Goal: Transaction & Acquisition: Purchase product/service

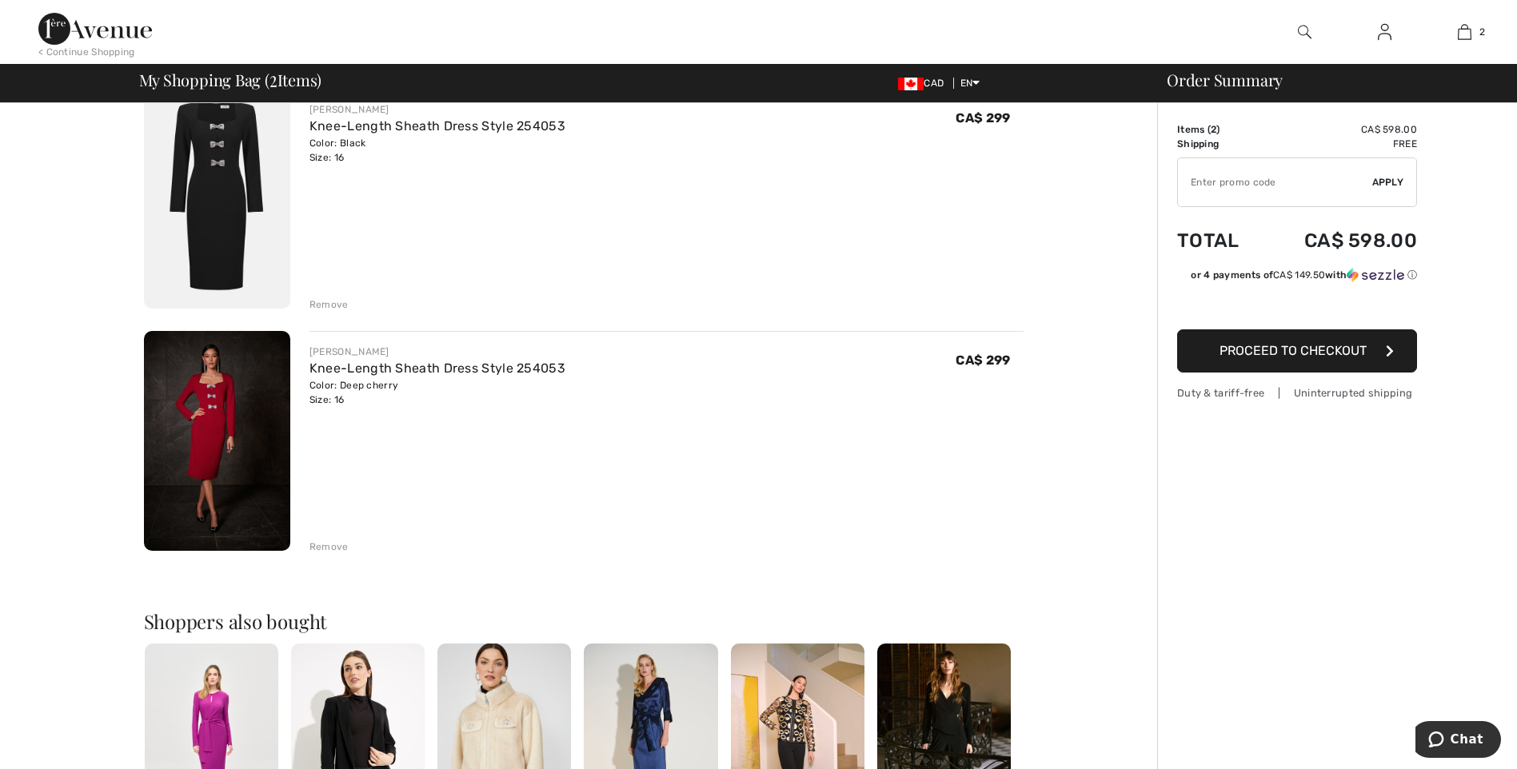
scroll to position [105, 0]
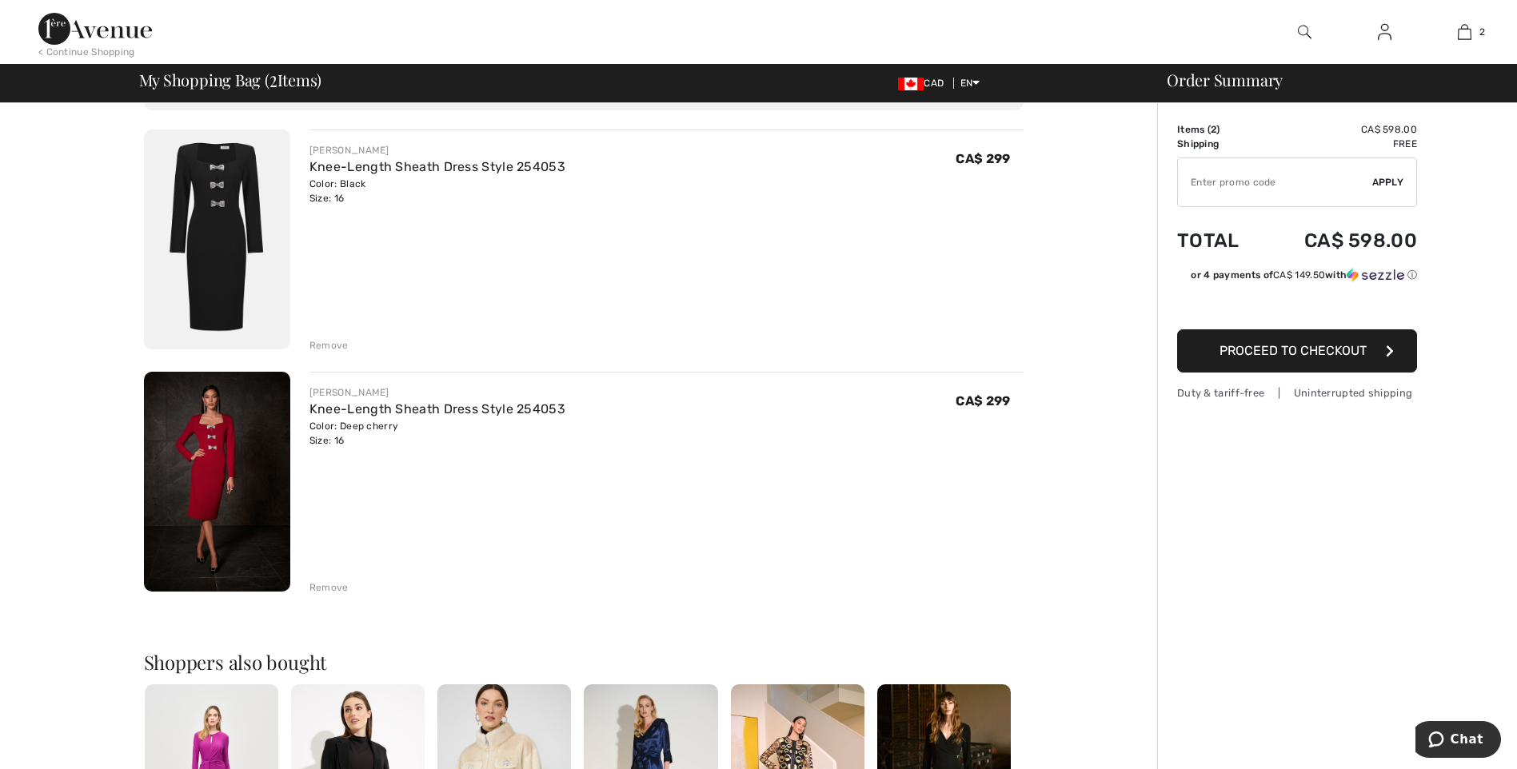
click at [202, 429] on img at bounding box center [217, 482] width 146 height 220
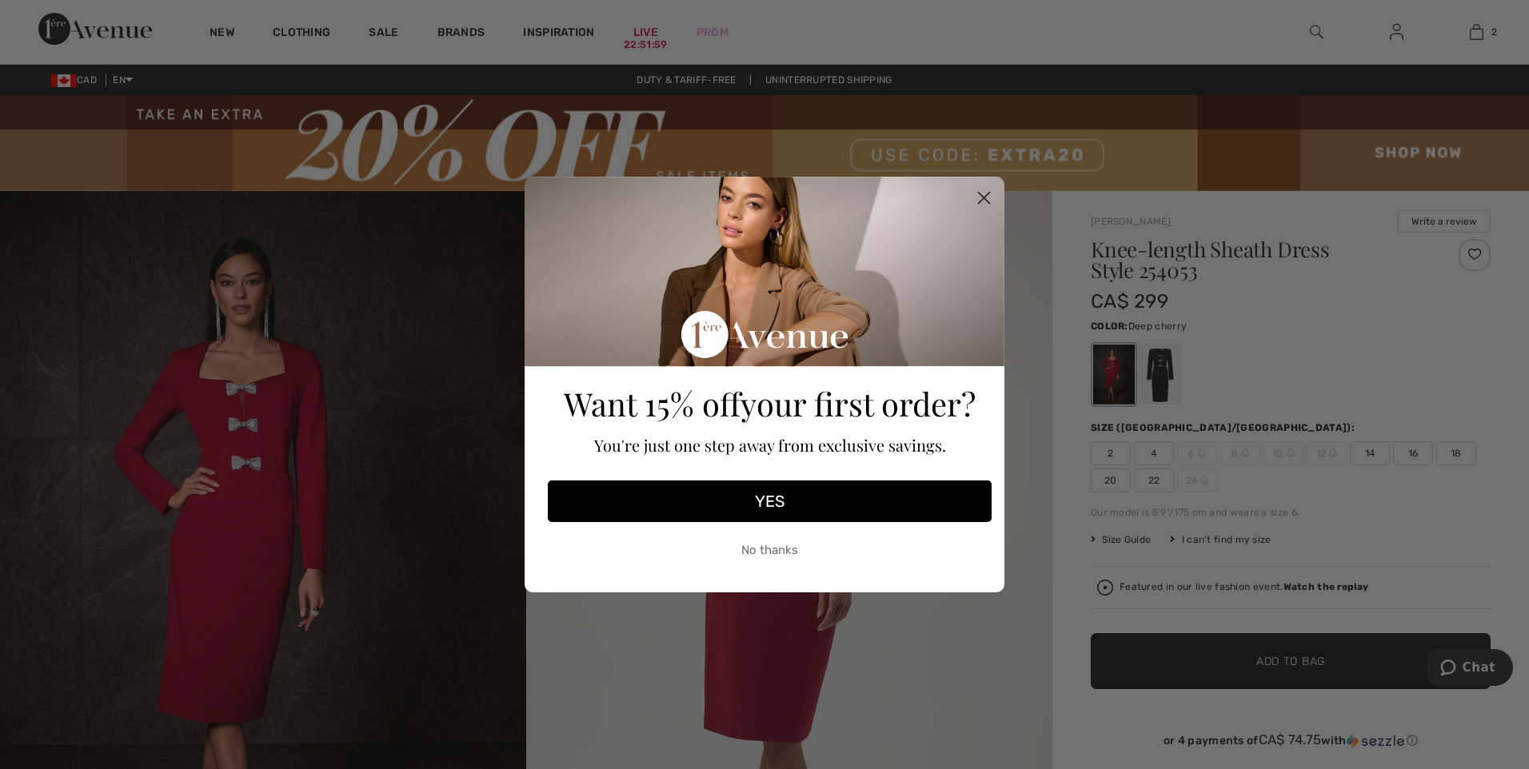
click at [988, 197] on circle "Close dialog" at bounding box center [984, 198] width 26 height 26
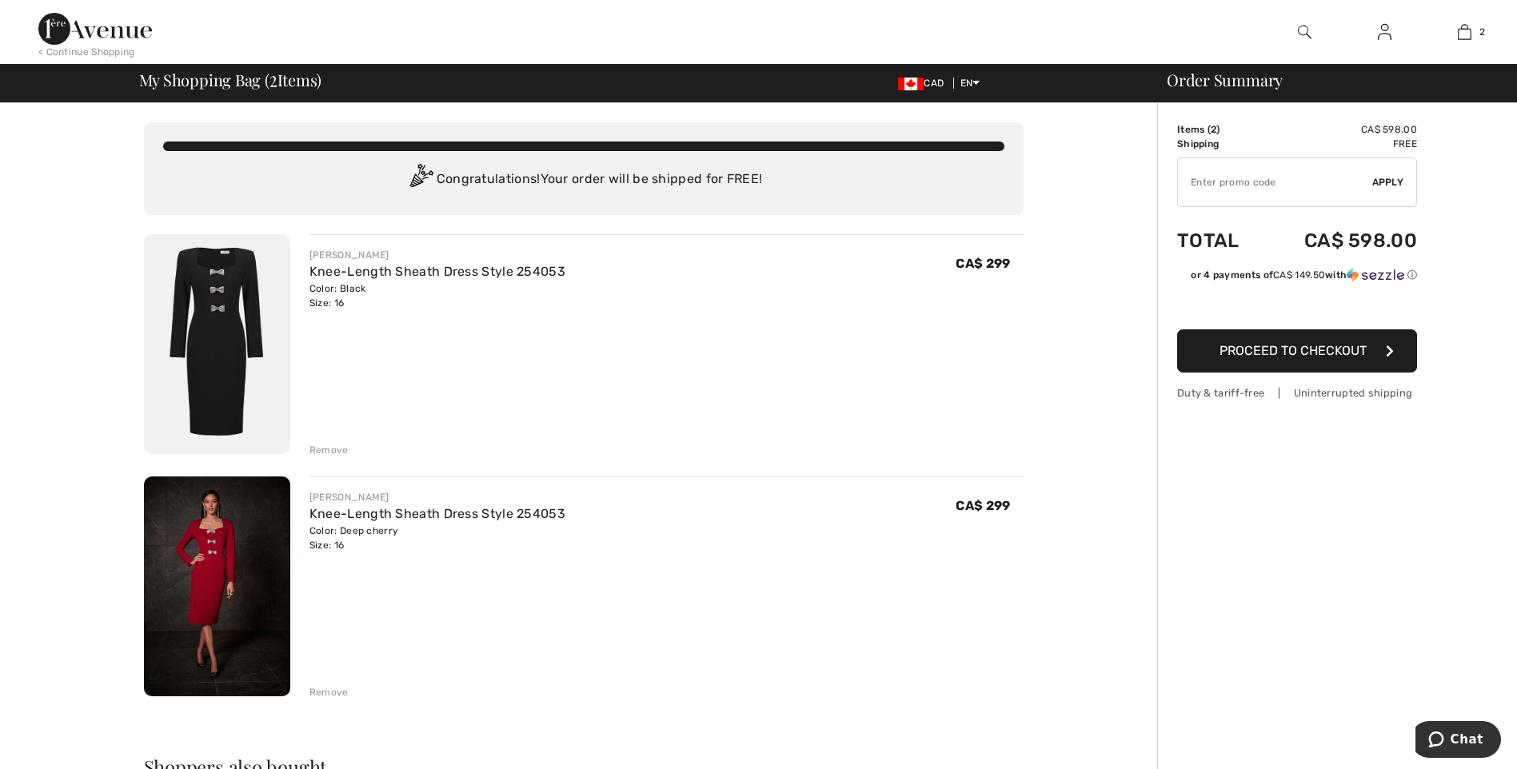
click at [1248, 350] on span "Proceed to Checkout" at bounding box center [1293, 350] width 147 height 15
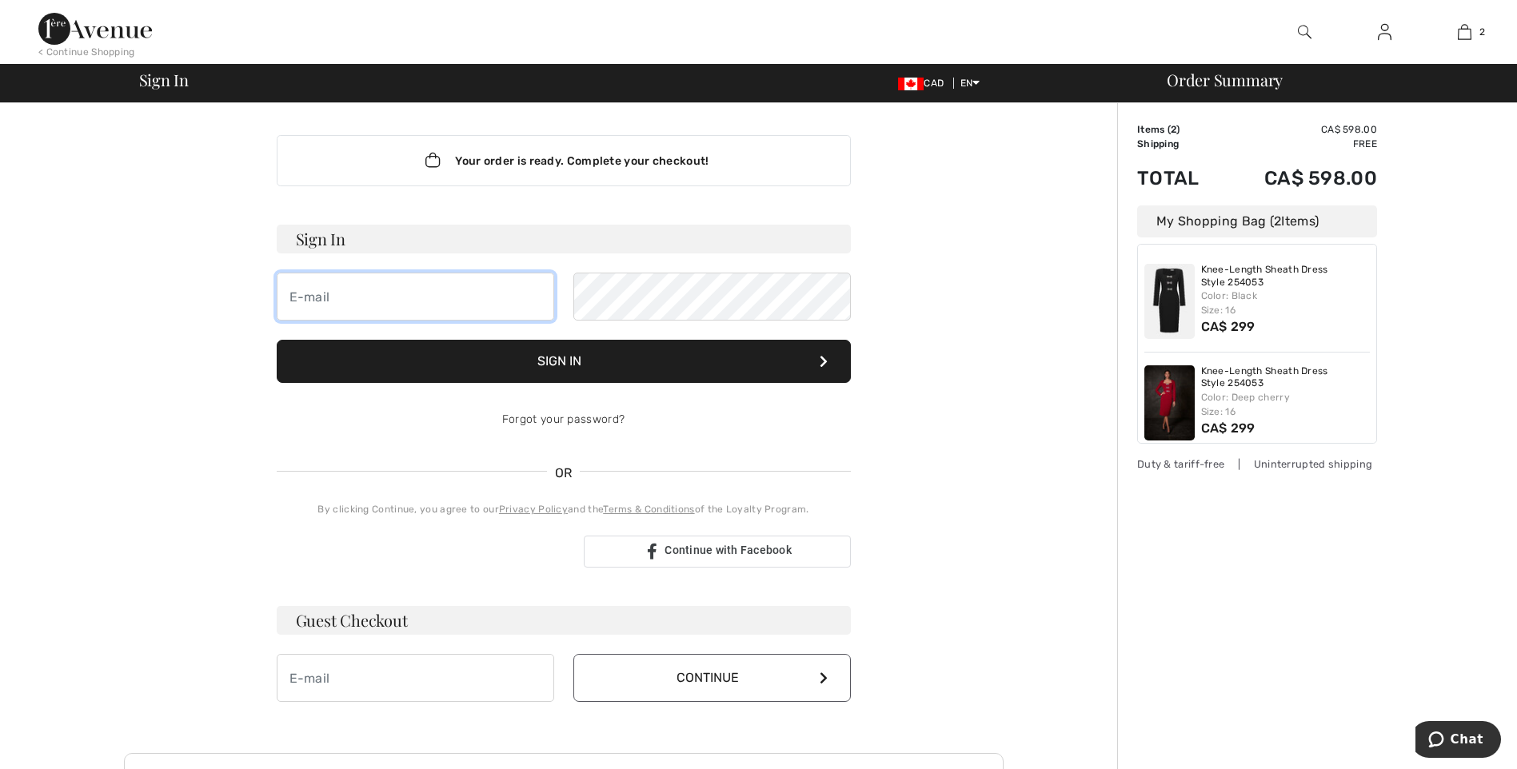
click at [362, 298] on input "email" at bounding box center [416, 297] width 278 height 48
click at [905, 585] on div "Your order is ready. Complete your checkout! Sign In KIM_ANGIASHARPE@YAHOO.COM …" at bounding box center [564, 561] width 880 height 916
click at [905, 582] on div "Your order is ready. Complete your checkout! Sign In KIM_ANGIASHARPE@YAHOO.COM …" at bounding box center [564, 561] width 880 height 916
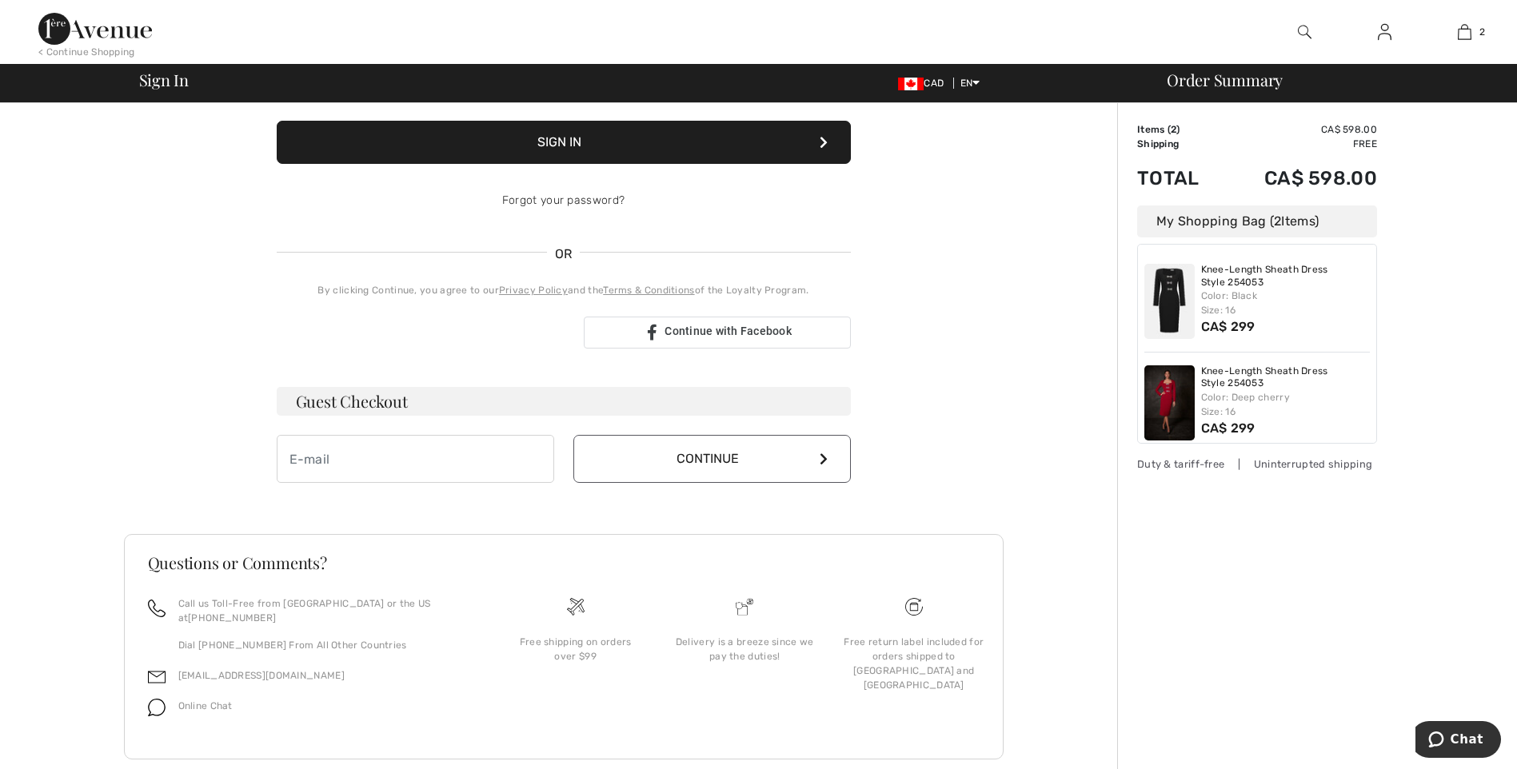
scroll to position [235, 0]
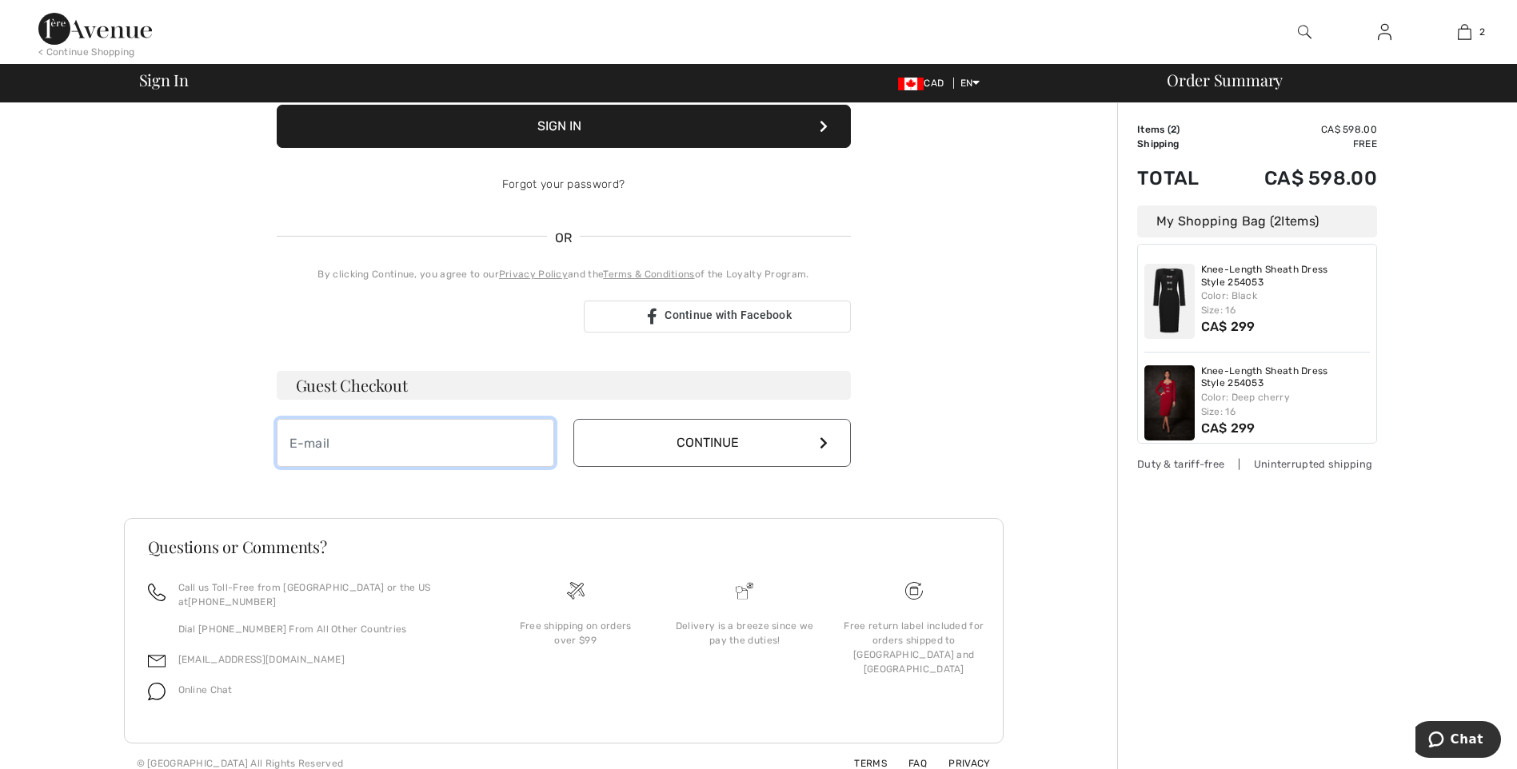
click at [357, 438] on input "email" at bounding box center [416, 443] width 278 height 48
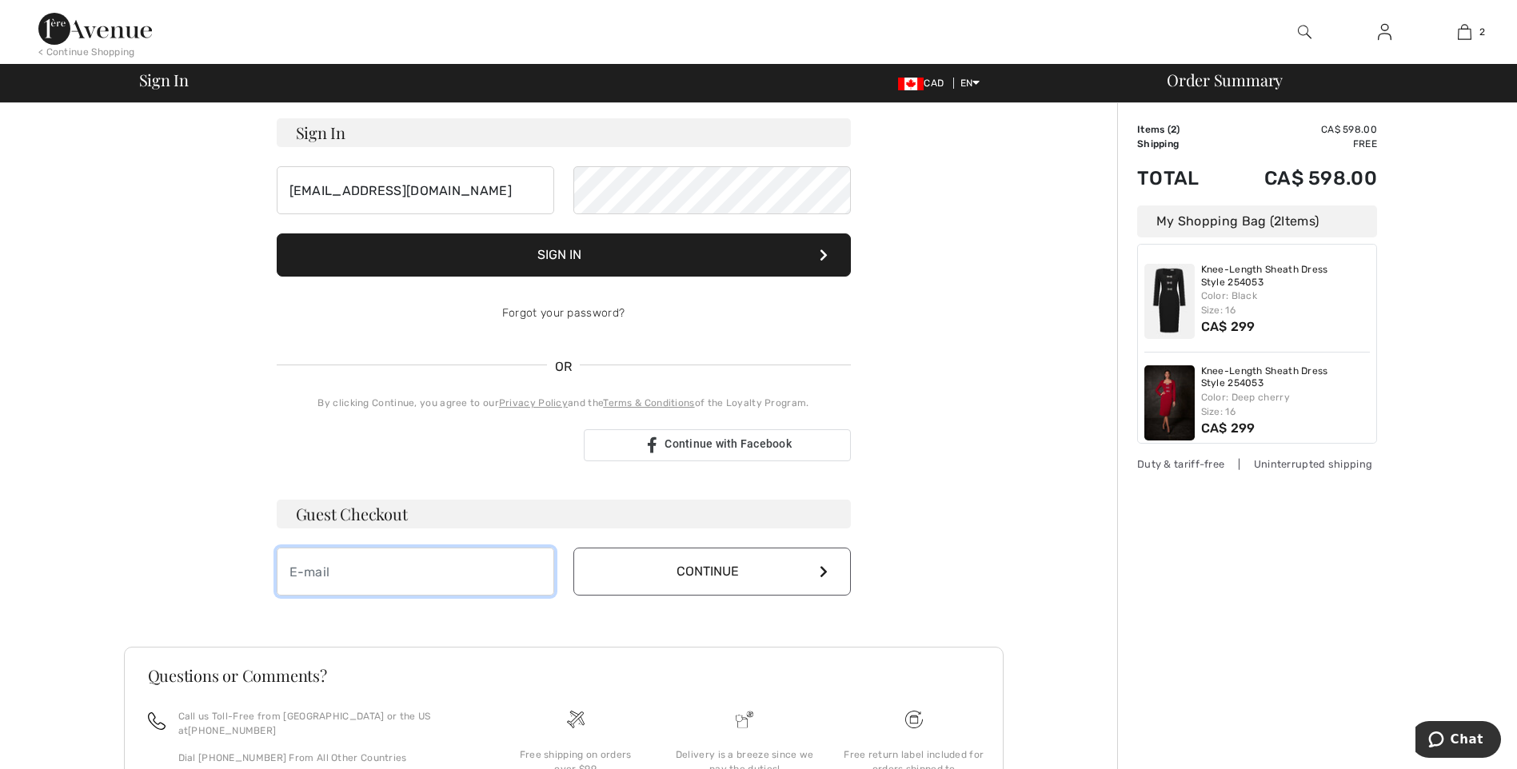
scroll to position [0, 0]
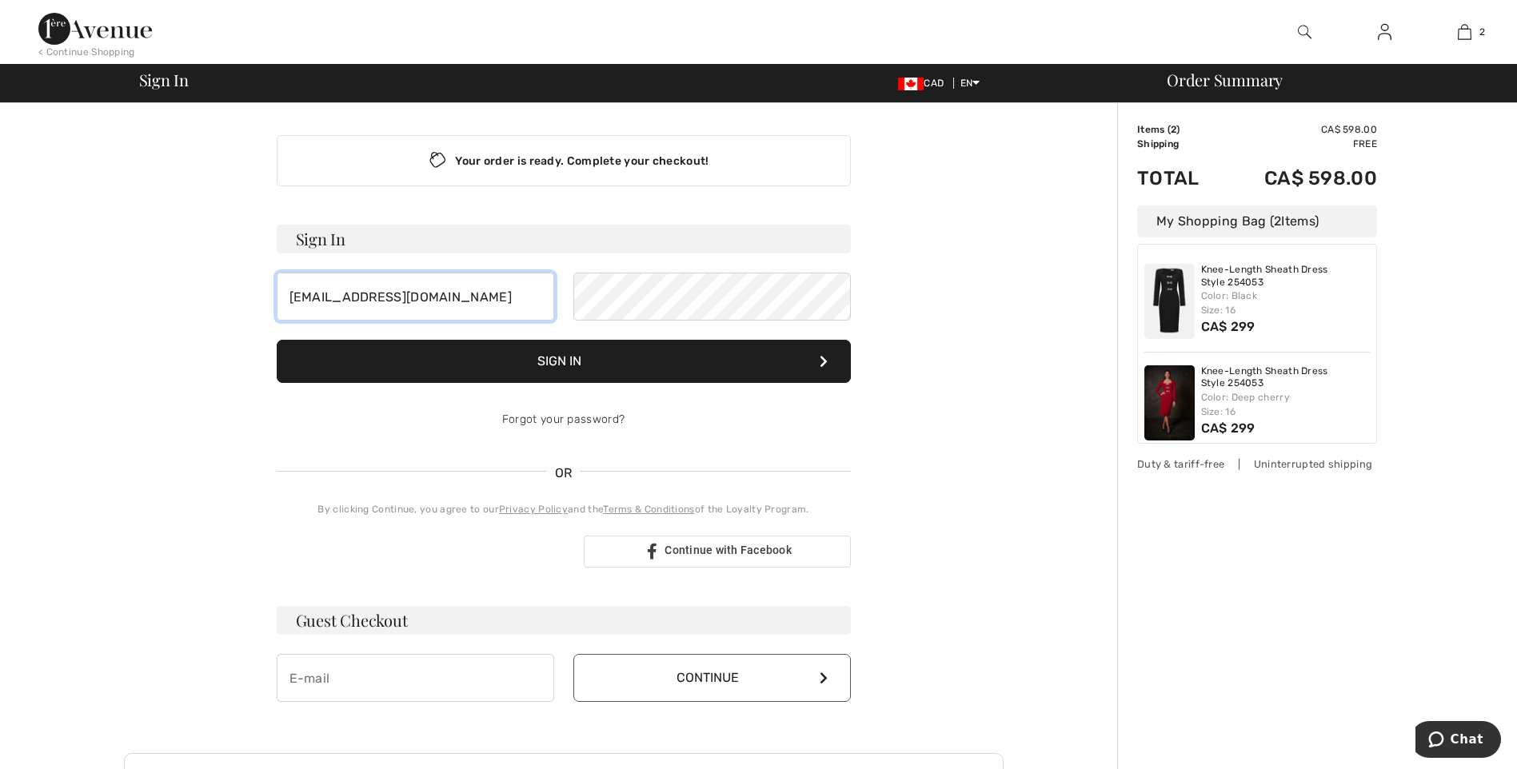
click at [509, 302] on input "KIM_ANGIASHARPE@YAHOO.COM" at bounding box center [416, 297] width 278 height 48
type input "K"
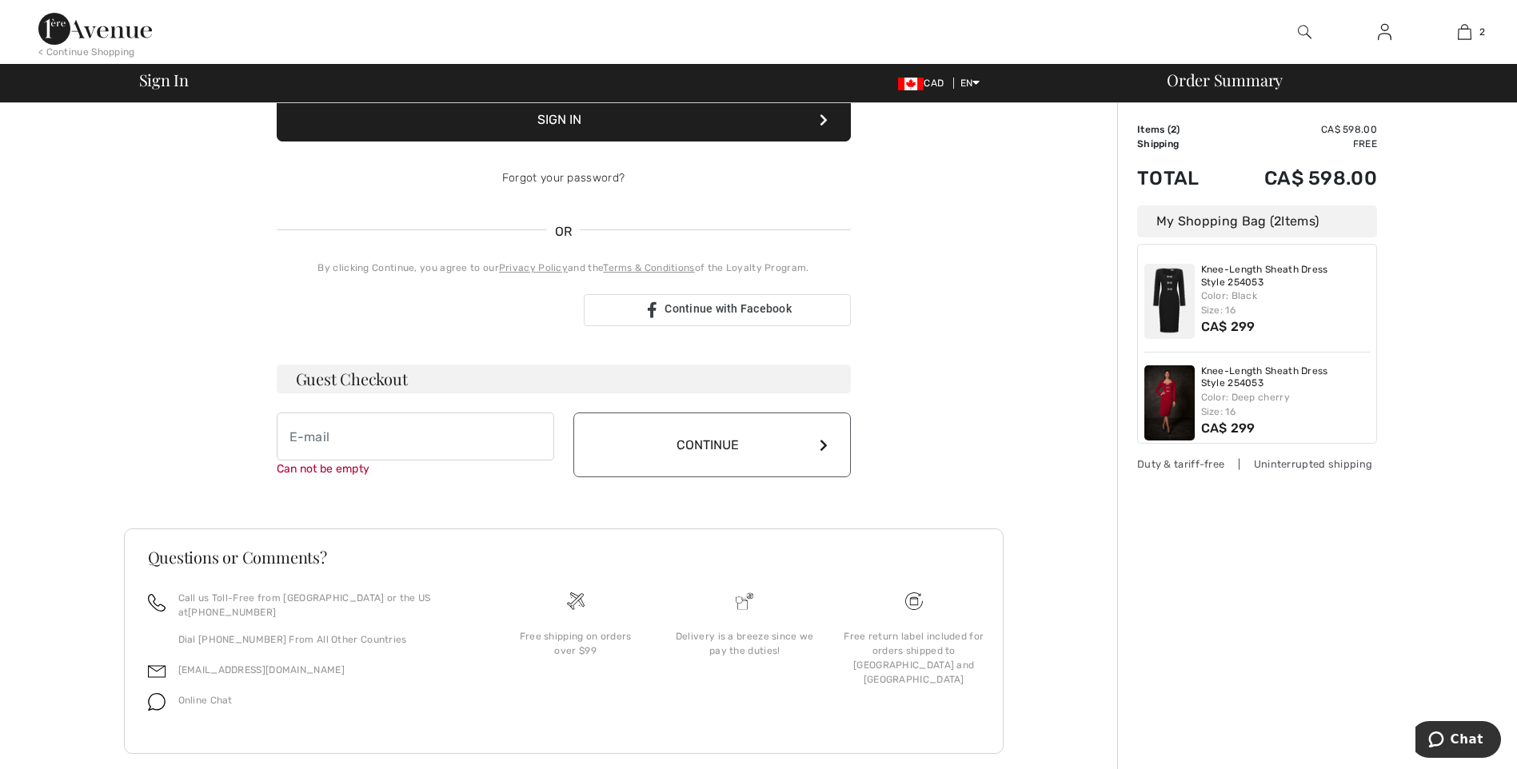
scroll to position [252, 0]
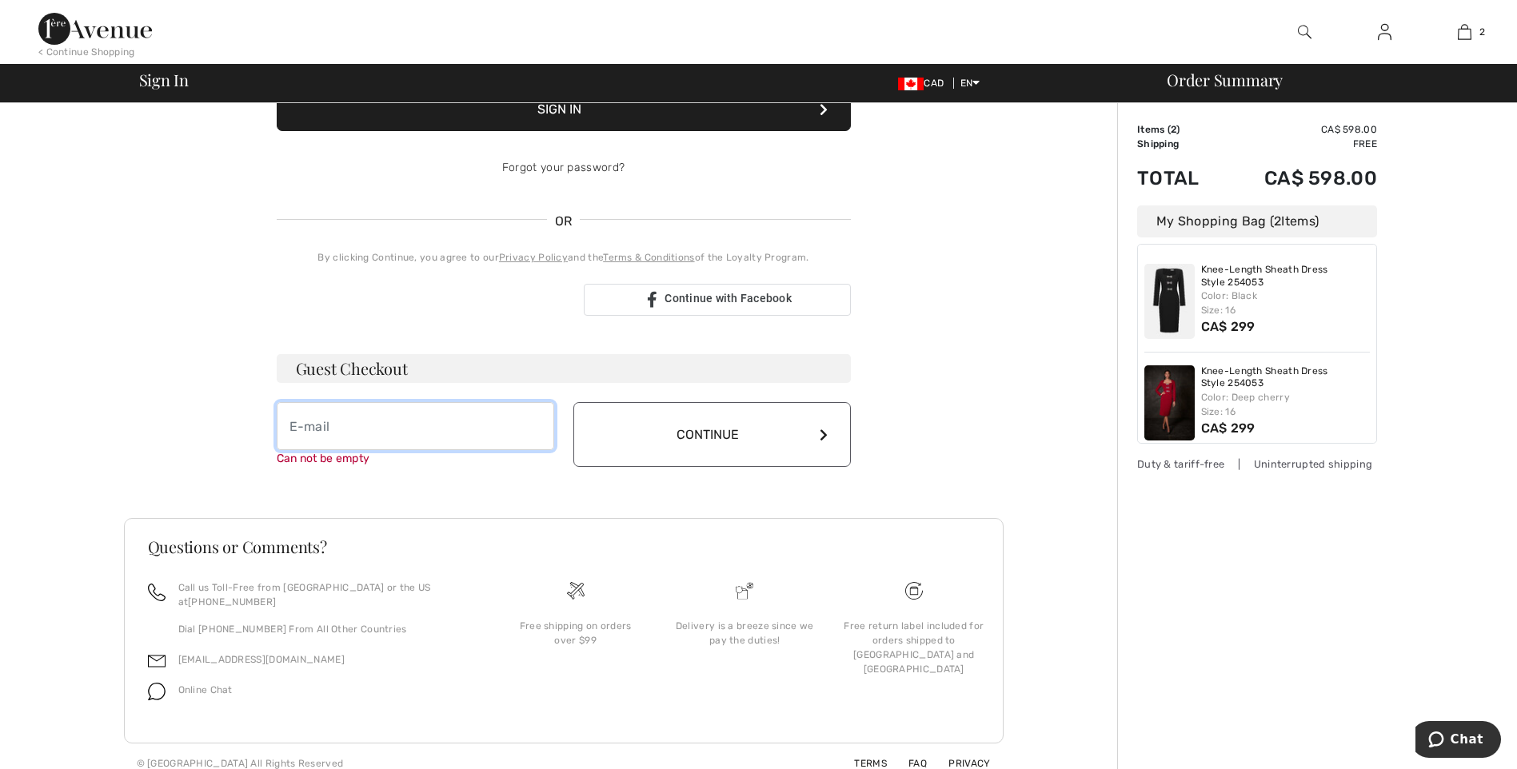
click at [315, 426] on input "email" at bounding box center [416, 426] width 278 height 48
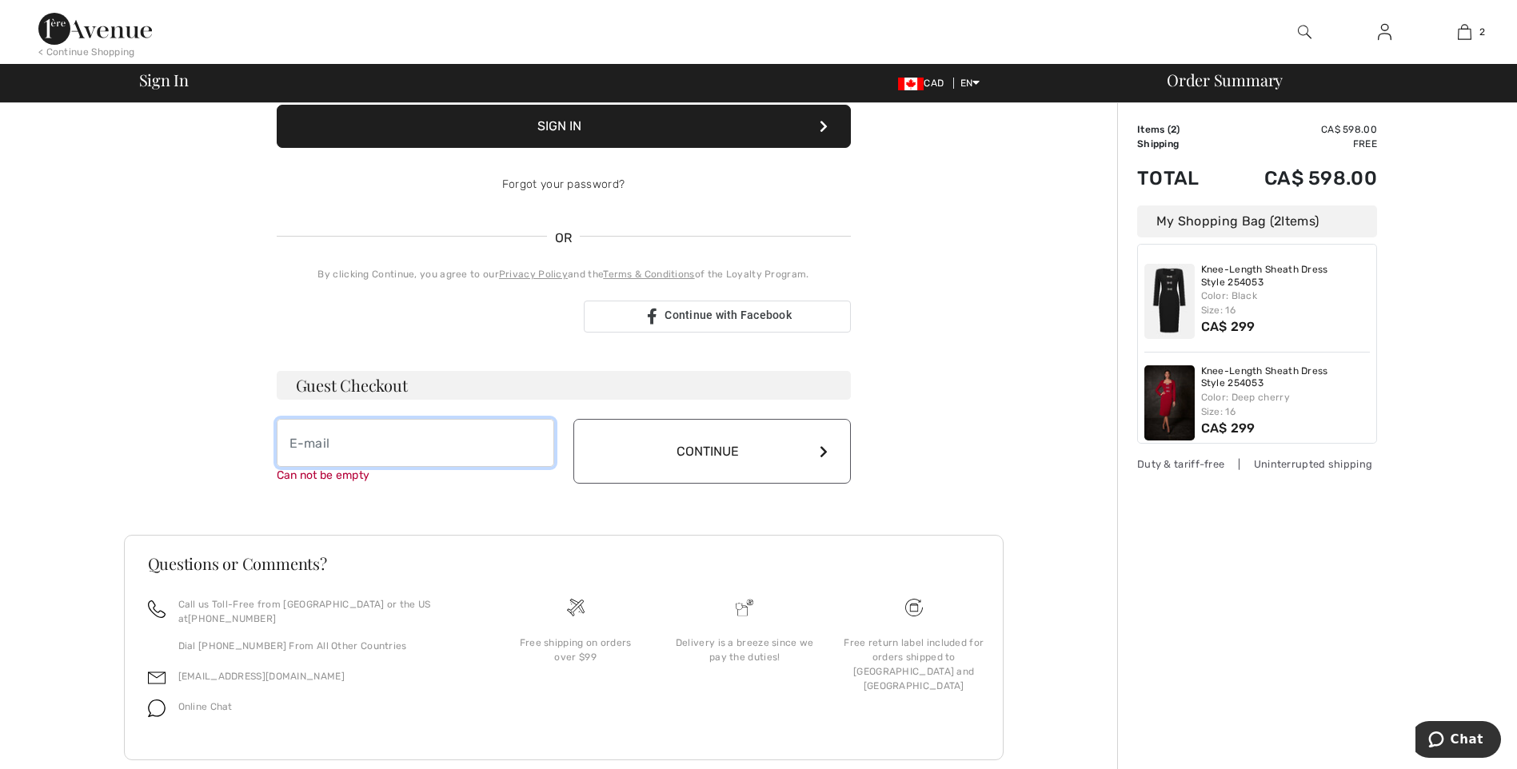
type input "KIM_ANGIASHARPE@YAHOO.COM"
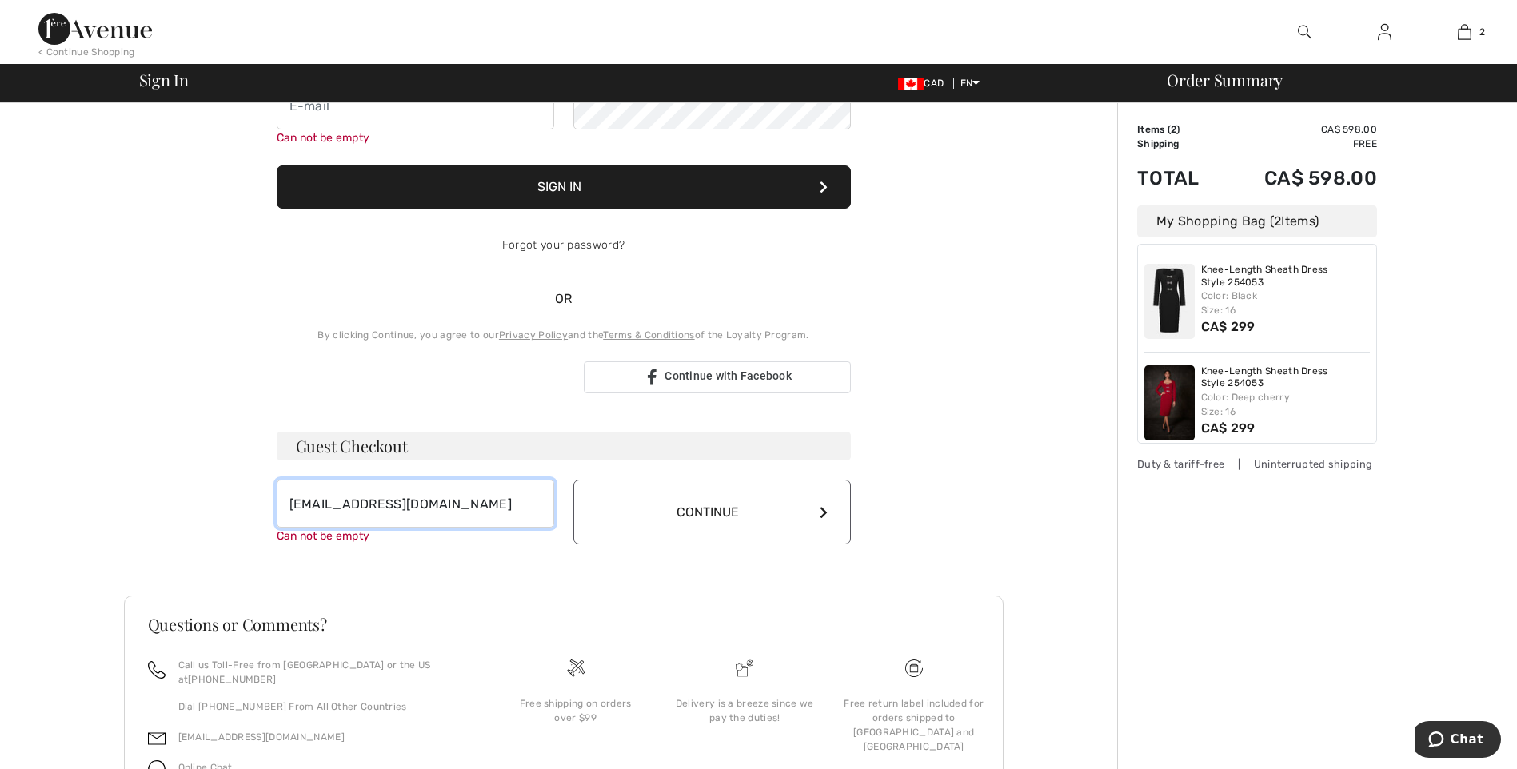
scroll to position [12, 0]
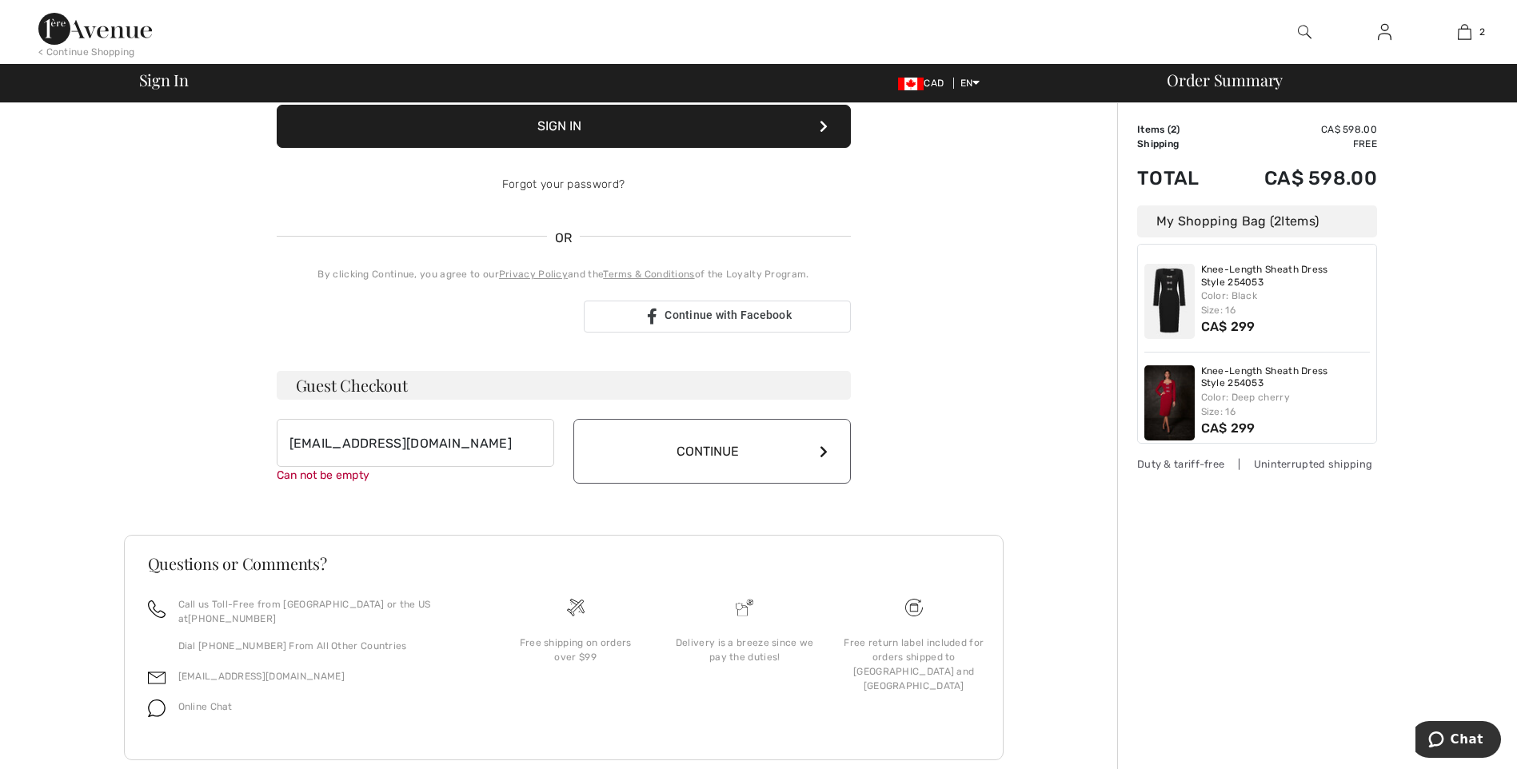
click at [696, 437] on button "Continue" at bounding box center [712, 451] width 278 height 65
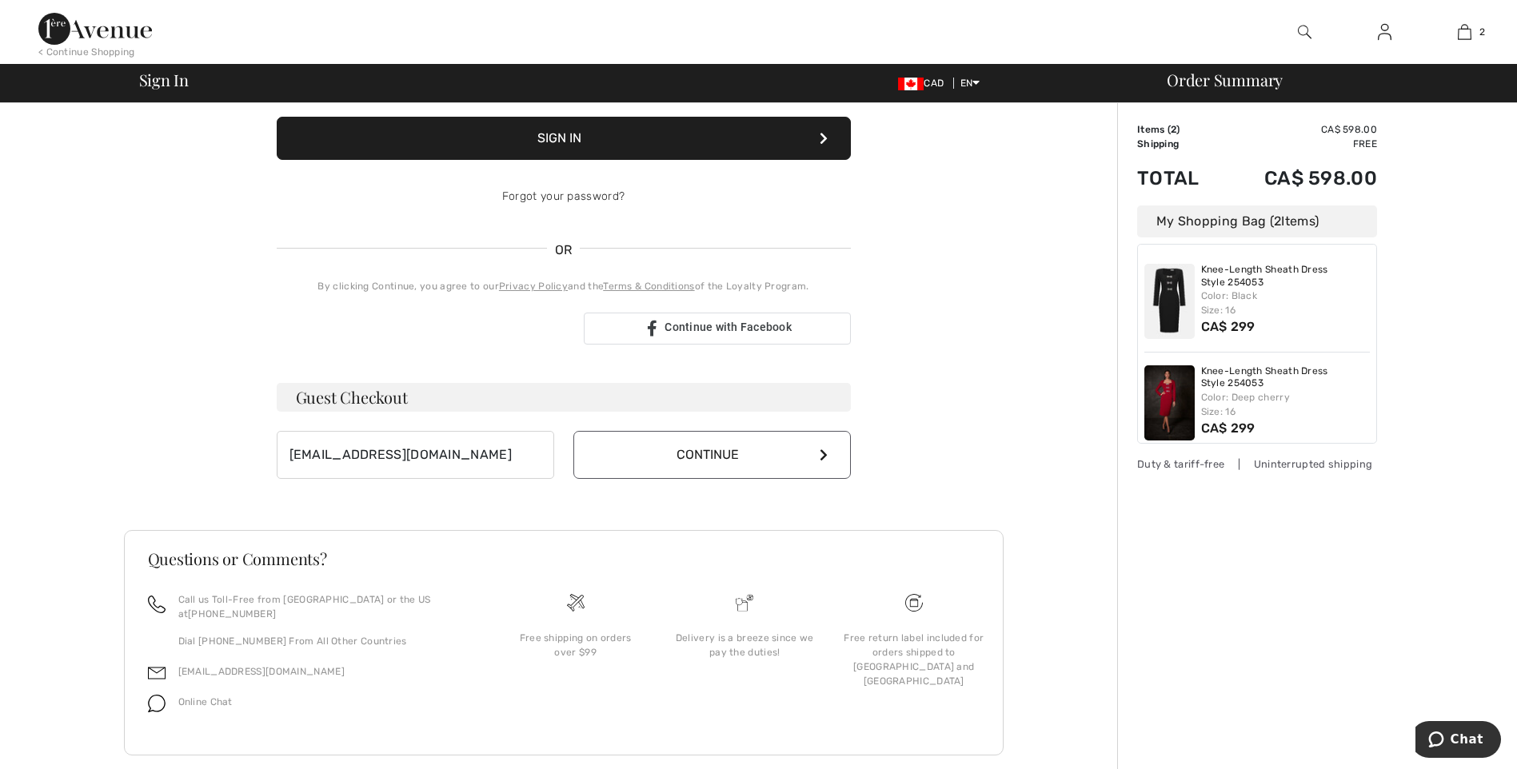
scroll to position [235, 0]
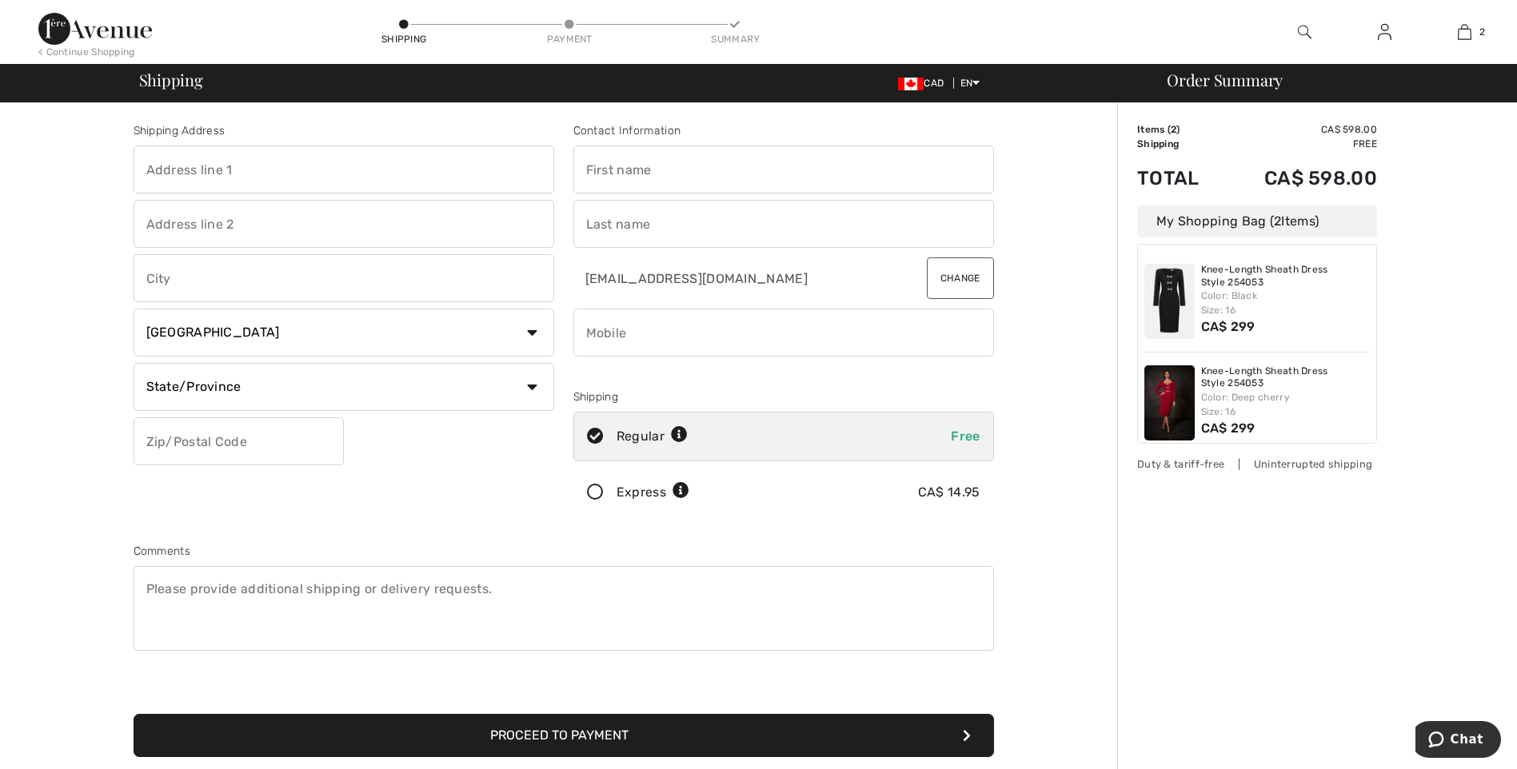
click at [226, 170] on input "text" at bounding box center [344, 170] width 421 height 48
type input "[STREET_ADDRESS]"
click at [219, 226] on input "text" at bounding box center [344, 224] width 421 height 48
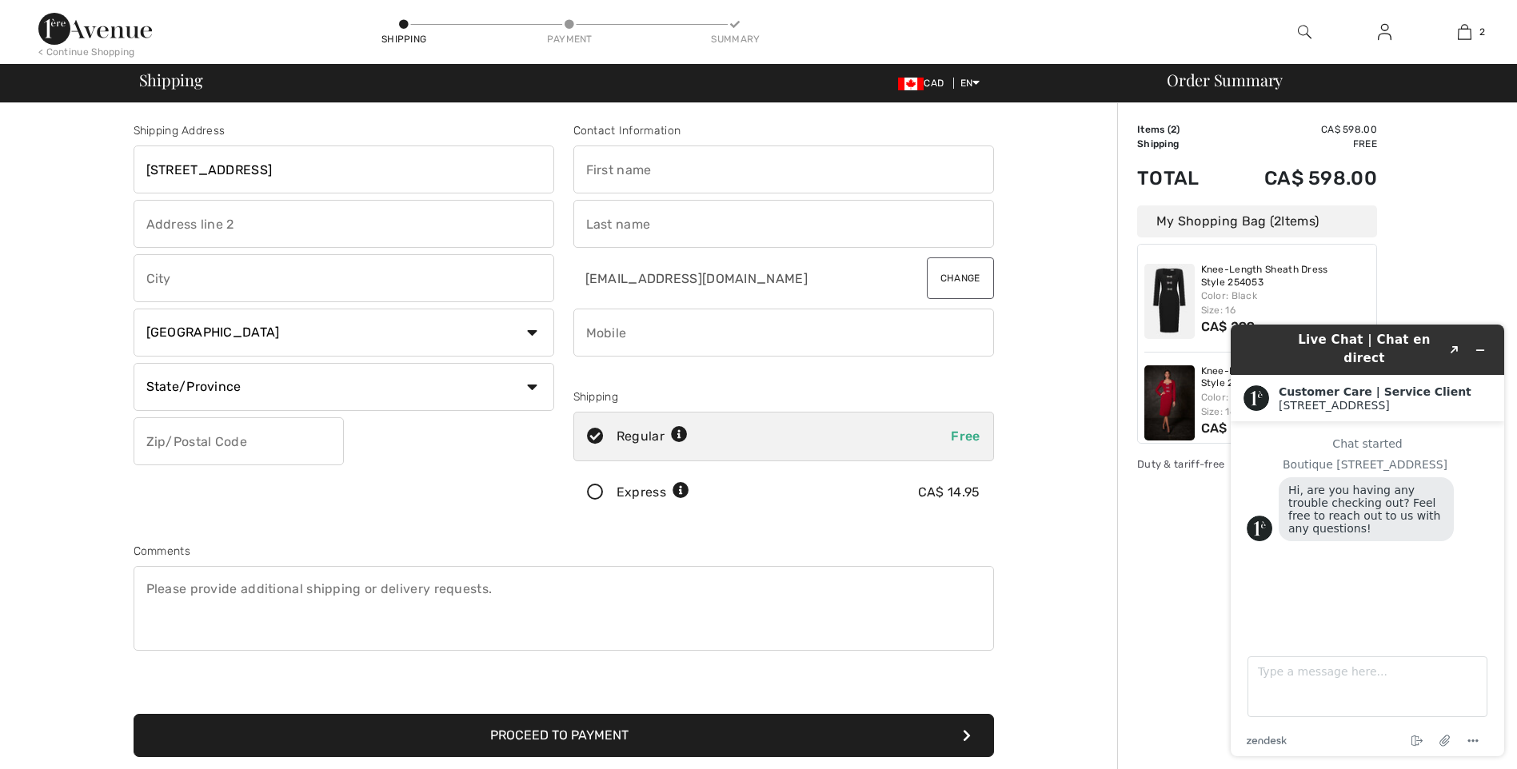
click at [212, 282] on input "text" at bounding box center [344, 278] width 421 height 48
type input "Fredericton"
click at [1483, 345] on icon "Minimize widget" at bounding box center [1480, 350] width 11 height 11
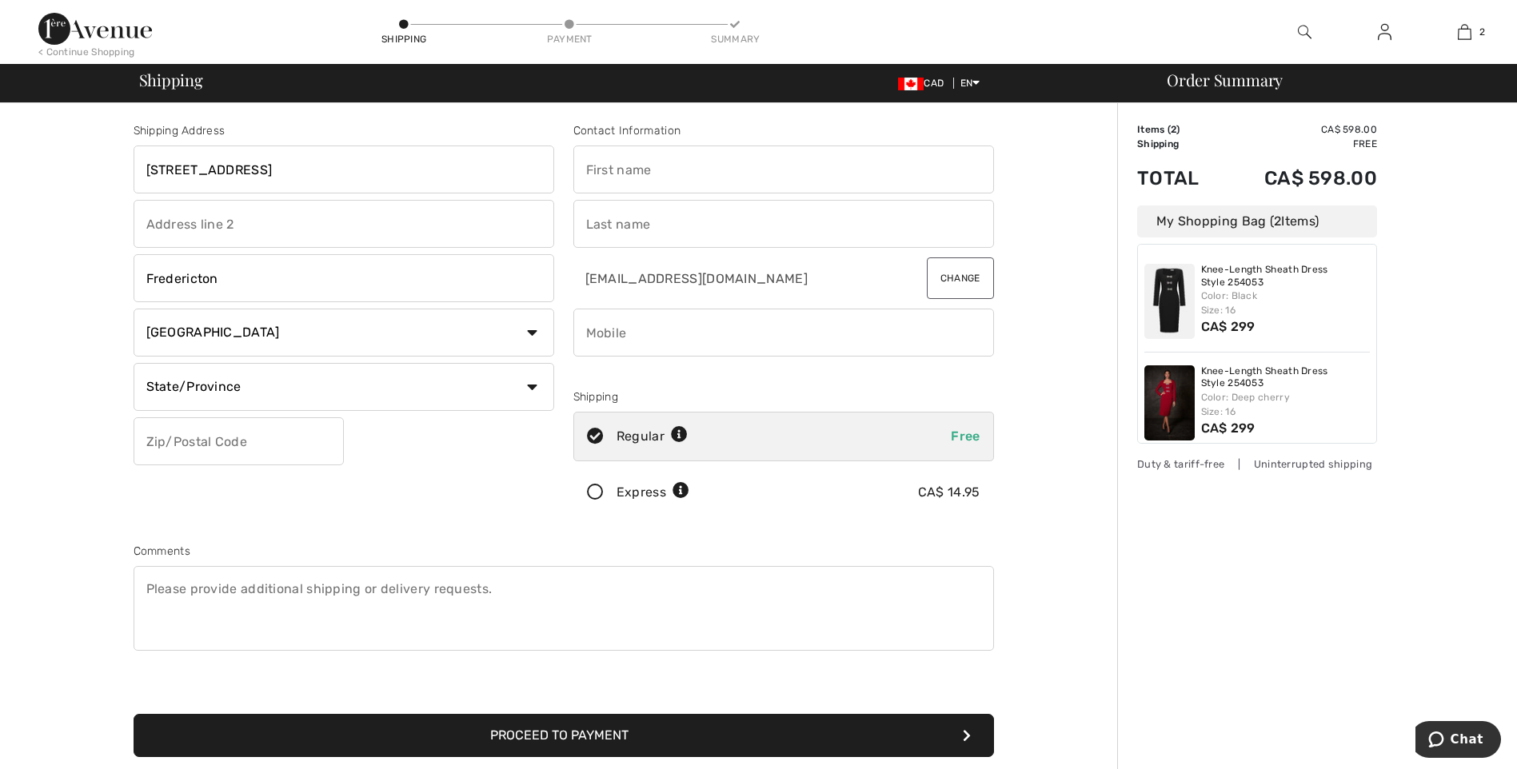
click at [532, 386] on select "State/Province Alberta British Columbia Manitoba New Brunswick Newfoundland and…" at bounding box center [344, 387] width 421 height 48
select select "NB"
click at [134, 363] on select "State/Province Alberta British Columbia Manitoba New Brunswick Newfoundland and…" at bounding box center [344, 387] width 421 height 48
click at [222, 440] on input "text" at bounding box center [239, 441] width 210 height 48
type input "E3A3Z1"
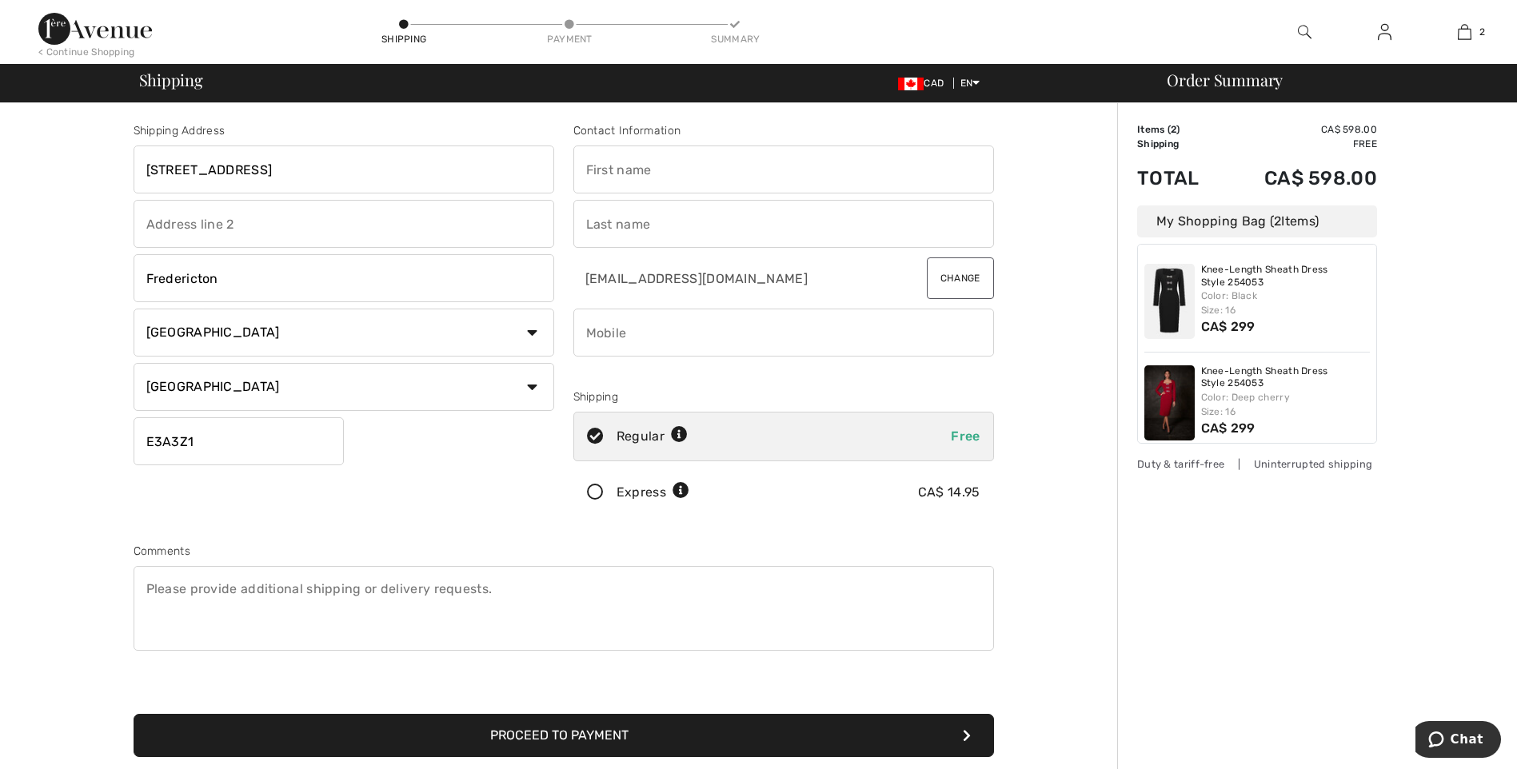
click at [367, 486] on div "Shipping Address 19 Canada St. Fredericton,NB E3A 3Z1 Fredericton Country Canad…" at bounding box center [344, 322] width 440 height 401
click at [624, 168] on input "text" at bounding box center [783, 170] width 421 height 48
type input "[PERSON_NAME]"
type input "ON L5N2E4"
type input "Sharpe"
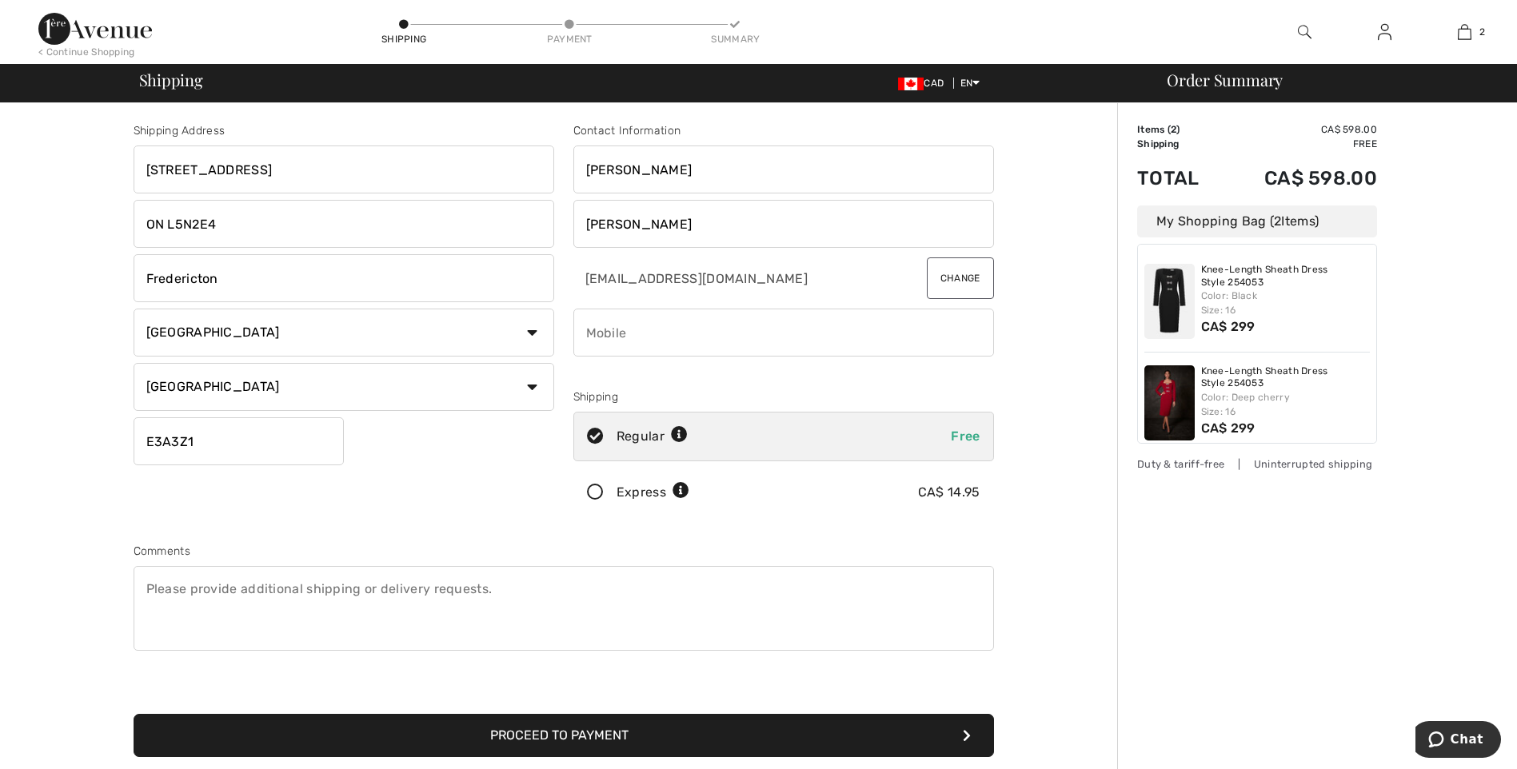
type input "4372862063"
click at [676, 224] on input "Sharpe" at bounding box center [783, 224] width 421 height 48
type input "S"
type input "Sharpe"
click at [721, 226] on input "Sharpe" at bounding box center [783, 224] width 421 height 48
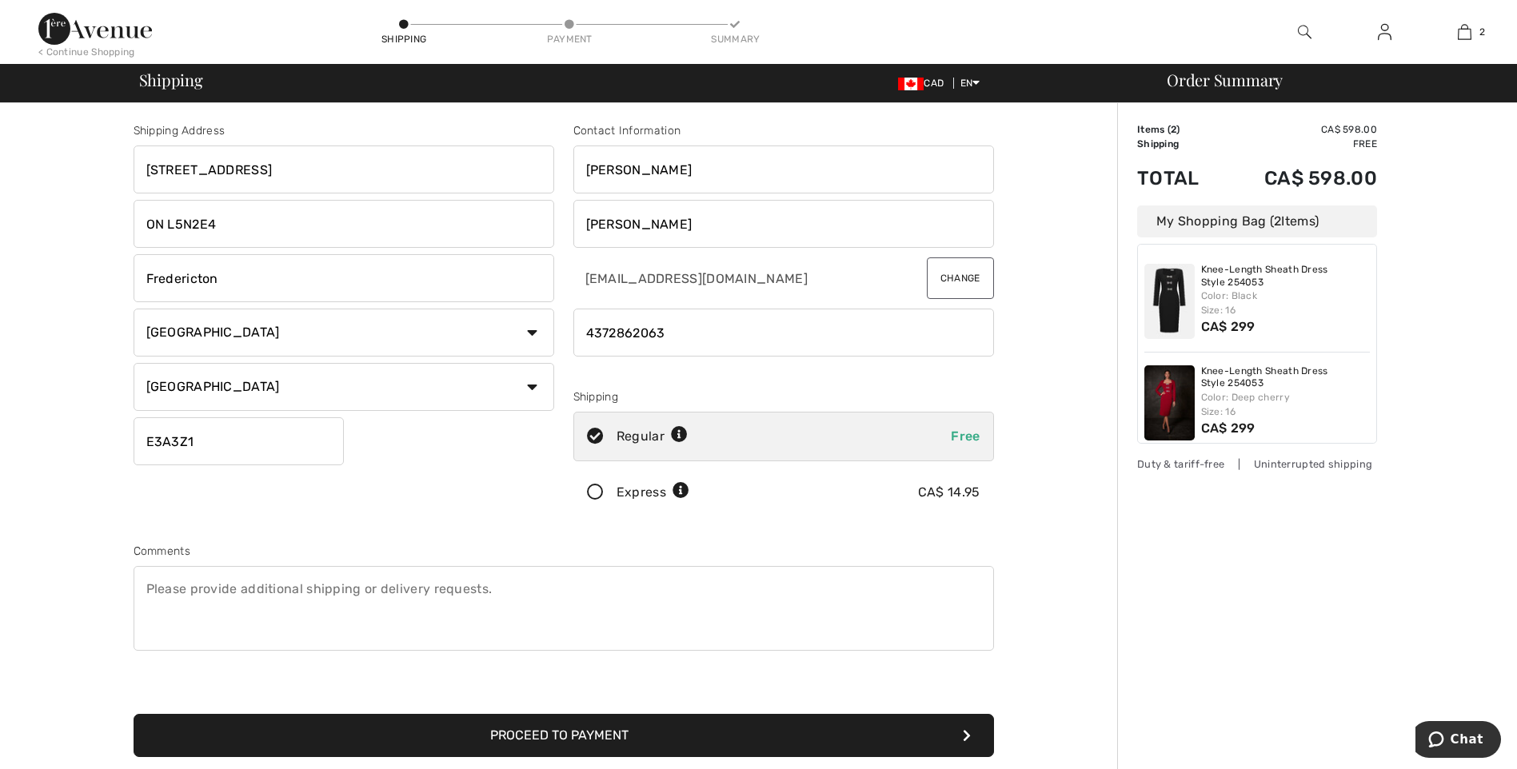
click at [908, 349] on input "phone" at bounding box center [783, 333] width 421 height 48
click at [1050, 544] on div "Shipping Address 19 Canada St. Fredericton,NB E3A 3Z1 ON L5N2E4 Fredericton Cou…" at bounding box center [564, 572] width 1108 height 939
click at [297, 227] on input "ON L5N2E4" at bounding box center [344, 224] width 421 height 48
type input "O"
click at [314, 273] on input "Fredericton" at bounding box center [344, 278] width 421 height 48
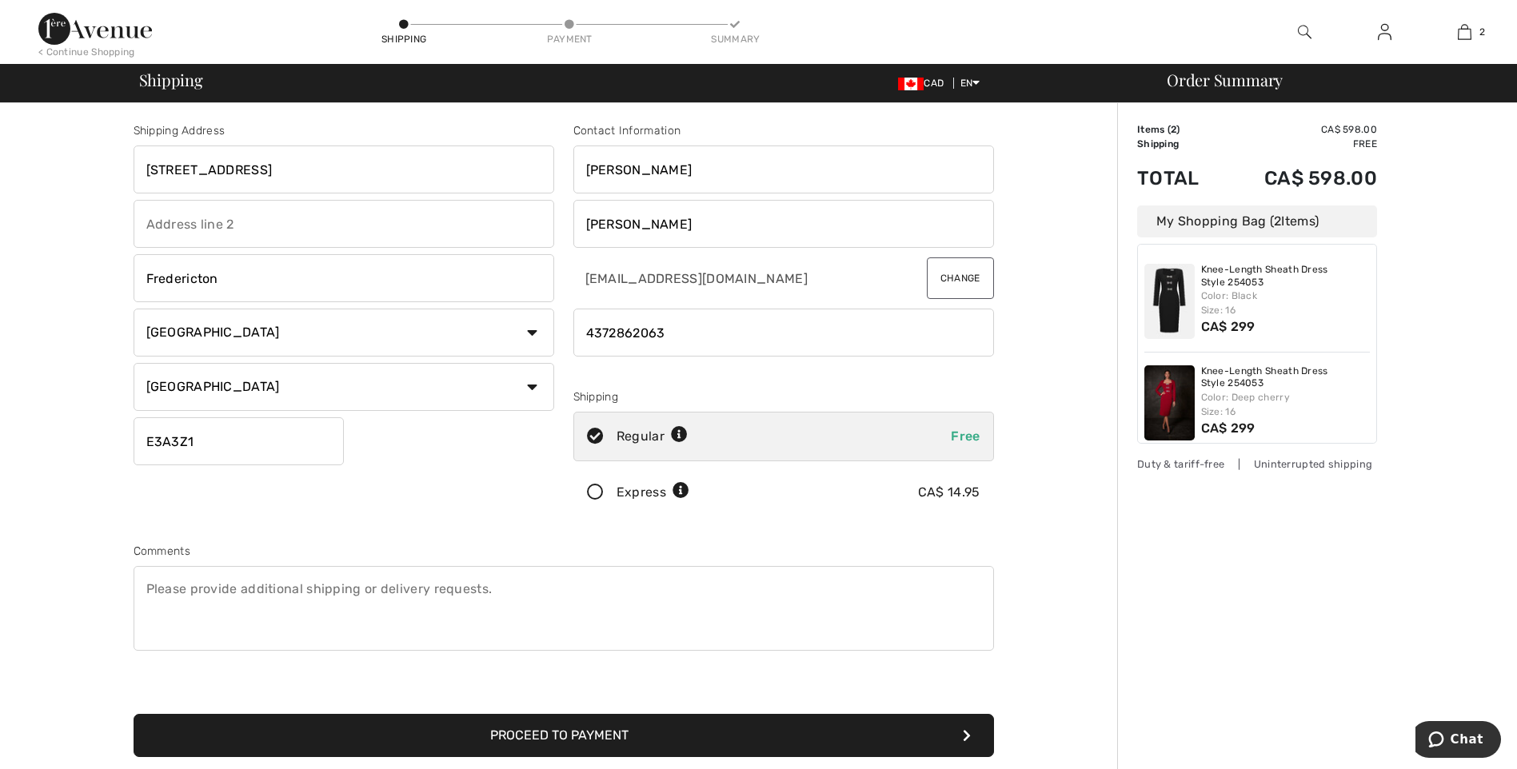
click at [295, 275] on input "Fredericton" at bounding box center [344, 278] width 421 height 48
click at [333, 509] on div "Shipping Address 19 Canada St. Fredericton,NB E3A 3Z1 Fredericton Country Canad…" at bounding box center [344, 322] width 440 height 401
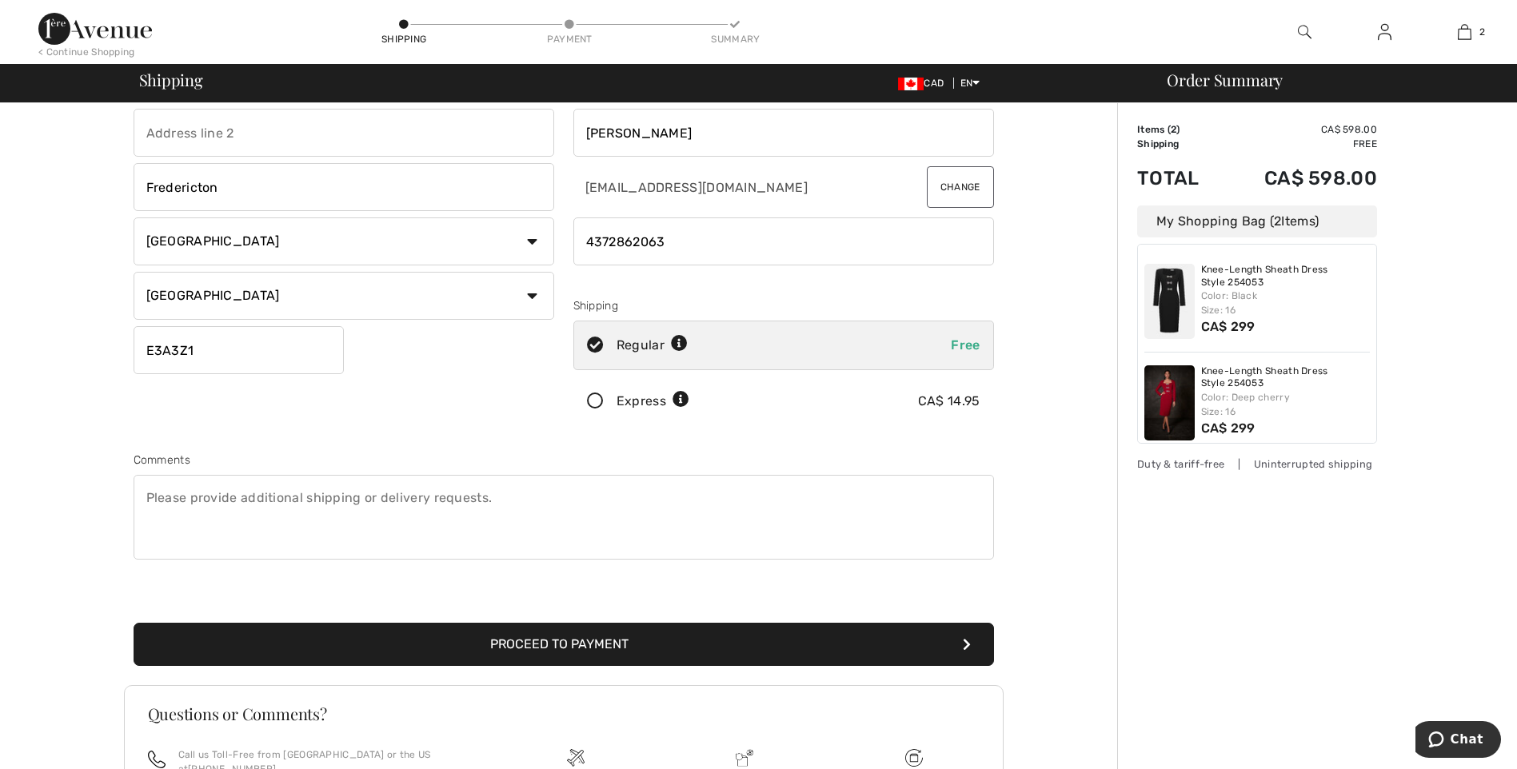
scroll to position [258, 0]
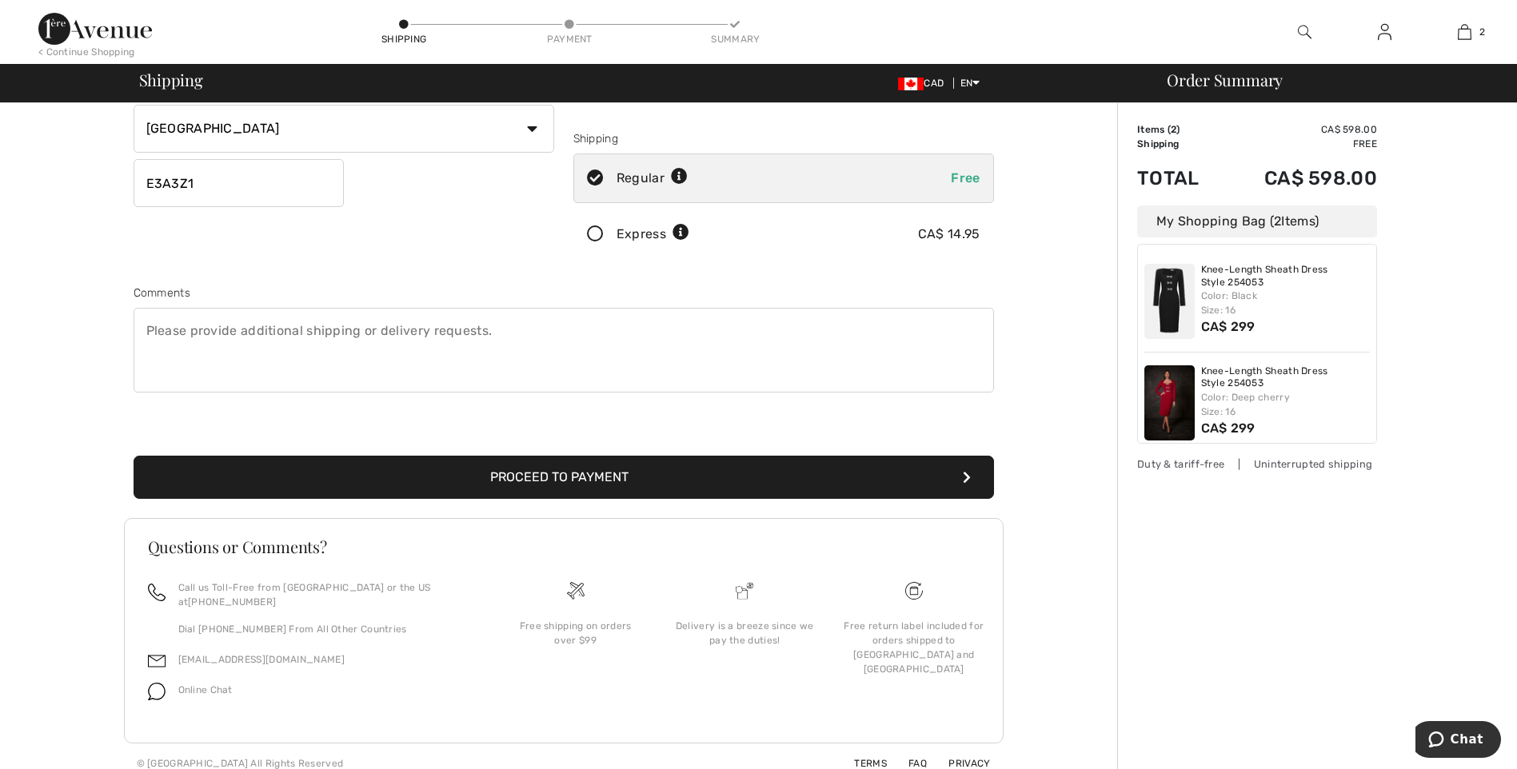
click at [587, 477] on button "Proceed to Payment" at bounding box center [564, 477] width 861 height 43
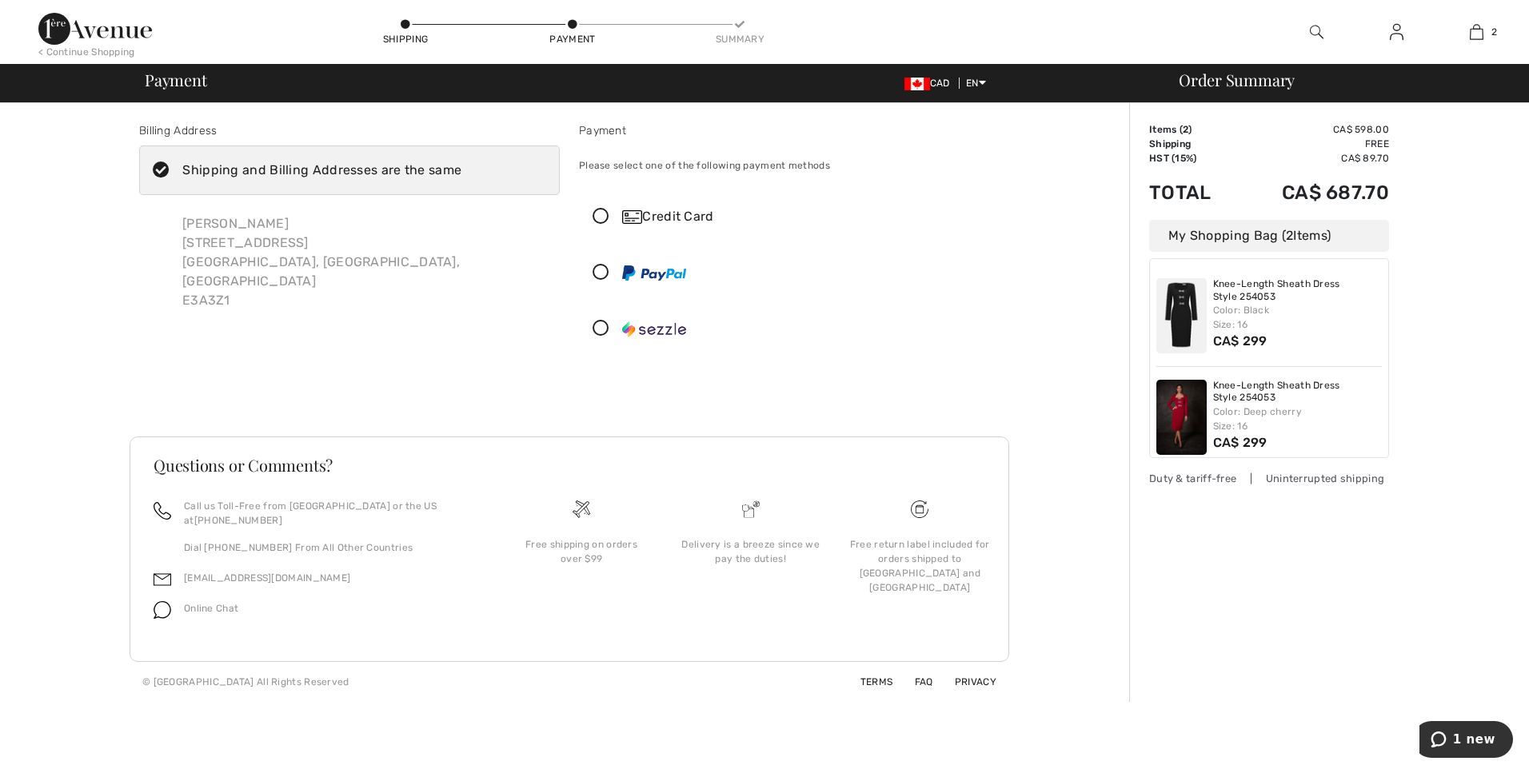
click at [601, 213] on icon at bounding box center [601, 217] width 42 height 17
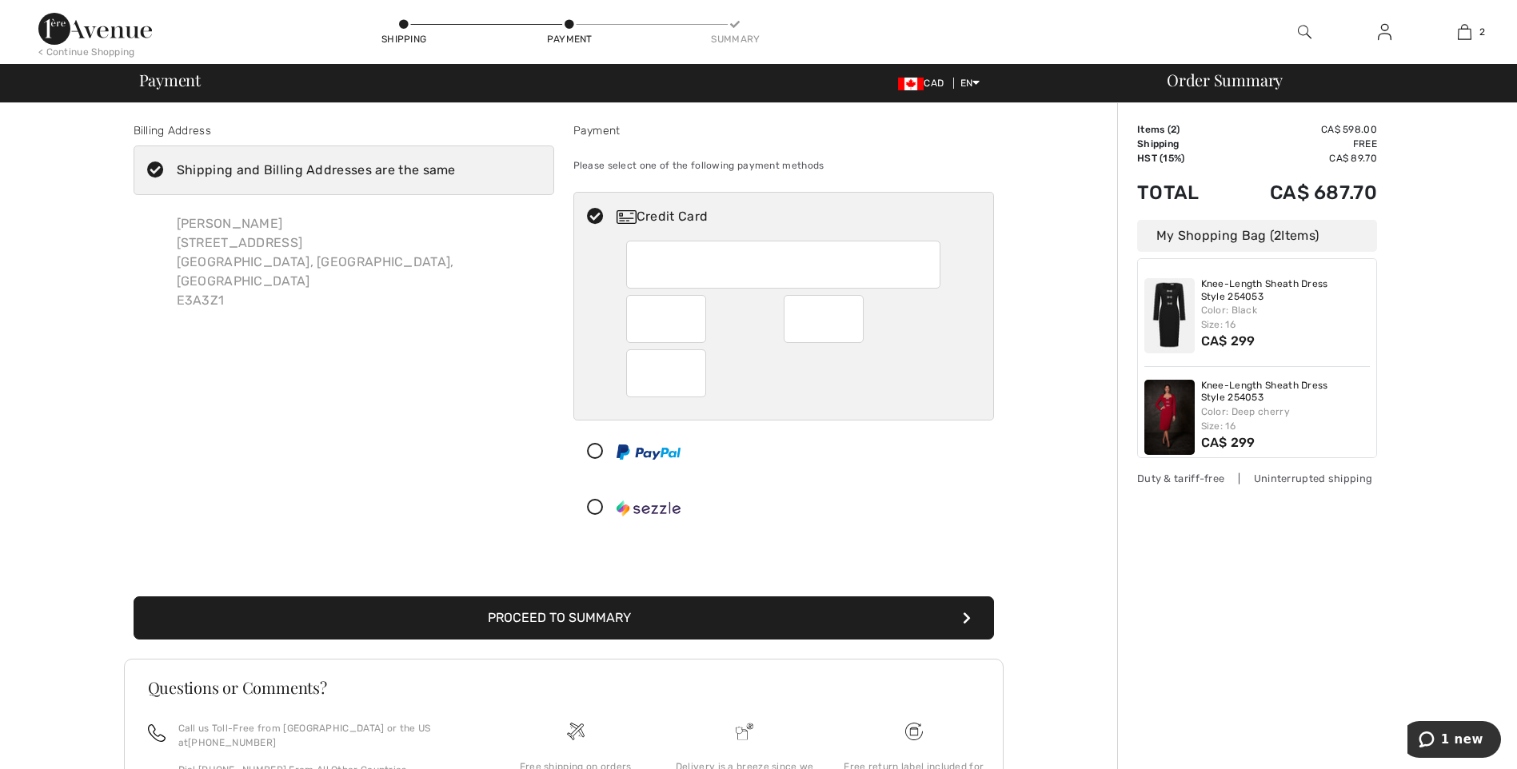
click at [363, 172] on div "Shipping and Billing Addresses are the same" at bounding box center [316, 170] width 279 height 19
click at [456, 172] on input "Shipping and Billing Addresses are the same" at bounding box center [461, 170] width 10 height 48
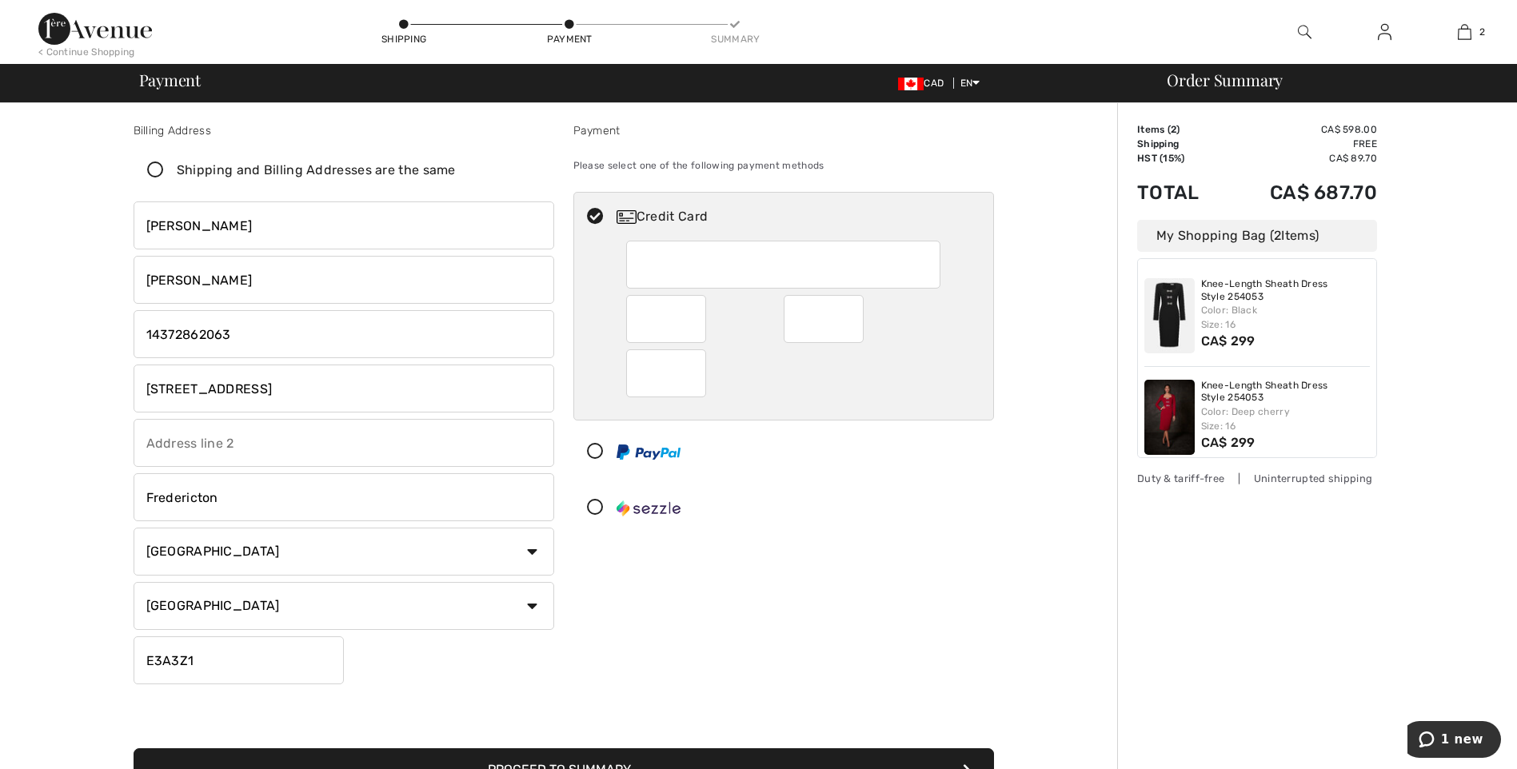
checkbox input "false"
click at [401, 393] on input "[STREET_ADDRESS]" at bounding box center [344, 389] width 421 height 48
drag, startPoint x: 401, startPoint y: 390, endPoint x: 138, endPoint y: 387, distance: 263.9
click at [138, 387] on input "[STREET_ADDRESS]" at bounding box center [344, 389] width 421 height 48
type input "500 Murray Ross Parkway"
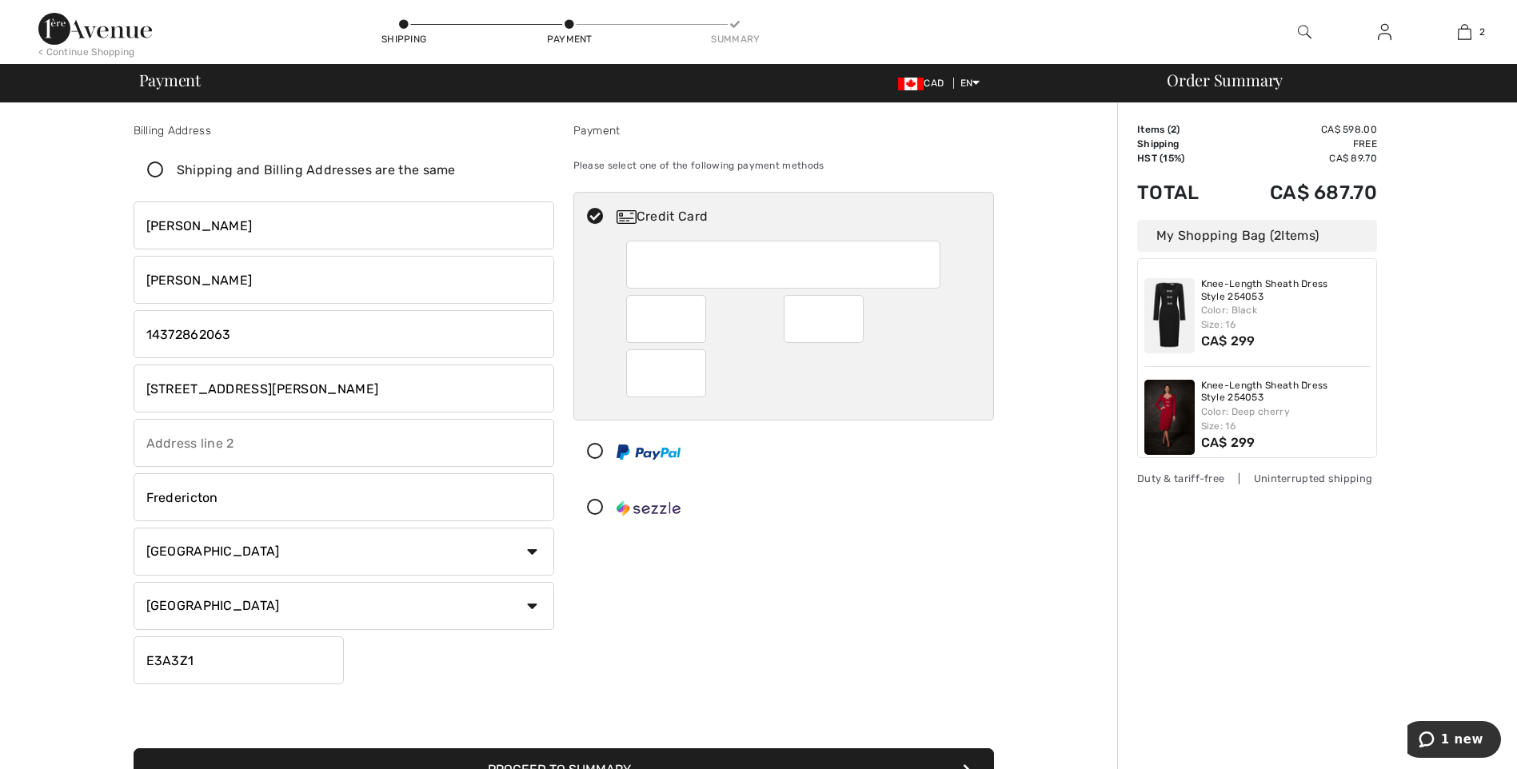
type input "Unit 722"
select select "ON"
click at [237, 497] on input "Fredericton" at bounding box center [344, 497] width 421 height 48
drag, startPoint x: 237, startPoint y: 497, endPoint x: 135, endPoint y: 497, distance: 101.6
click at [135, 497] on input "Fredericton" at bounding box center [344, 497] width 421 height 48
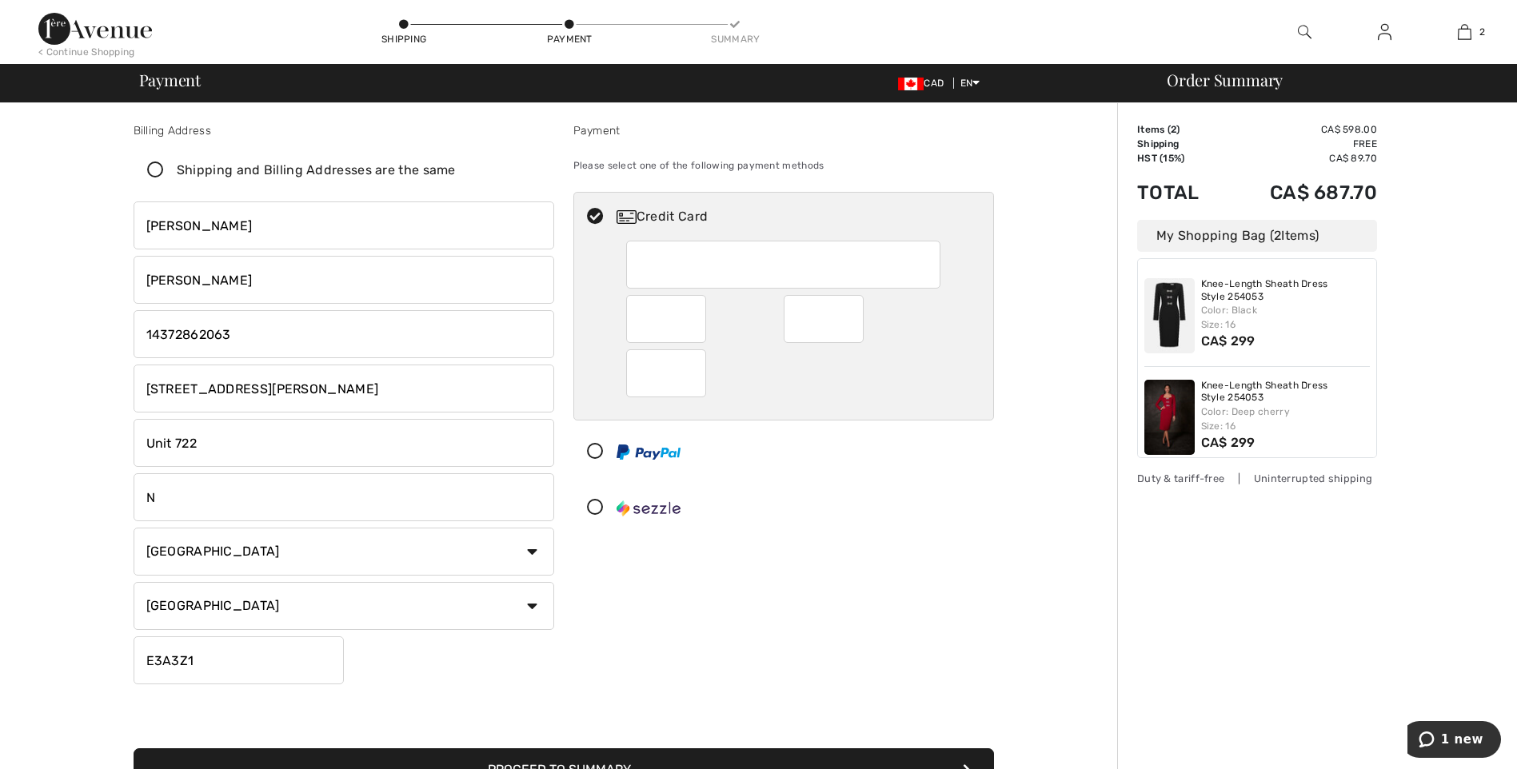
type input "North York, ON"
click at [206, 610] on select "State/Province Alberta British Columbia Manitoba New Brunswick Newfoundland and…" at bounding box center [344, 606] width 421 height 48
click at [206, 611] on select "State/Province Alberta British Columbia Manitoba New Brunswick Newfoundland and…" at bounding box center [344, 606] width 421 height 48
click at [485, 621] on select "State/Province Alberta British Columbia Manitoba New Brunswick Newfoundland and…" at bounding box center [344, 606] width 421 height 48
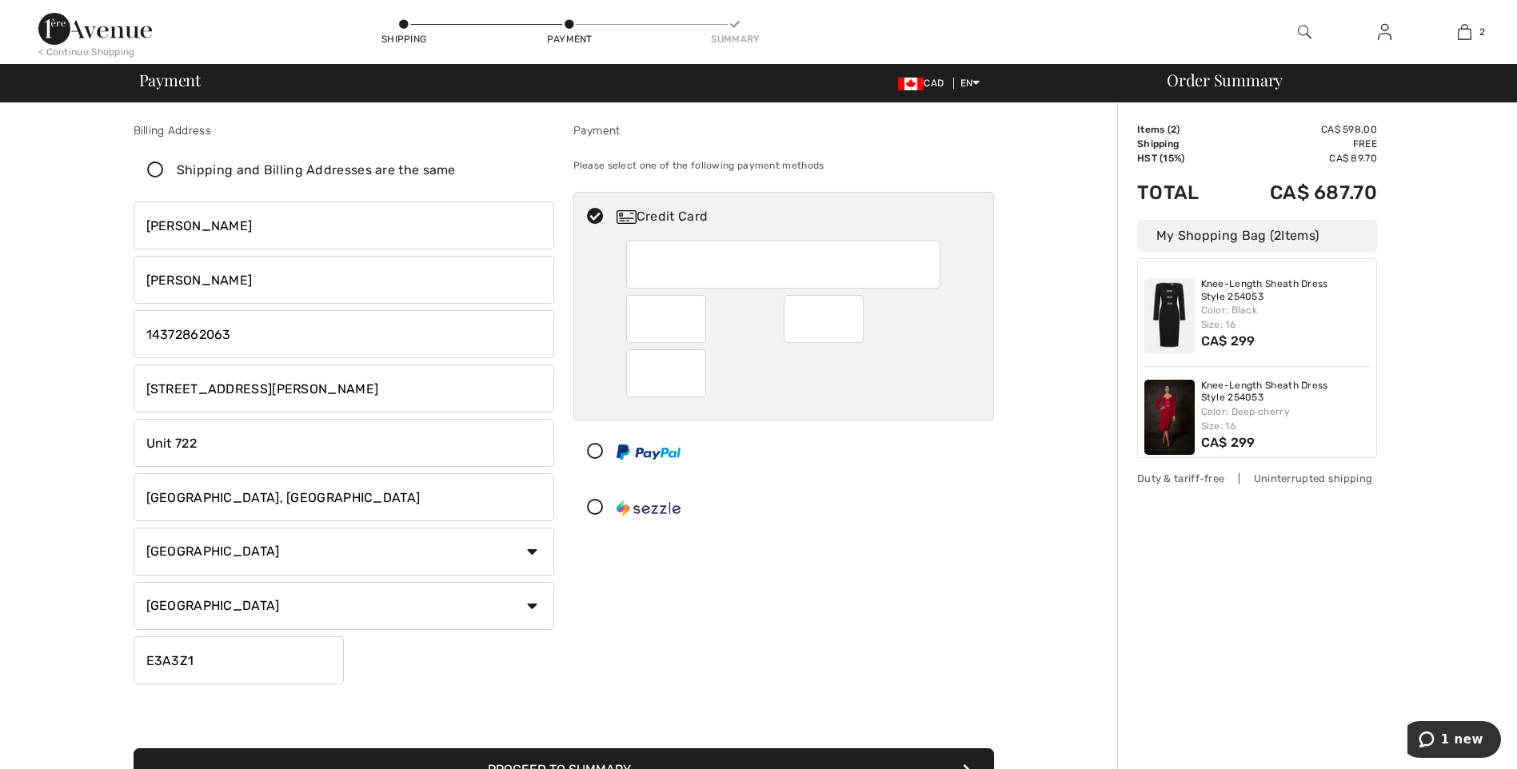
click at [221, 660] on input "E3A3Z1" at bounding box center [239, 661] width 210 height 48
drag, startPoint x: 224, startPoint y: 661, endPoint x: 127, endPoint y: 661, distance: 96.8
click at [127, 661] on div "Billing Address Shipping and Billing Addresses are the same Kimber-Lee Sharpe 1…" at bounding box center [344, 406] width 440 height 569
type input "M3J2Z3"
click at [354, 698] on div "Billing Address Shipping and Billing Addresses are the same Kimber-Lee Sharpe 1…" at bounding box center [564, 447] width 880 height 727
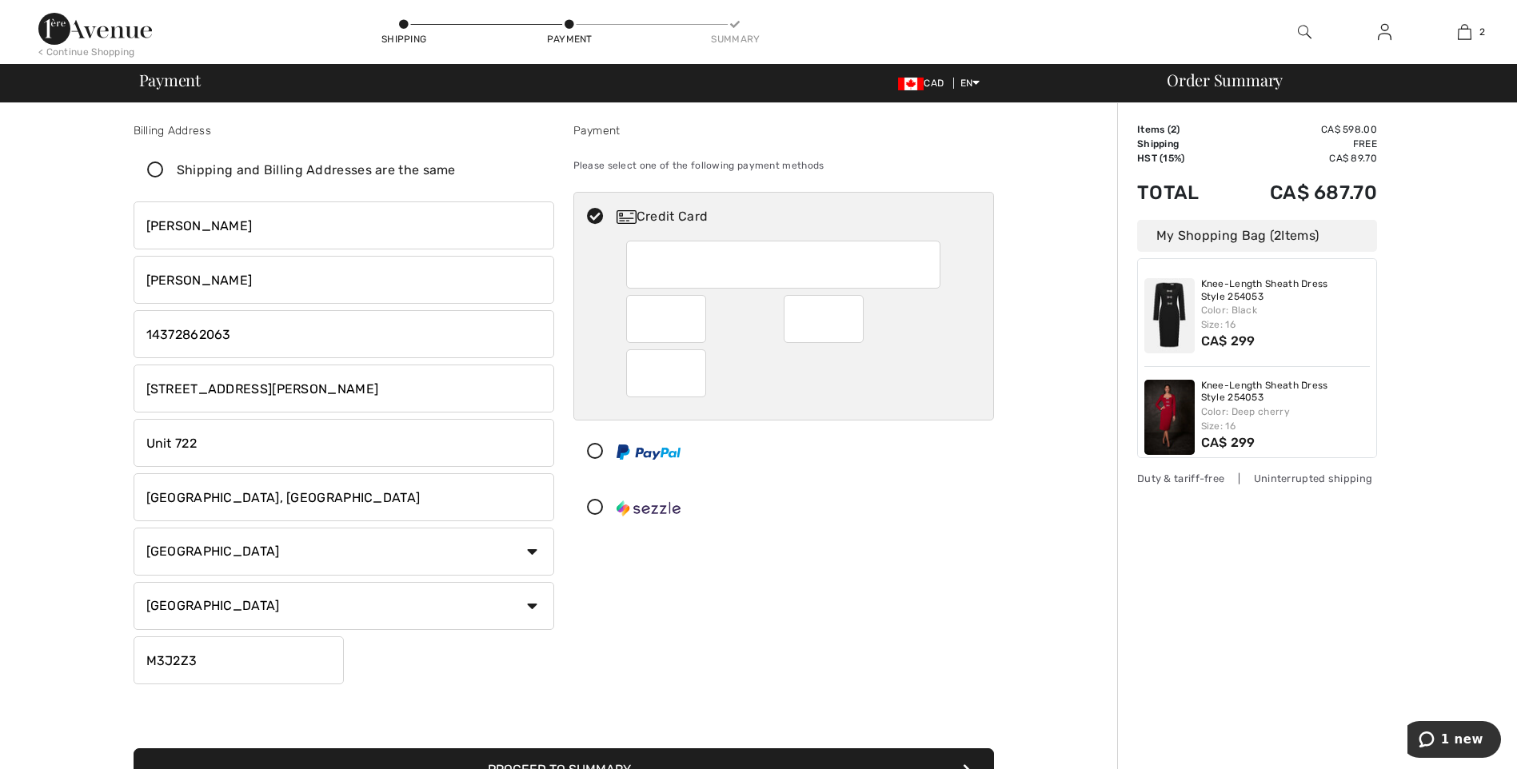
click at [493, 703] on div "Billing Address Shipping and Billing Addresses are the same Kimber-Lee Sharpe 1…" at bounding box center [564, 447] width 880 height 727
click at [153, 334] on input "phone" at bounding box center [344, 334] width 421 height 48
type input "4372862063"
click at [245, 497] on input "North York, ON" at bounding box center [344, 497] width 421 height 48
type input "North York"
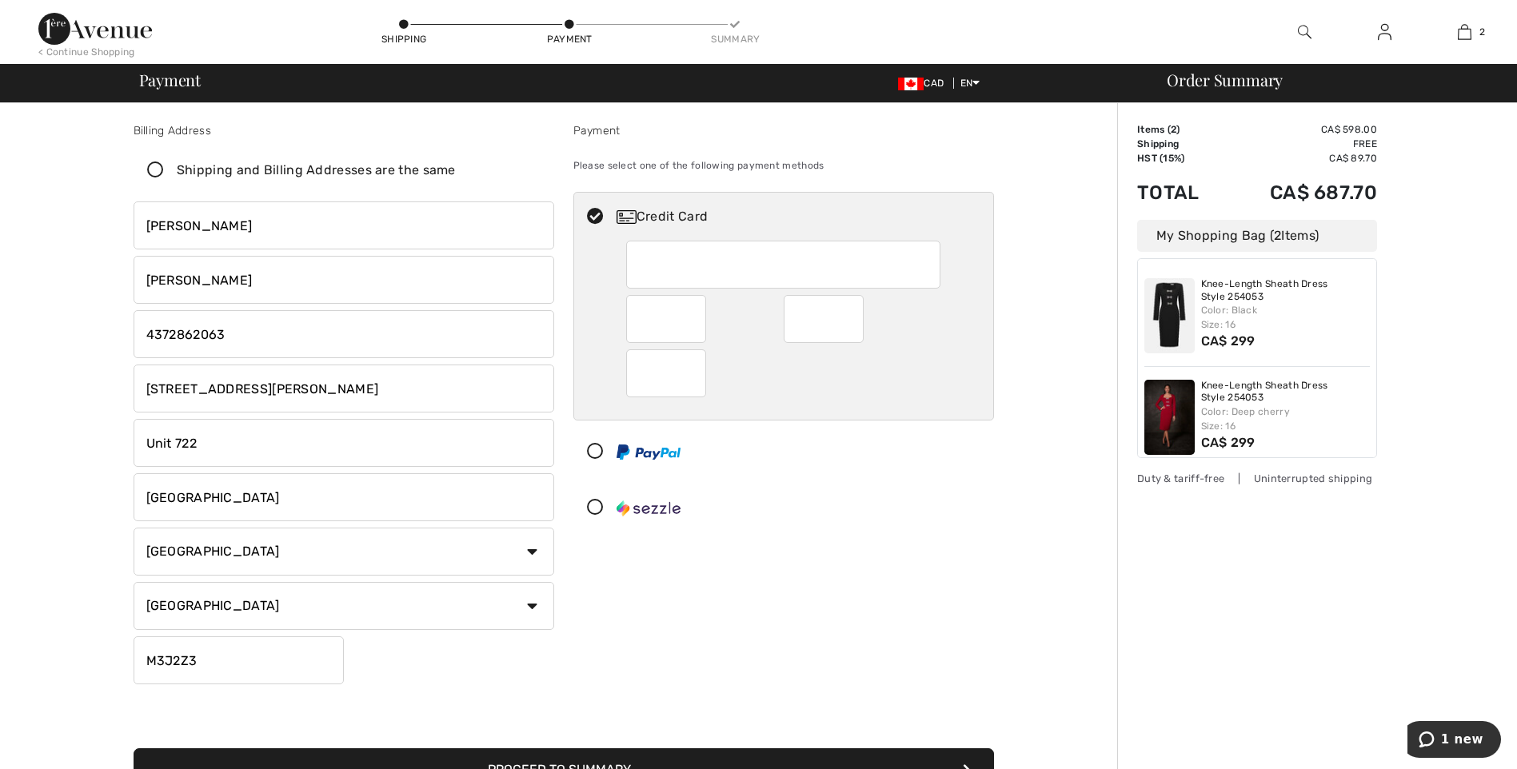
click at [735, 639] on div "Payment Please select one of the following payment methods Credit Card" at bounding box center [784, 406] width 440 height 569
drag, startPoint x: 310, startPoint y: 388, endPoint x: 235, endPoint y: 388, distance: 74.4
click at [186, 387] on input "500 Murray Ross Parkway" at bounding box center [344, 389] width 421 height 48
click at [337, 381] on input "500 Murray Ross Parkway" at bounding box center [344, 389] width 421 height 48
drag, startPoint x: 337, startPoint y: 391, endPoint x: 361, endPoint y: 405, distance: 28.7
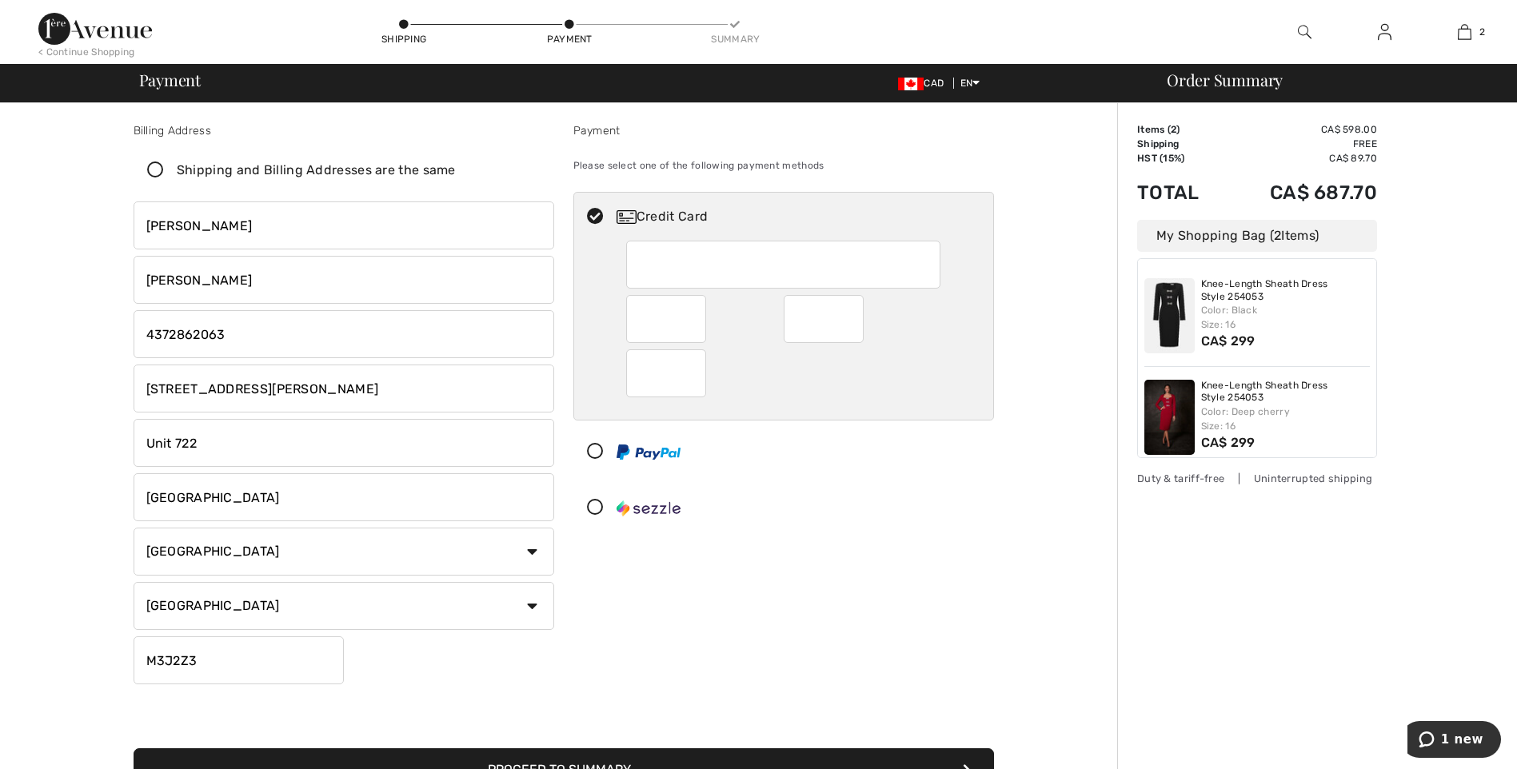
click at [337, 393] on input "500 Murray Ross Parkway" at bounding box center [344, 389] width 421 height 48
click at [318, 396] on input "500 Murray Ross Parkway" at bounding box center [344, 389] width 421 height 48
type input "5"
type input "Unit 722"
click at [205, 445] on input "Unit 722" at bounding box center [344, 443] width 421 height 48
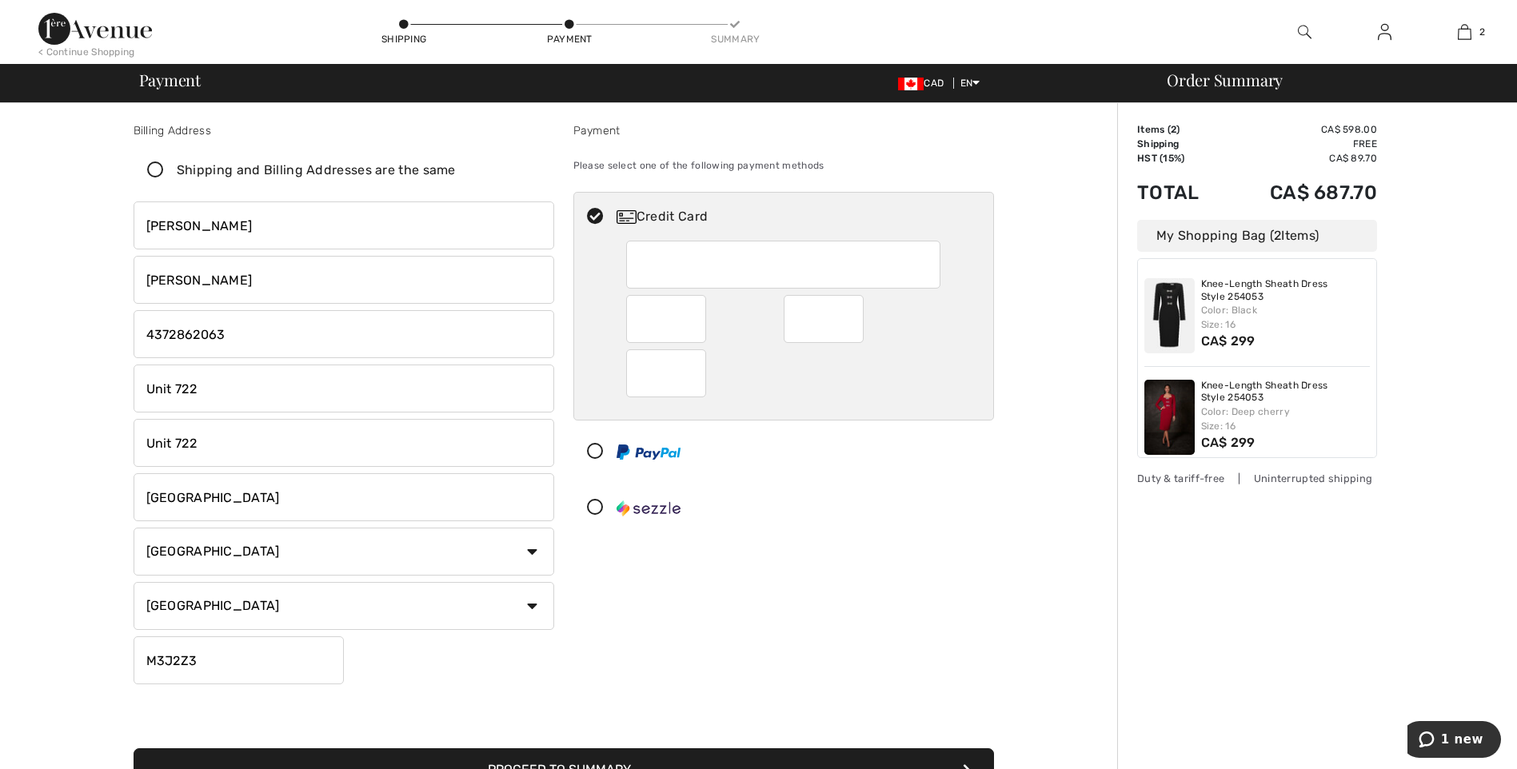
click at [224, 434] on input "Unit 722" at bounding box center [344, 443] width 421 height 48
click at [219, 433] on input "Unit 722" at bounding box center [344, 443] width 421 height 48
type input "U"
type input "500 Murray Ross Parkway"
click at [348, 497] on input "North York" at bounding box center [344, 497] width 421 height 48
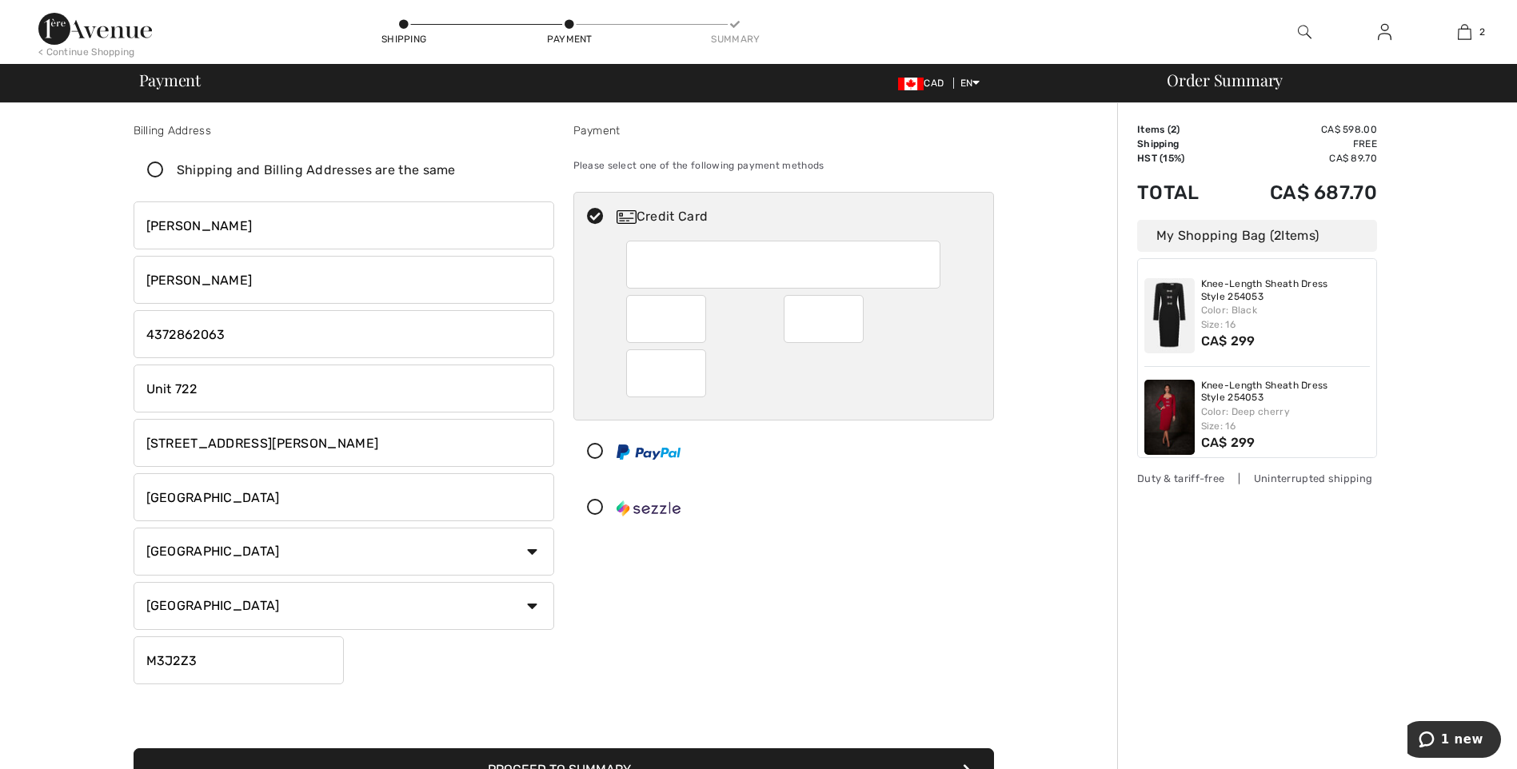
click at [607, 678] on div "Payment Please select one of the following payment methods Credit Card" at bounding box center [784, 406] width 440 height 569
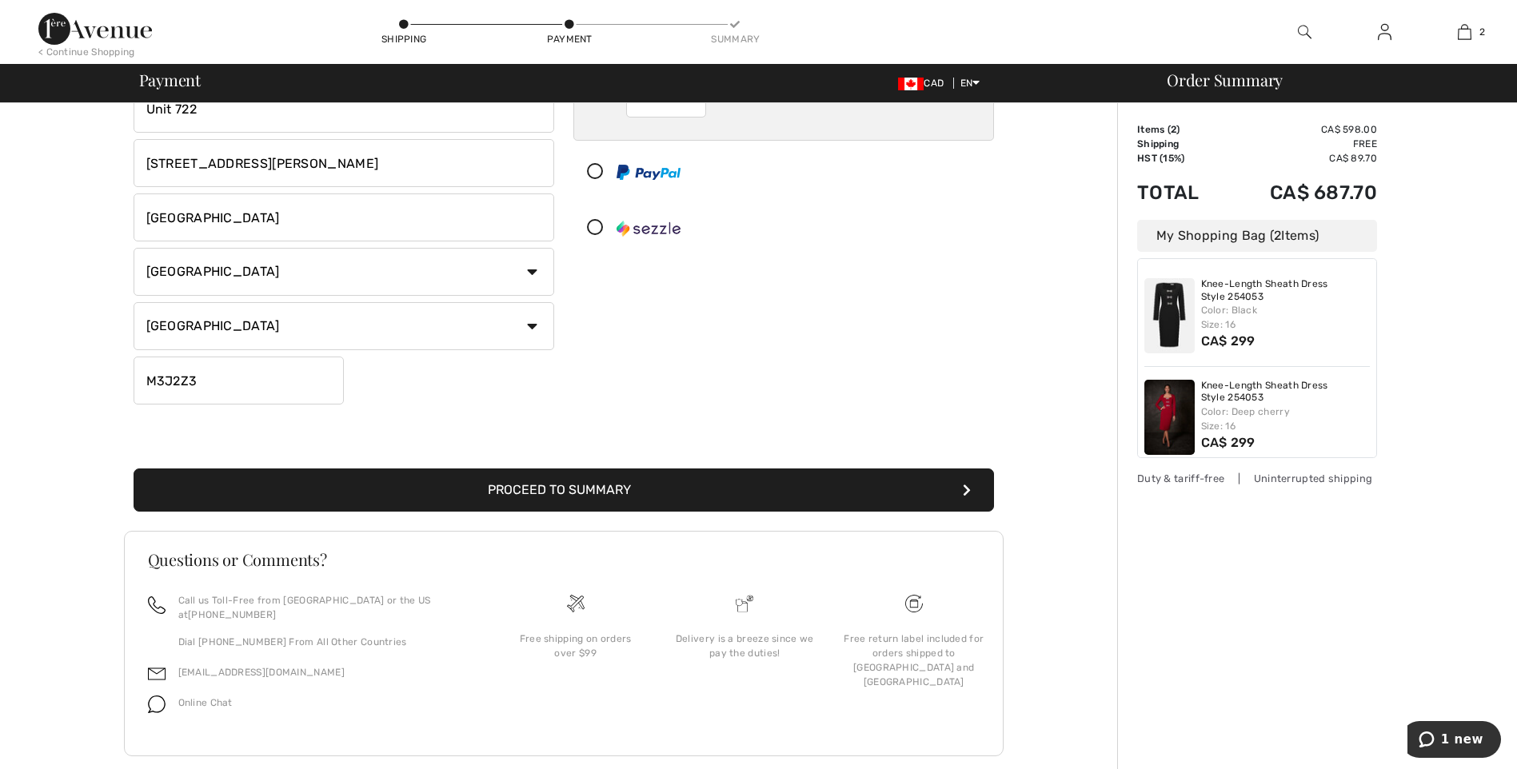
scroll to position [293, 0]
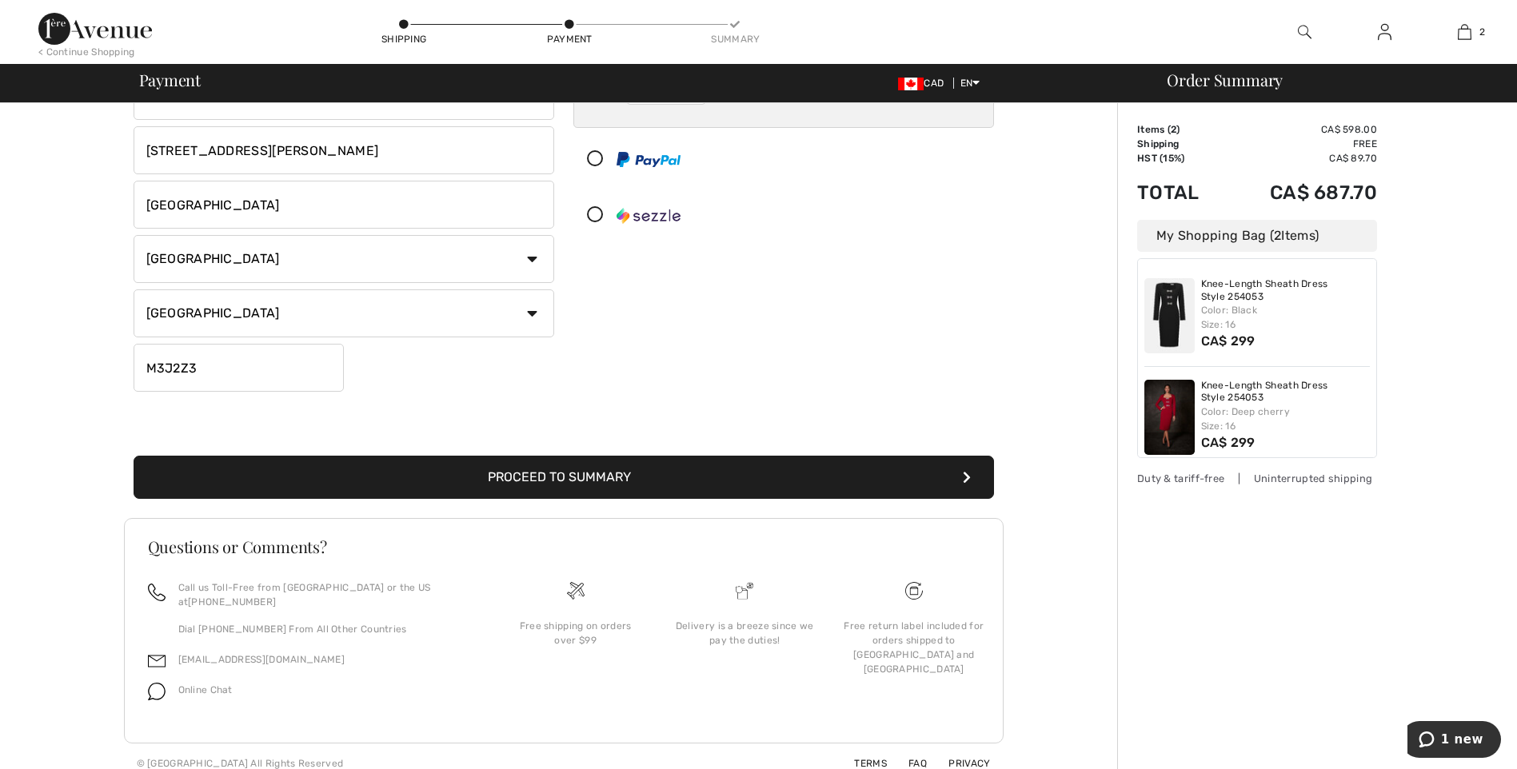
click at [559, 473] on button "Proceed to Summary" at bounding box center [564, 477] width 861 height 43
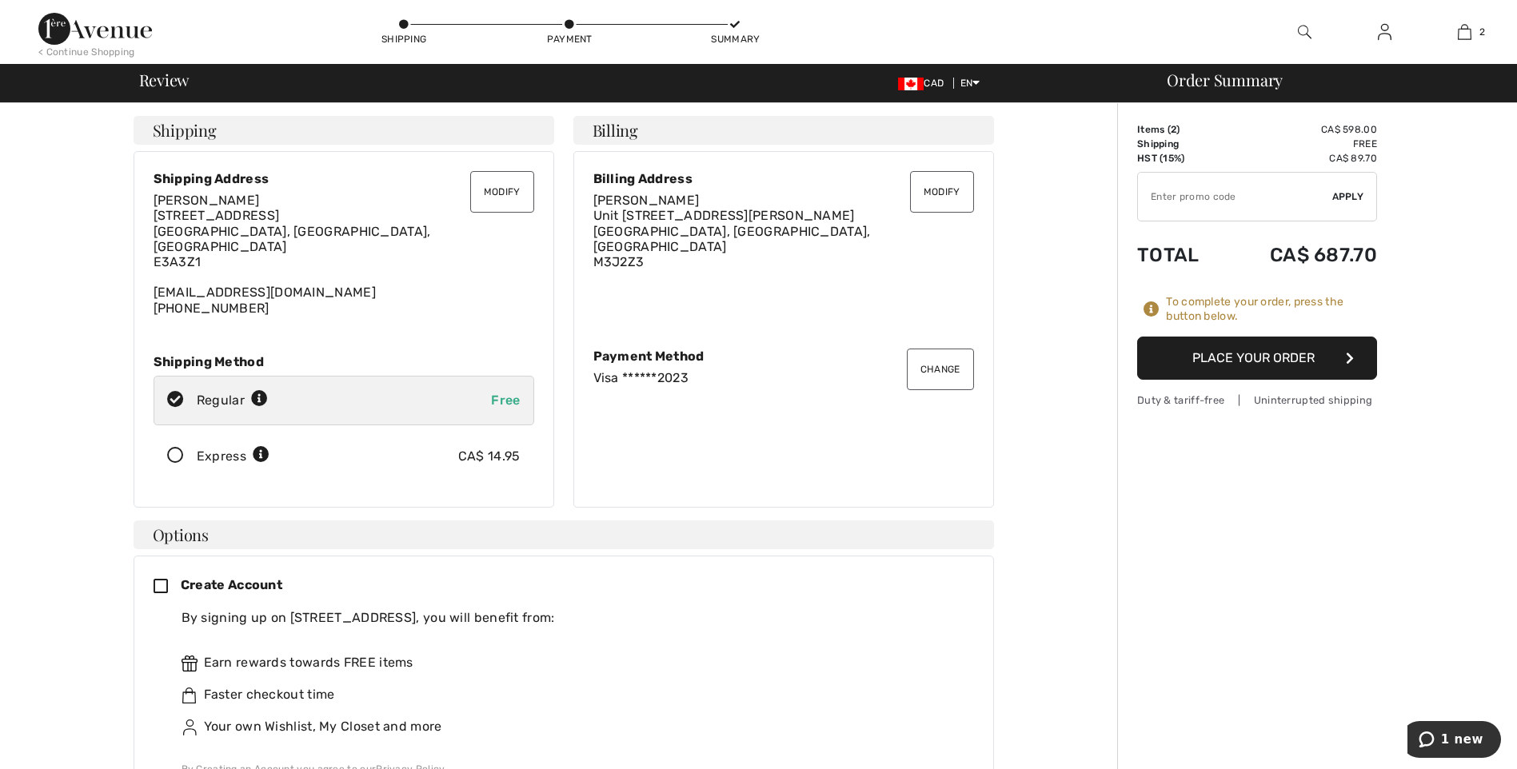
click at [491, 194] on button "Modify" at bounding box center [502, 192] width 64 height 42
click at [501, 198] on button "Modify" at bounding box center [502, 192] width 64 height 42
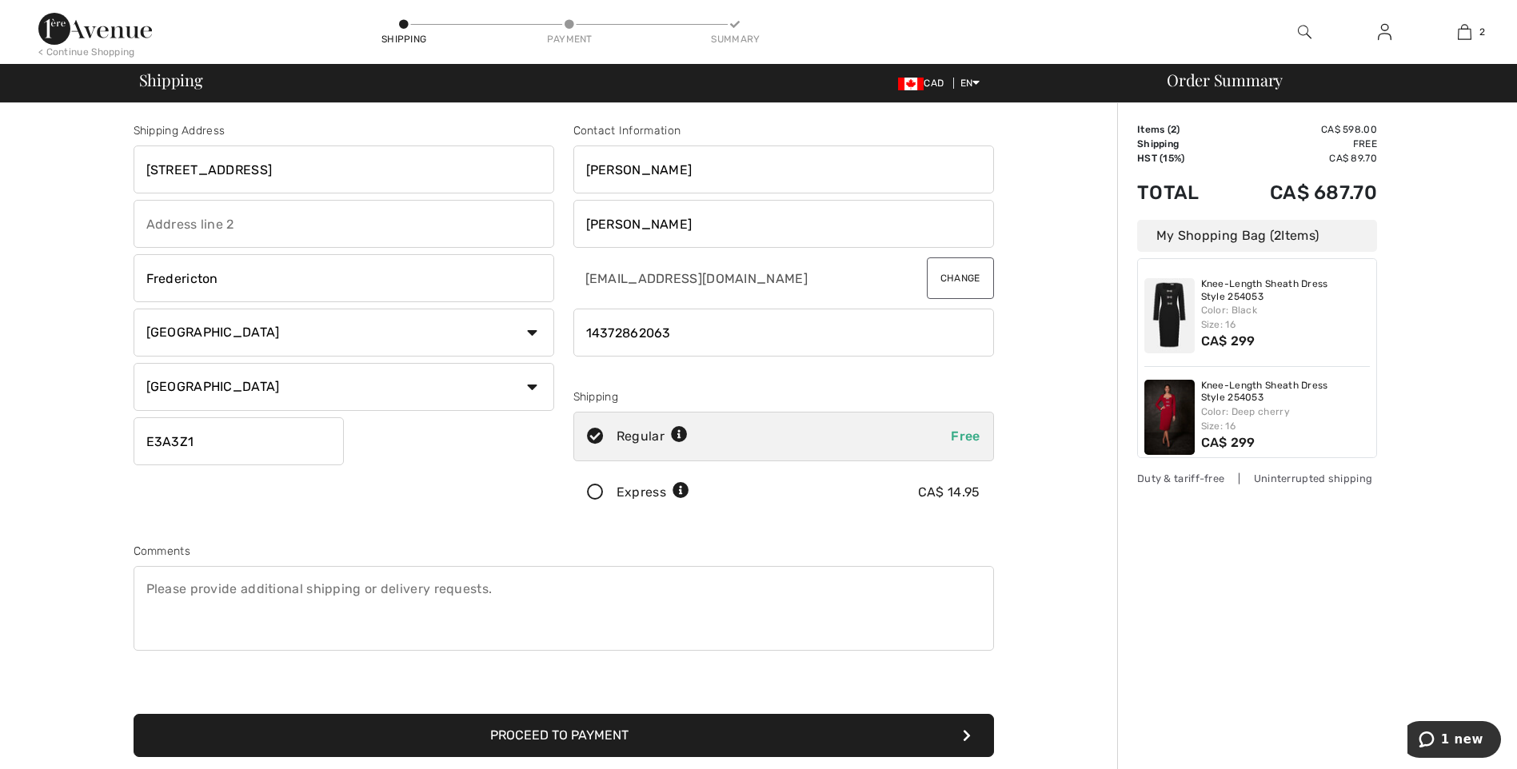
click at [670, 170] on input "Kimber-Lee" at bounding box center [783, 170] width 421 height 48
type input "K"
type input "Sheree Sharpe"
click at [1077, 498] on div "Shipping Address 19 Canada St. Fredericton,Nb E3A 3Z1 Fredericton Country Canad…" at bounding box center [564, 572] width 1108 height 939
click at [603, 731] on button "Proceed to Payment" at bounding box center [564, 735] width 861 height 43
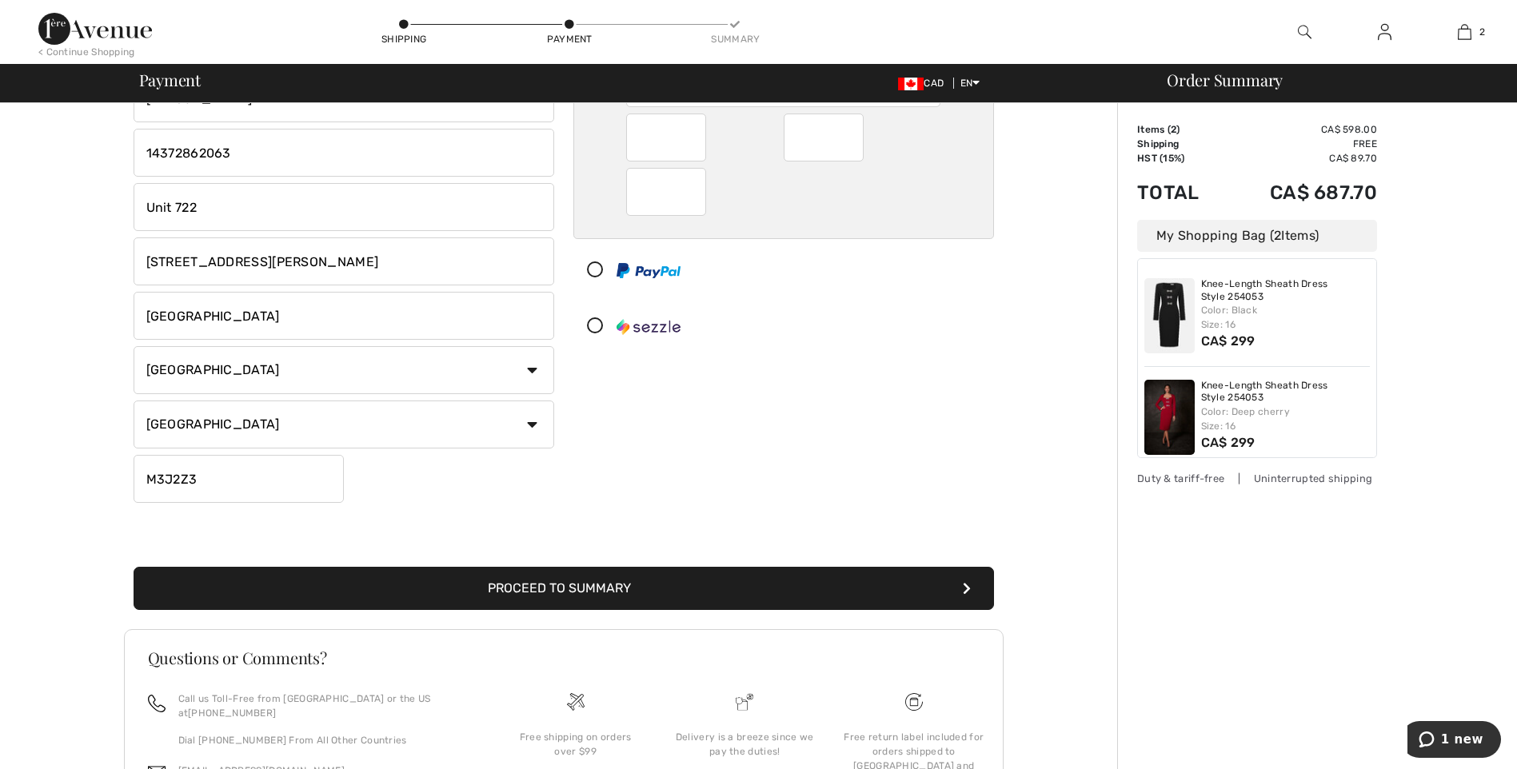
scroll to position [240, 0]
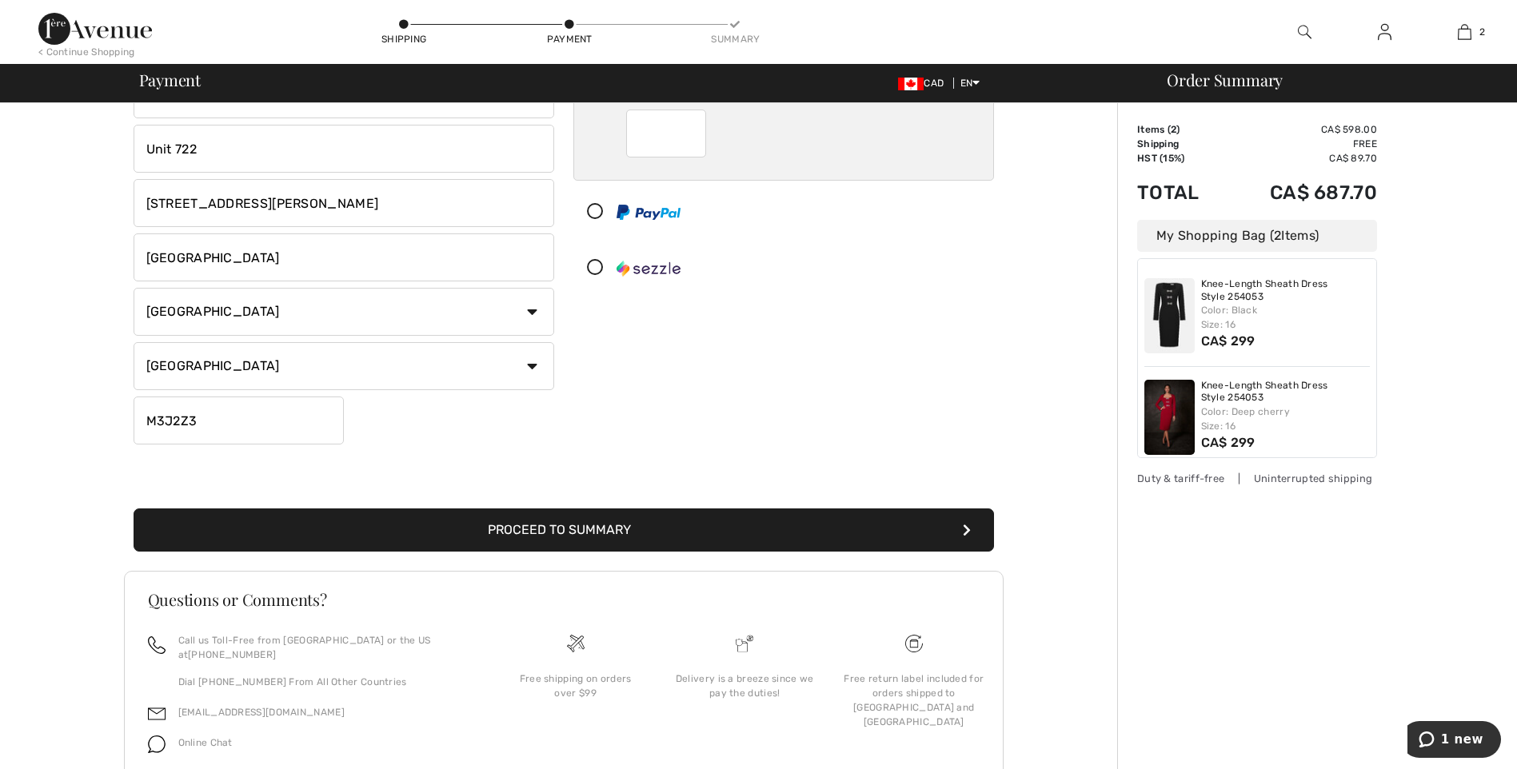
click at [617, 524] on button "Proceed to Summary" at bounding box center [564, 530] width 861 height 43
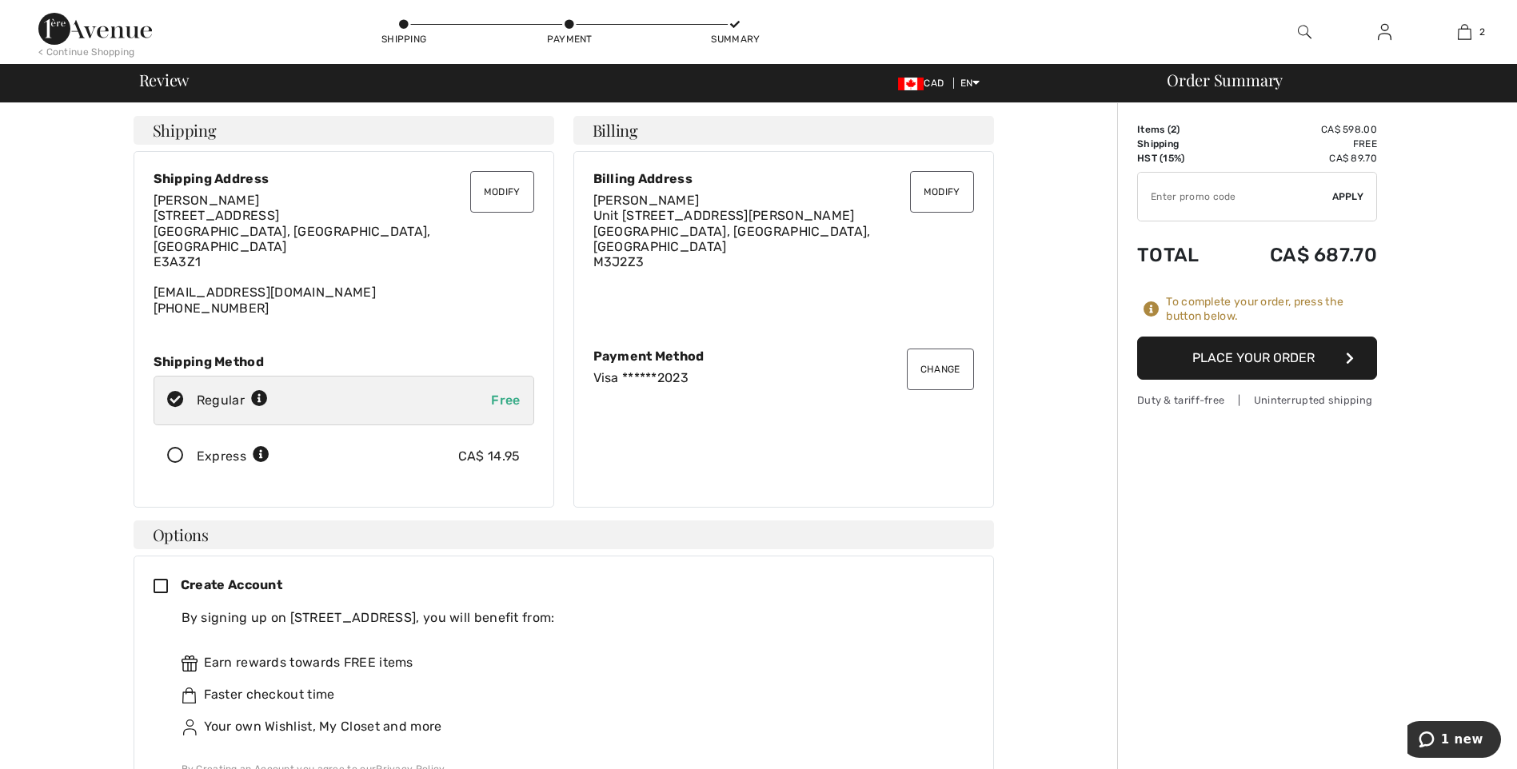
click at [497, 198] on button "Modify" at bounding box center [502, 192] width 64 height 42
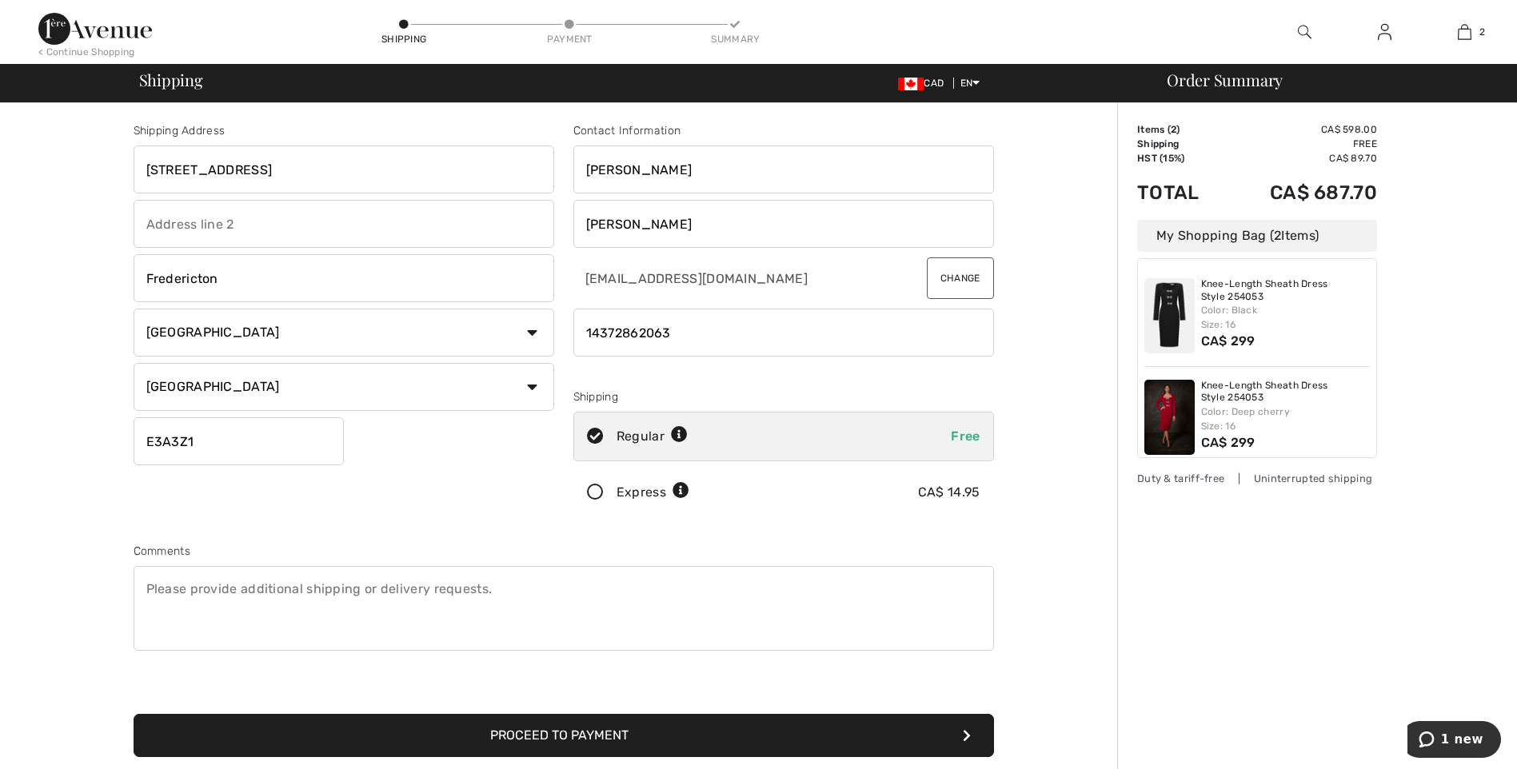
click at [650, 226] on input "[PERSON_NAME]" at bounding box center [783, 224] width 421 height 48
type input "S"
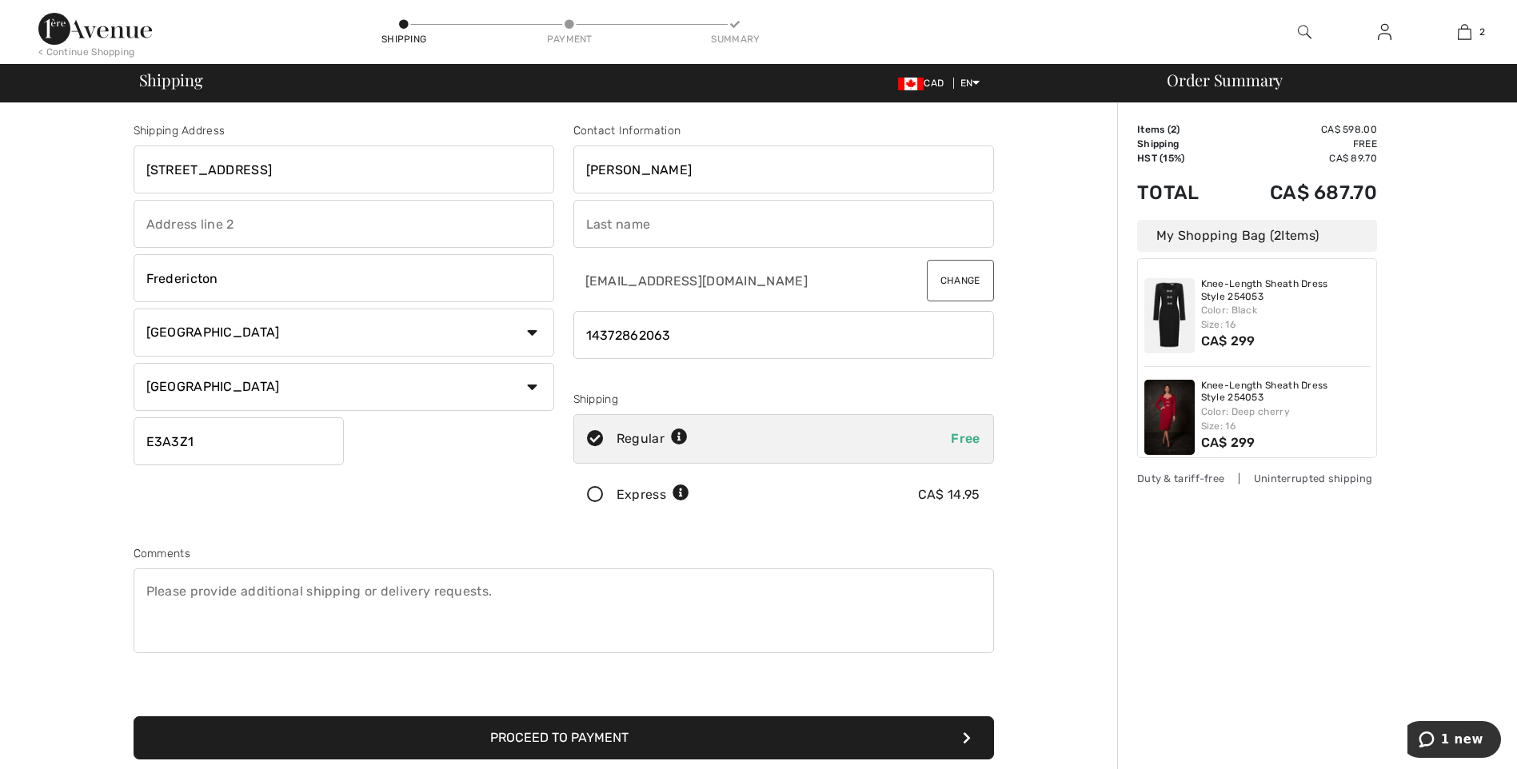
click at [695, 166] on input "[PERSON_NAME]" at bounding box center [783, 170] width 421 height 48
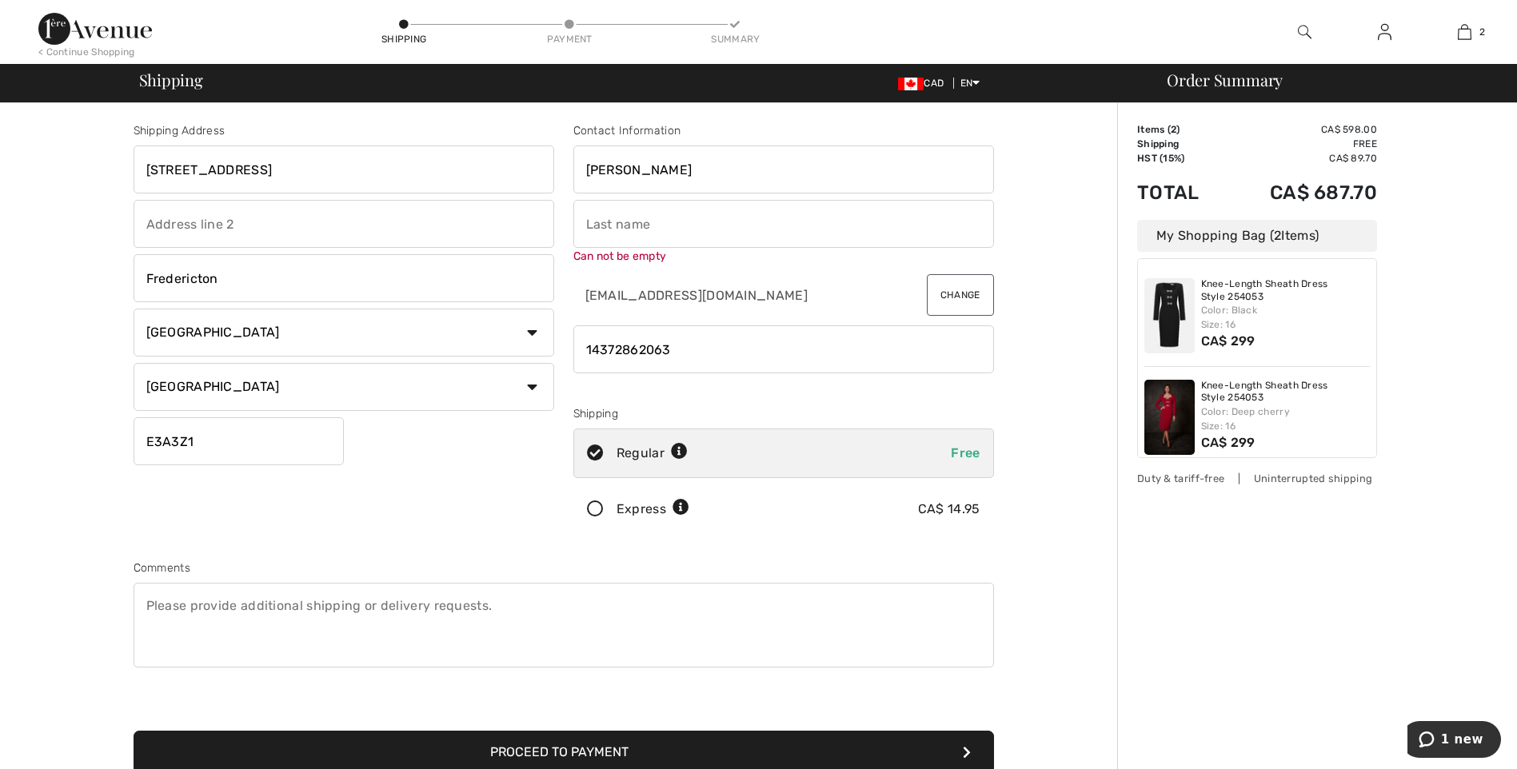
type input "[PERSON_NAME]"
click at [593, 218] on input "text" at bounding box center [783, 224] width 421 height 48
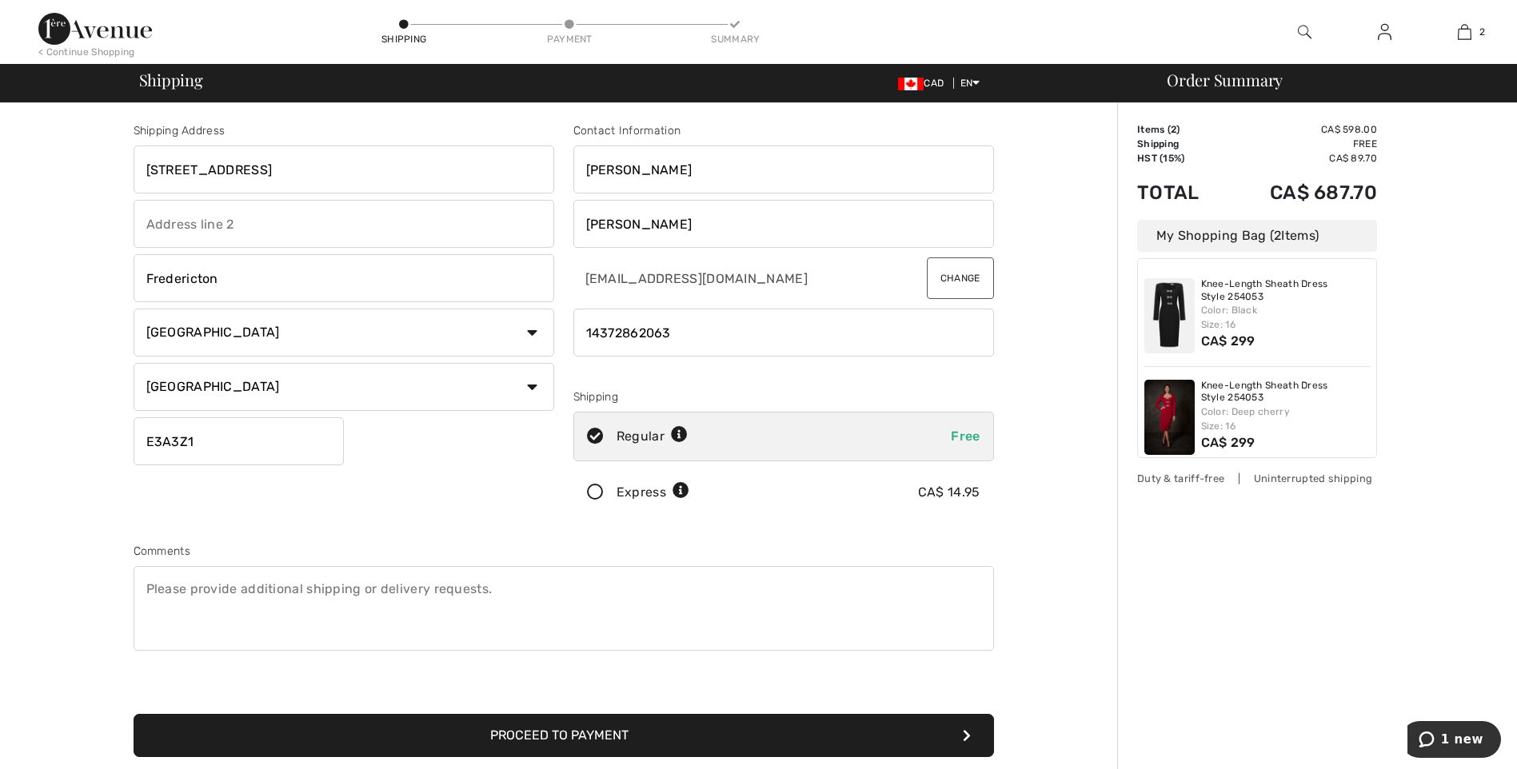
type input "[PERSON_NAME]"
click at [1039, 565] on div "Shipping Address [STREET_ADDRESS] [GEOGRAPHIC_DATA] Country [GEOGRAPHIC_DATA] […" at bounding box center [564, 572] width 1108 height 939
click at [613, 742] on button "Proceed to Payment" at bounding box center [564, 735] width 861 height 43
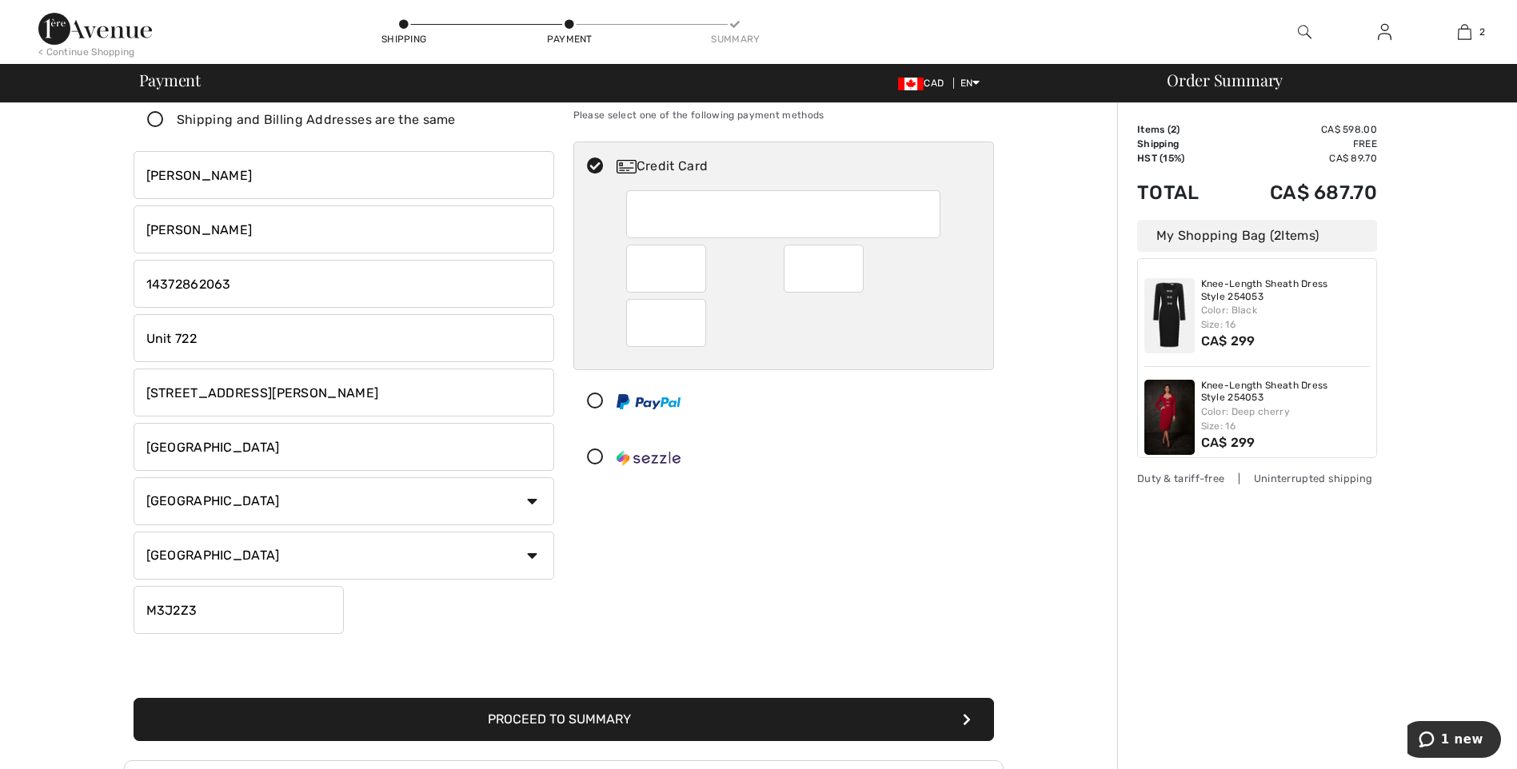
scroll to position [240, 0]
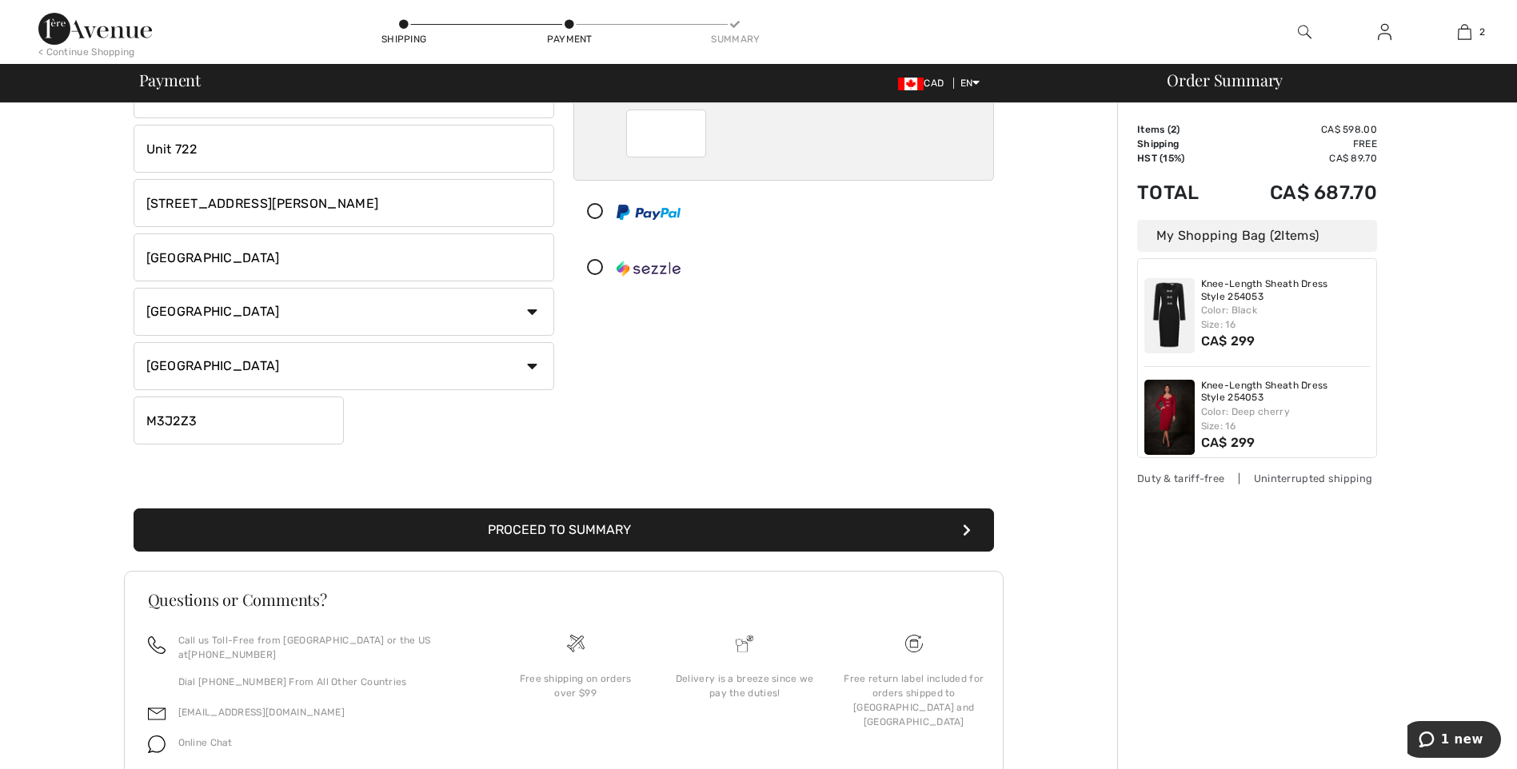
click at [607, 528] on button "Proceed to Summary" at bounding box center [564, 530] width 861 height 43
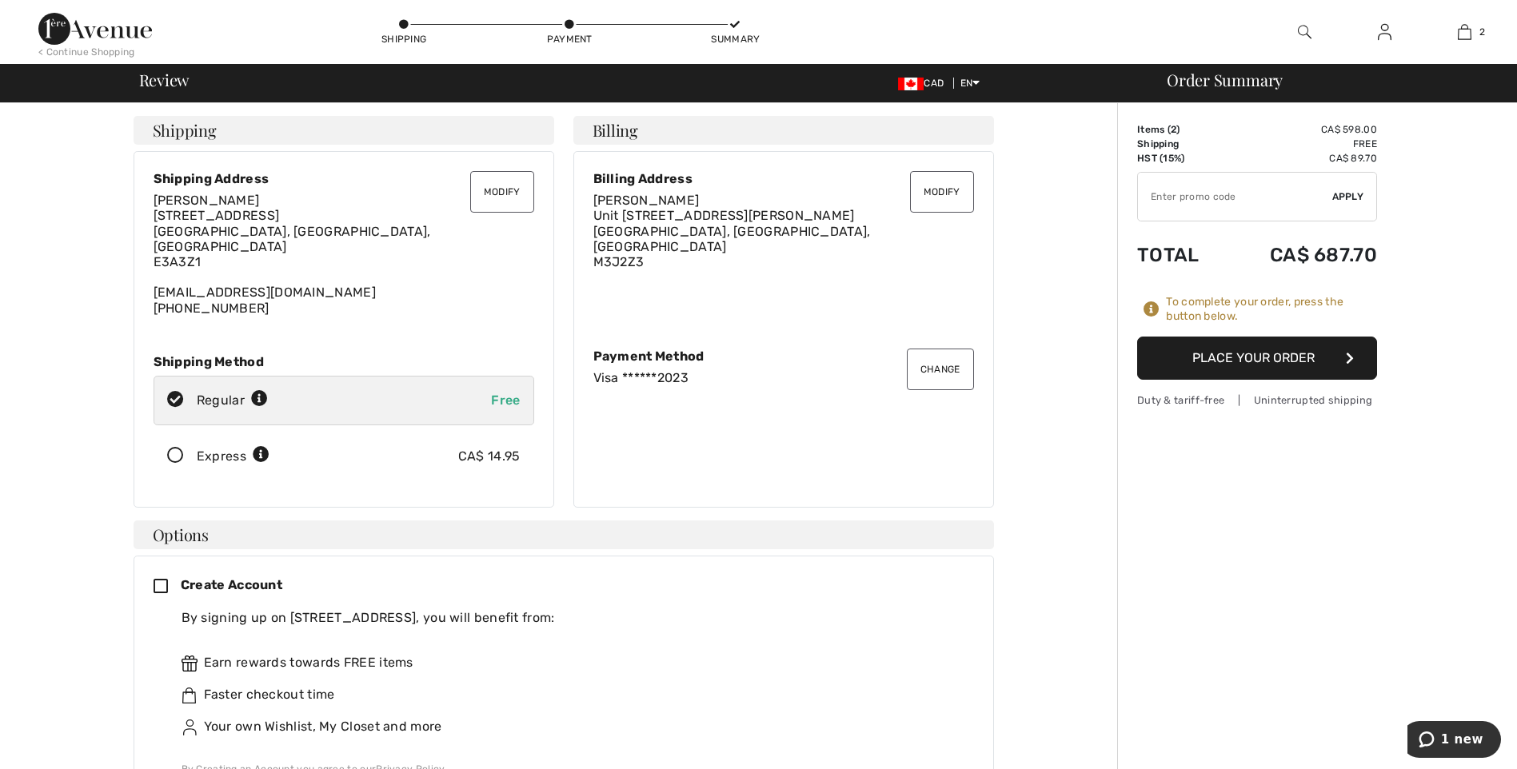
click at [508, 195] on button "Modify" at bounding box center [502, 192] width 64 height 42
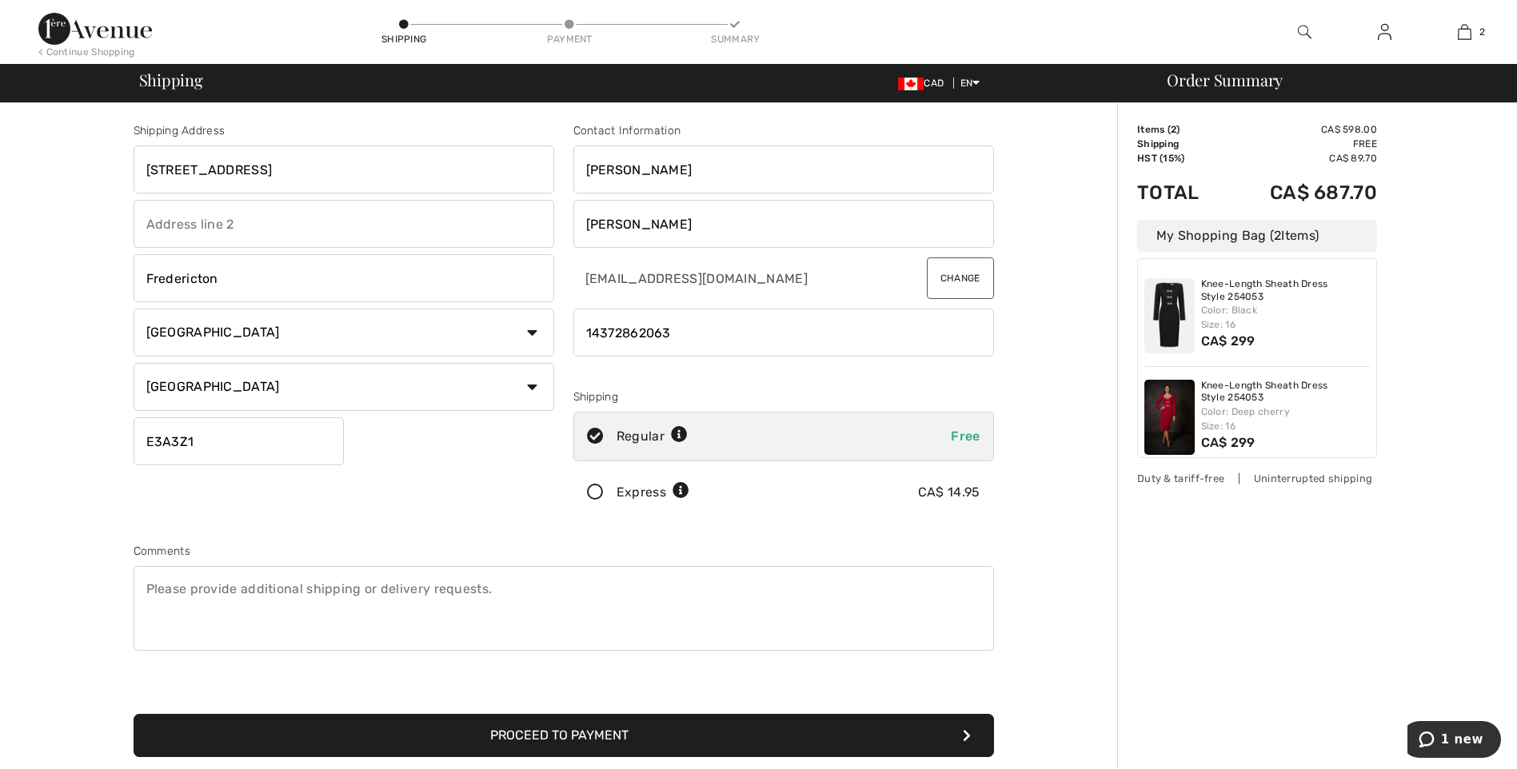
click at [323, 167] on input "[STREET_ADDRESS]" at bounding box center [344, 170] width 421 height 48
type input "[STREET_ADDRESS]"
click at [474, 420] on div "Shipping Address 19 Canada St. Fredericton,NB E3A 3Z1 Fredericton Country Canad…" at bounding box center [344, 322] width 440 height 401
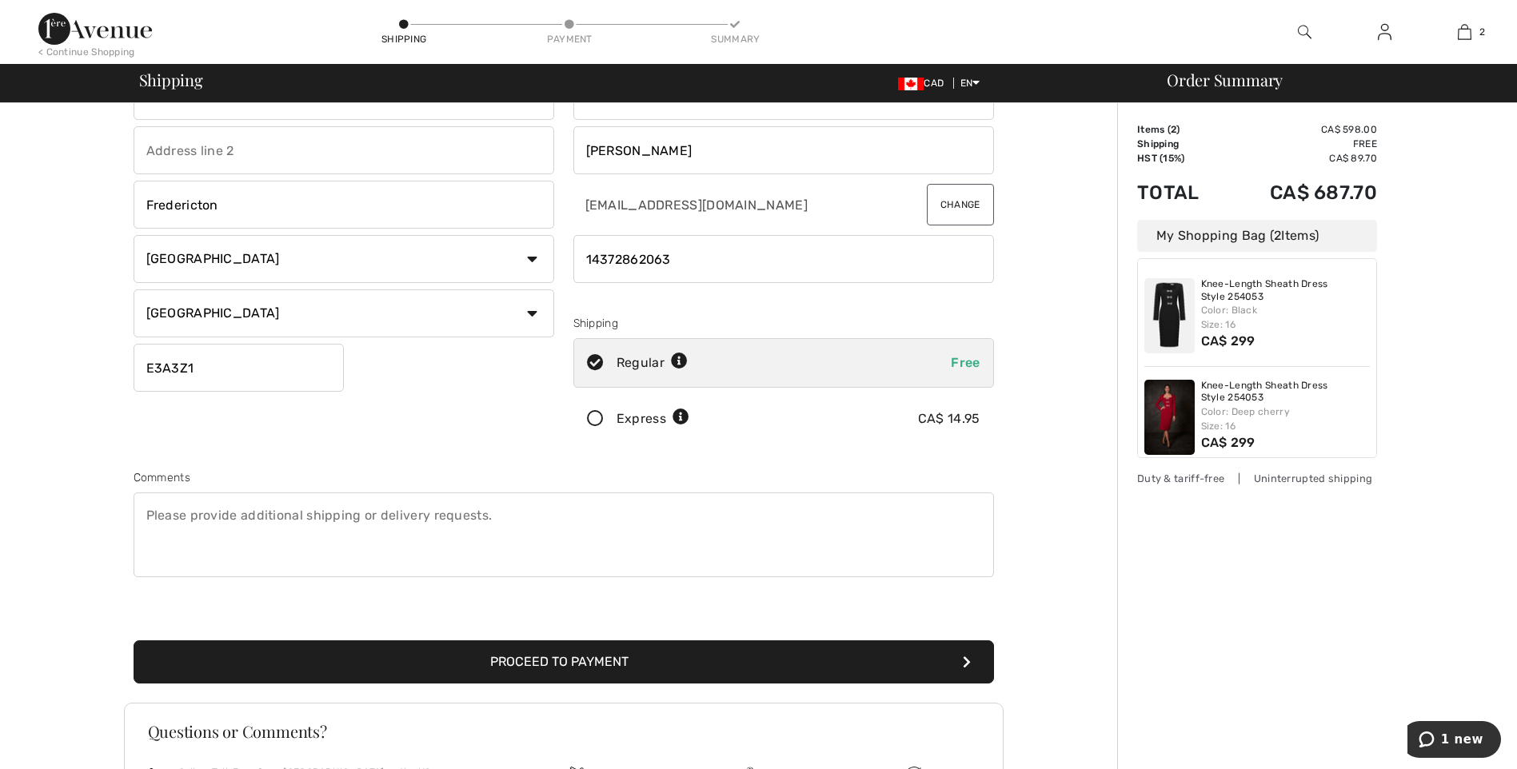
scroll to position [258, 0]
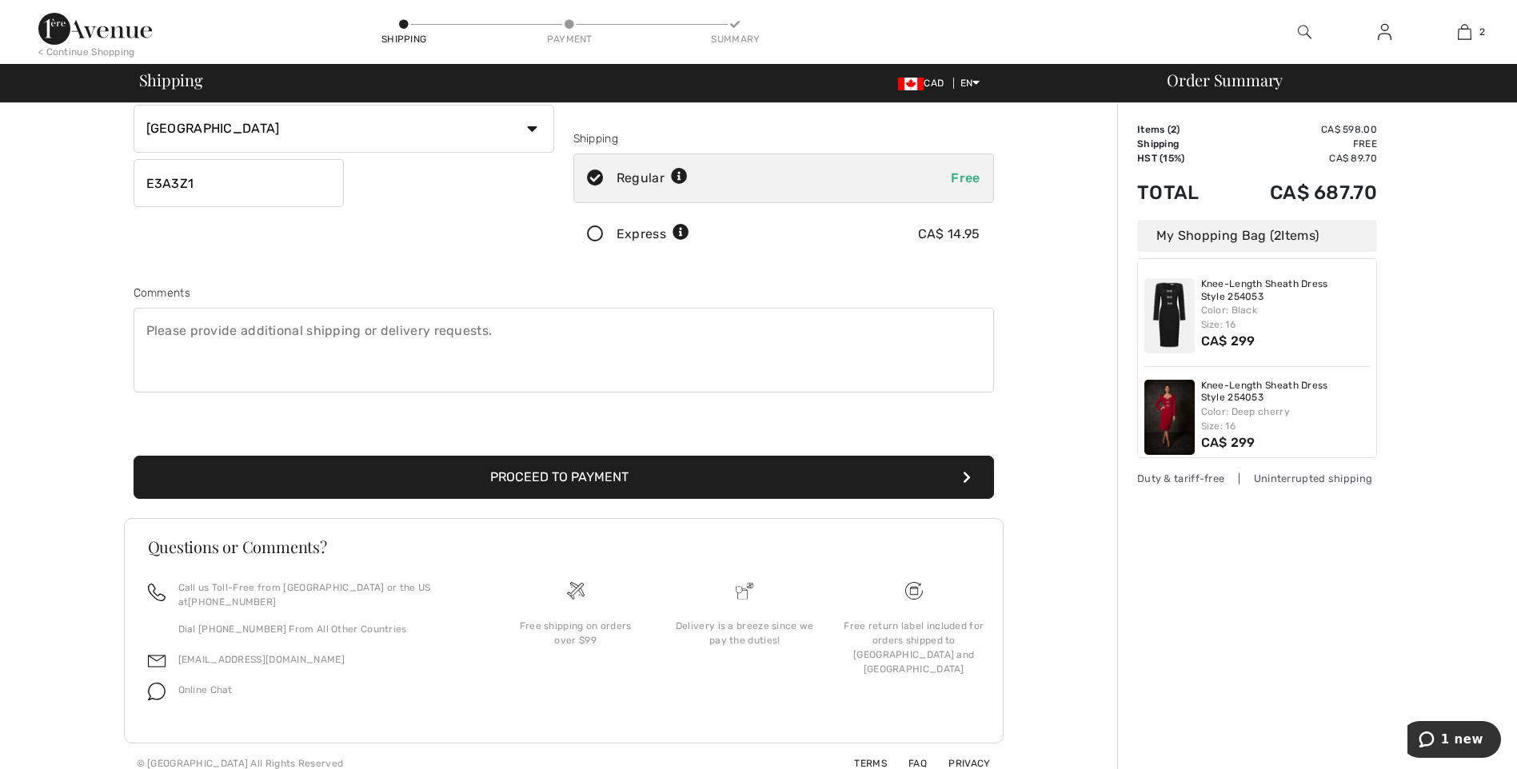
click at [577, 475] on button "Proceed to Payment" at bounding box center [564, 477] width 861 height 43
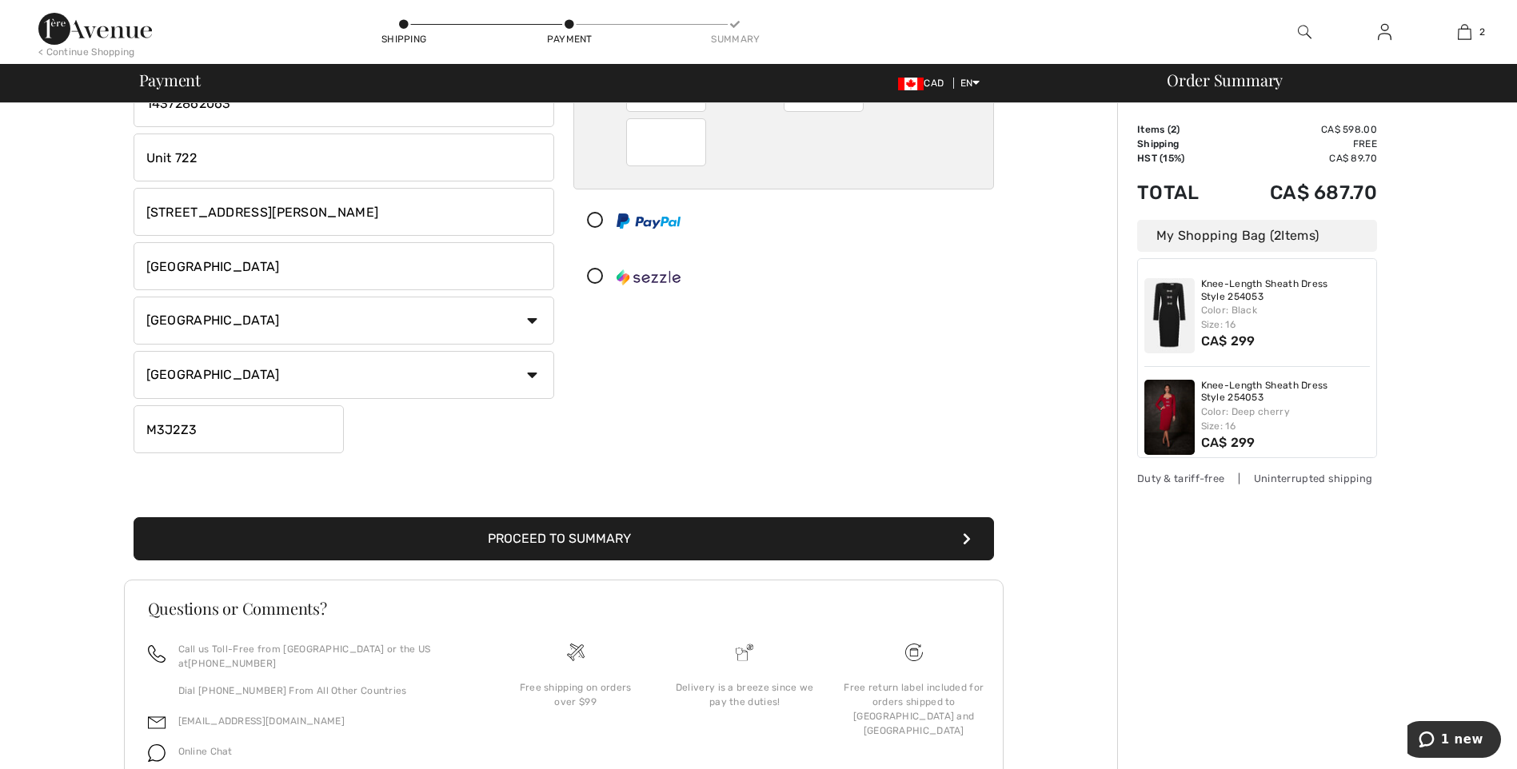
scroll to position [240, 0]
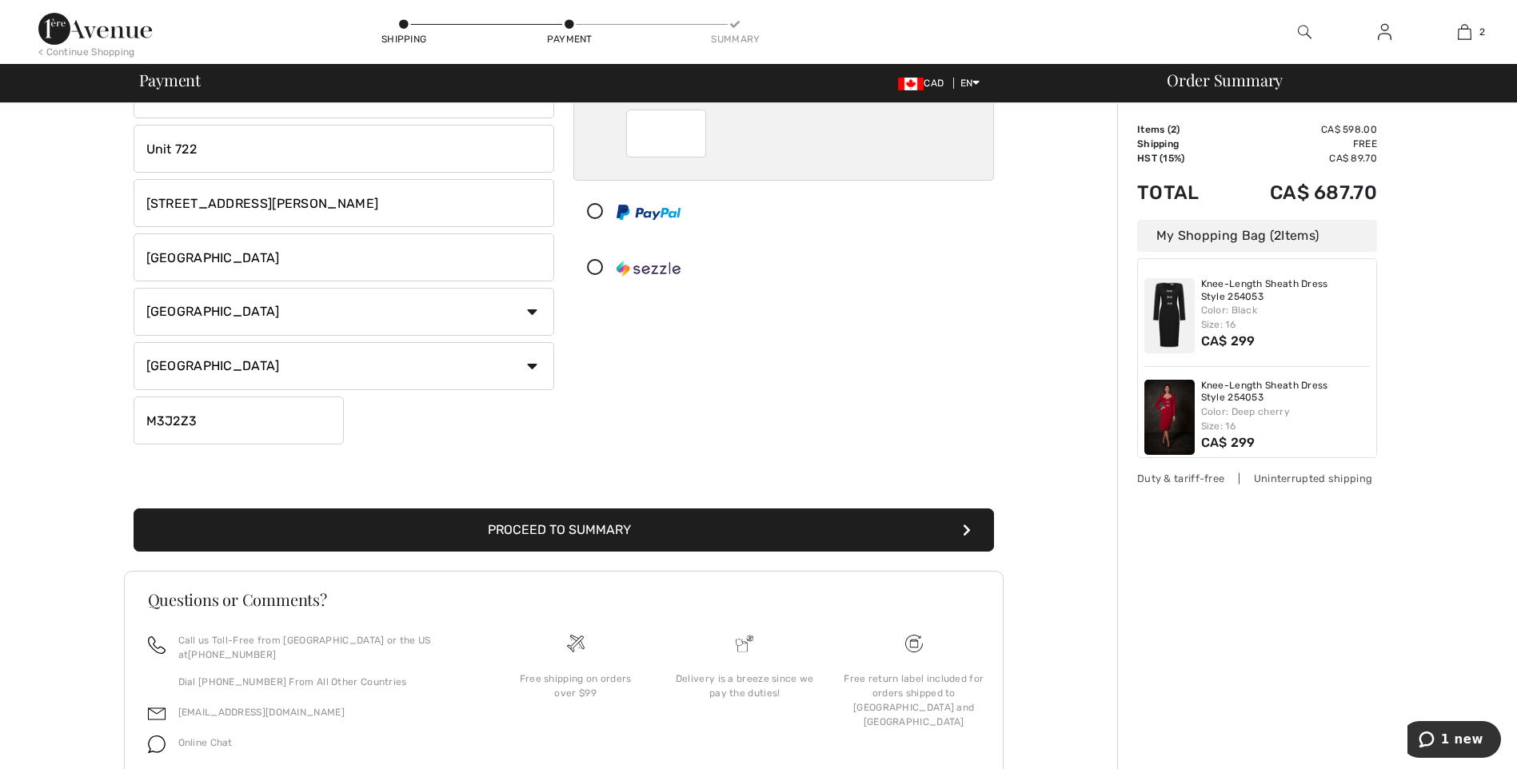
click at [599, 529] on button "Proceed to Summary" at bounding box center [564, 530] width 861 height 43
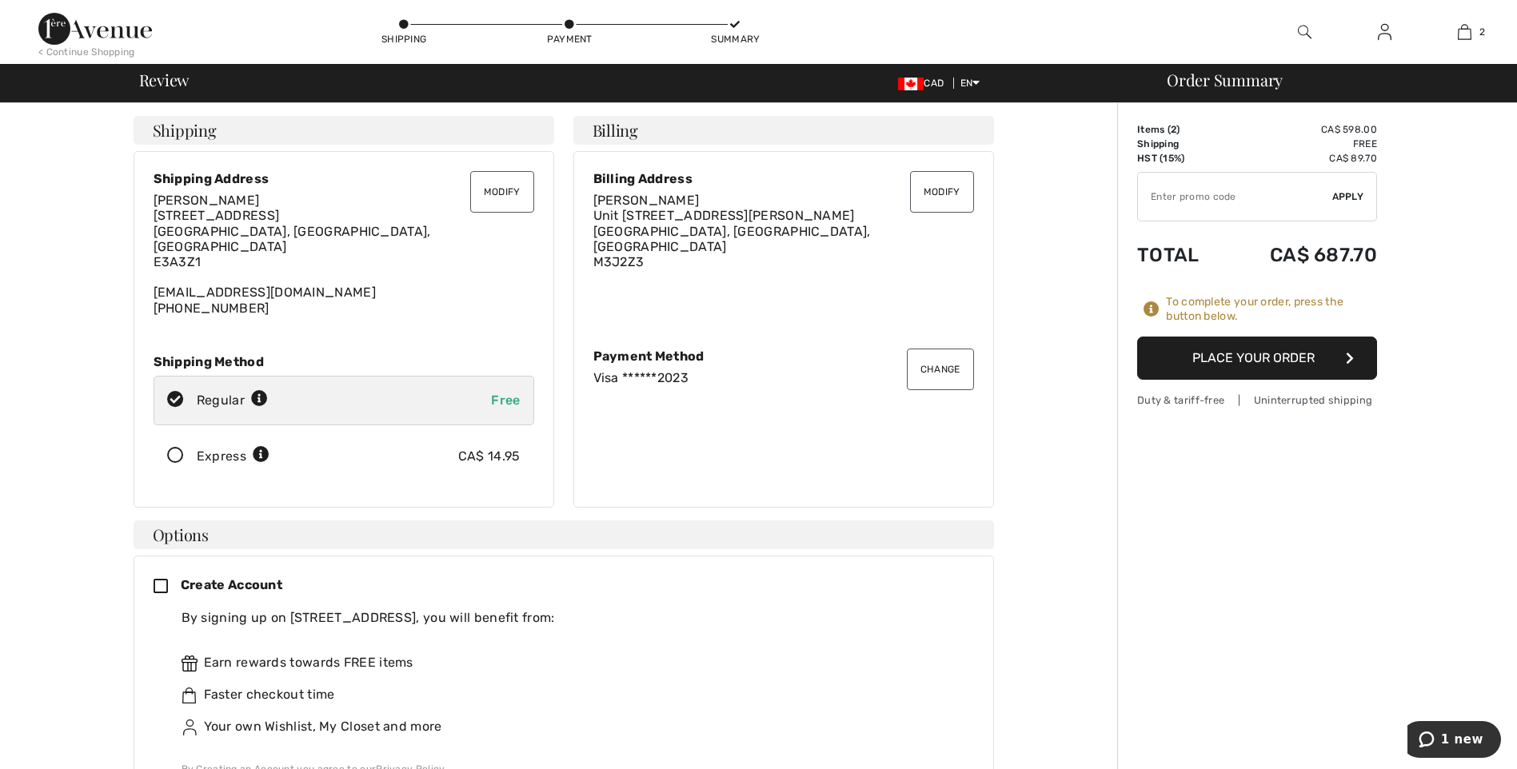
click at [1240, 358] on button "Place Your Order" at bounding box center [1257, 358] width 240 height 43
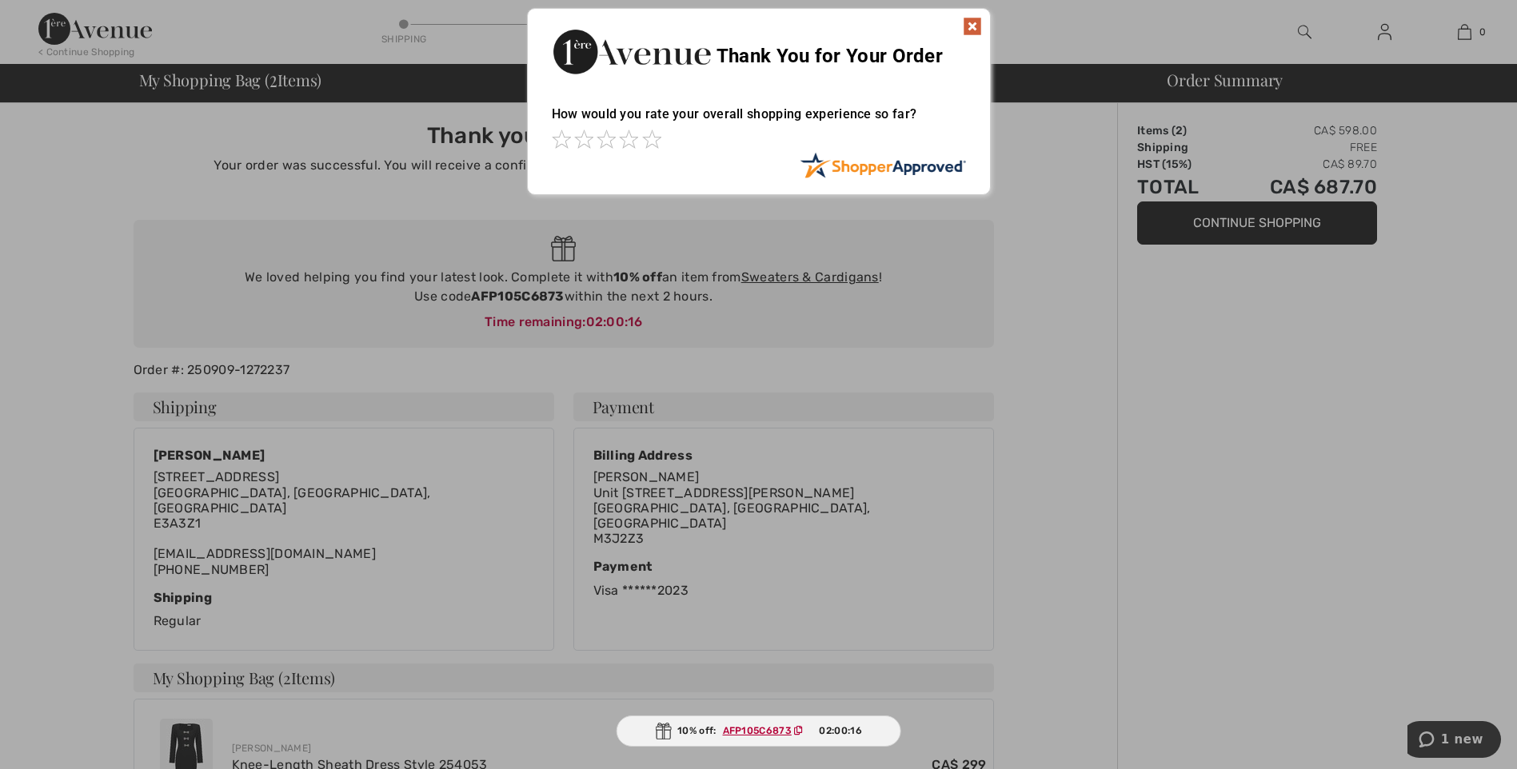
click at [969, 29] on img at bounding box center [972, 26] width 19 height 19
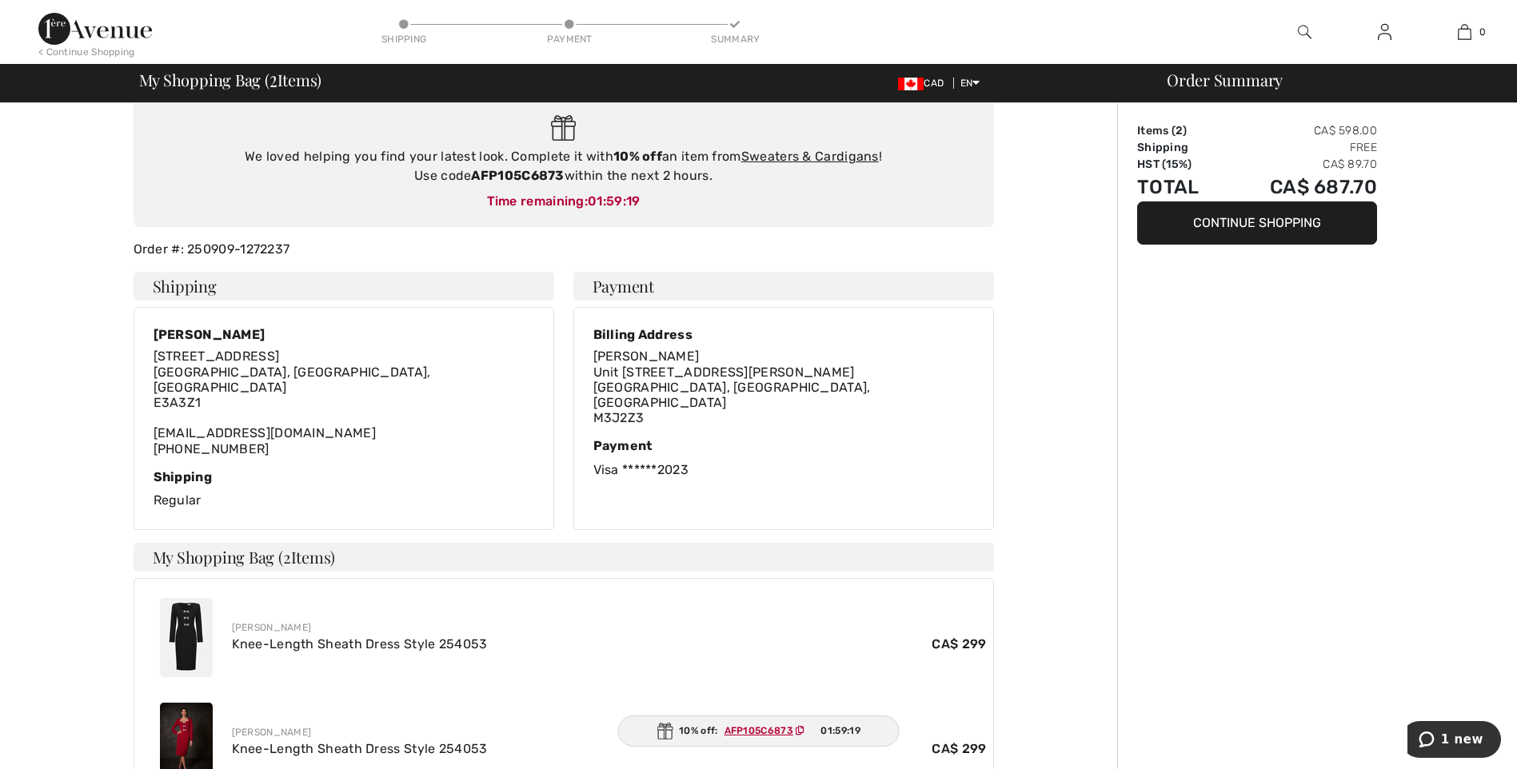
scroll to position [80, 0]
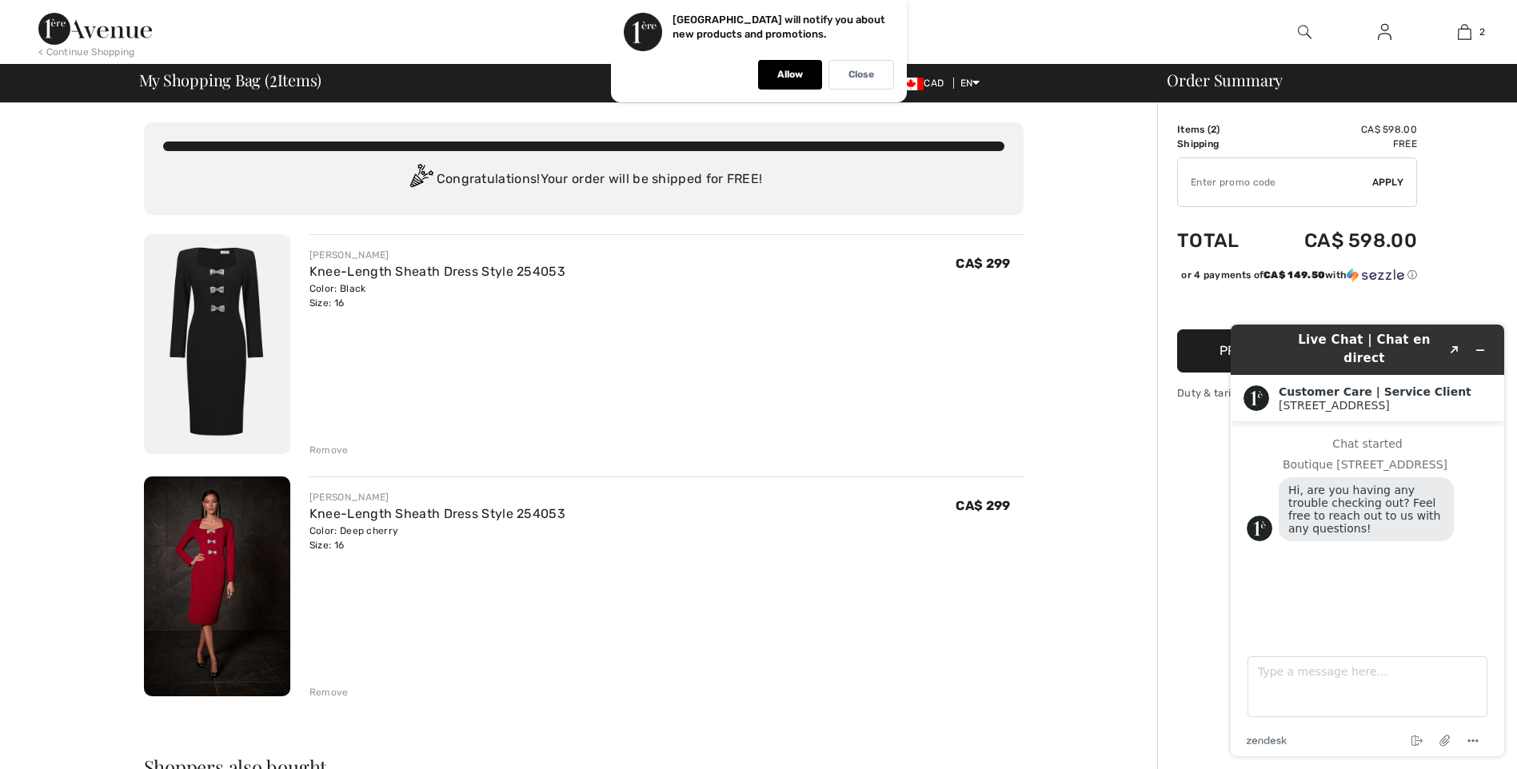
click at [229, 540] on img at bounding box center [217, 587] width 146 height 220
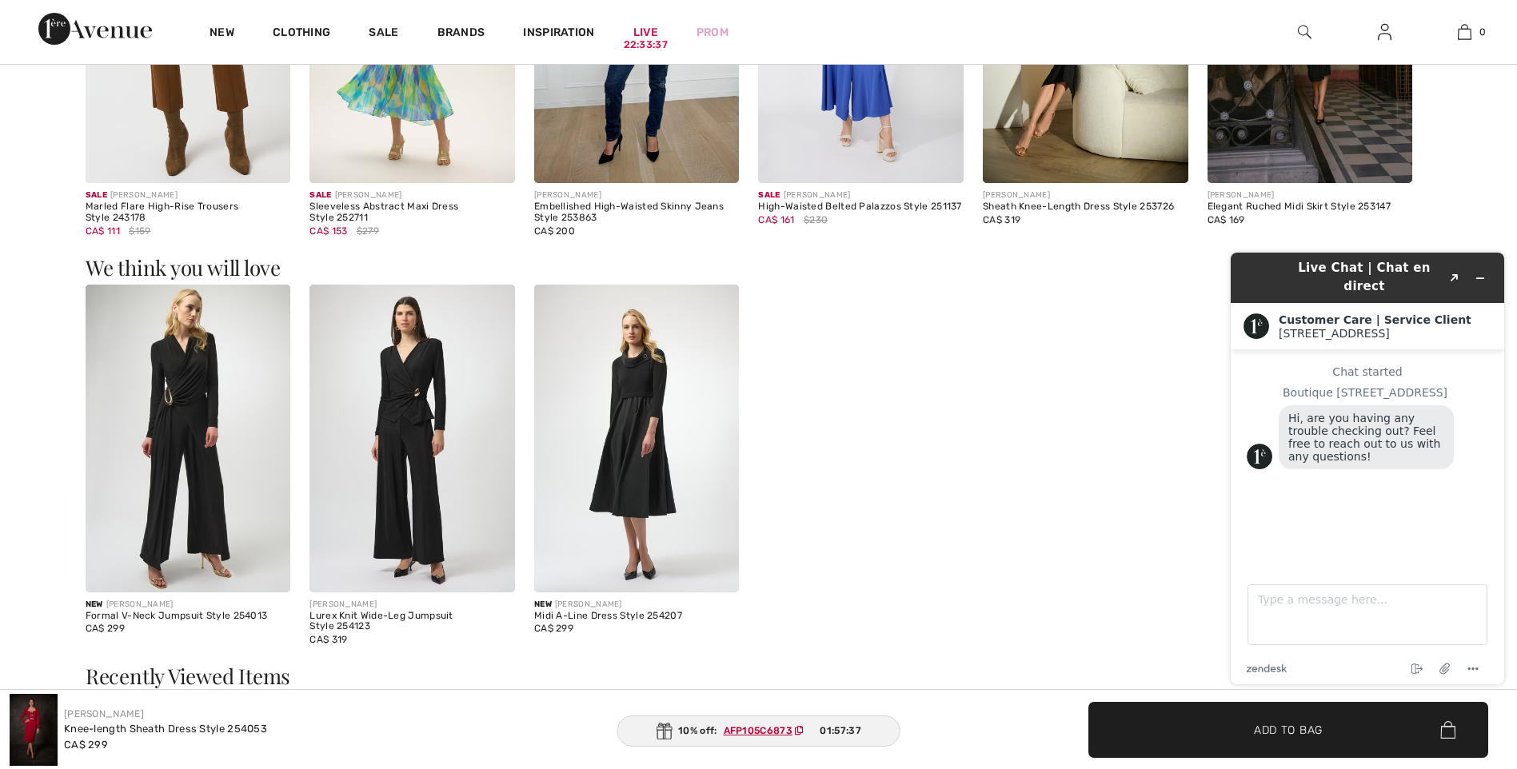
scroll to position [2159, 0]
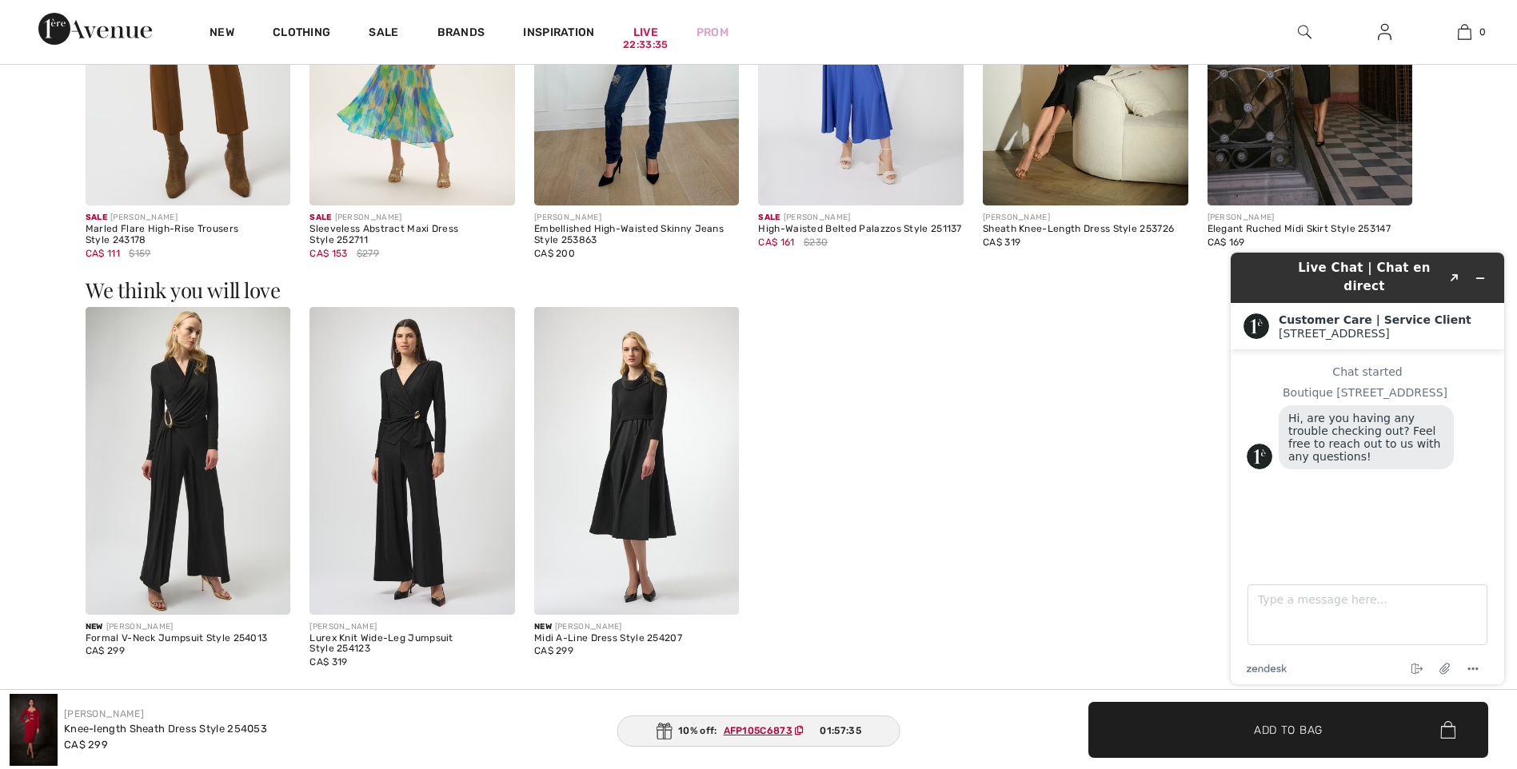
click at [650, 424] on img at bounding box center [637, 461] width 206 height 308
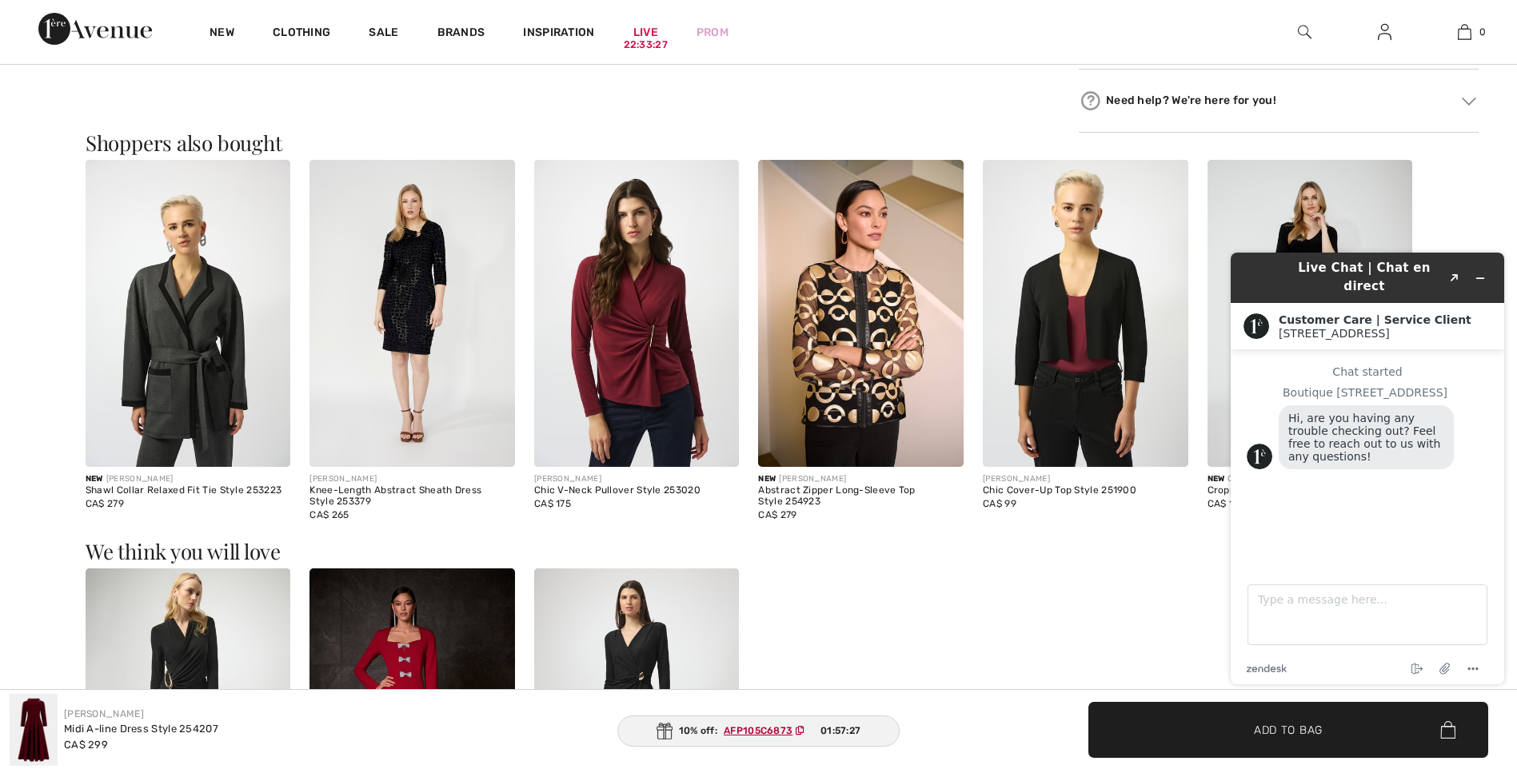
scroll to position [1120, 0]
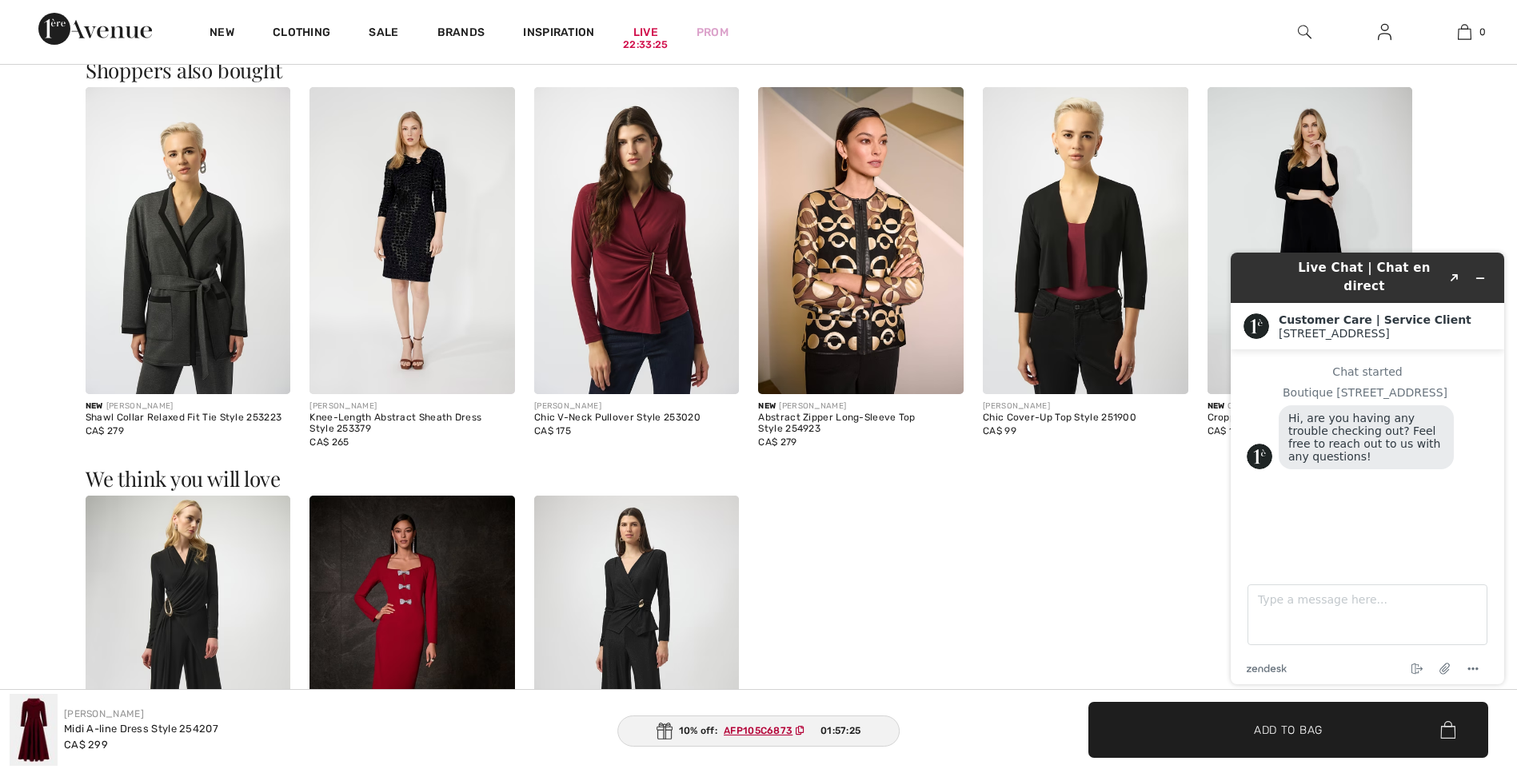
click at [441, 208] on img at bounding box center [413, 241] width 206 height 308
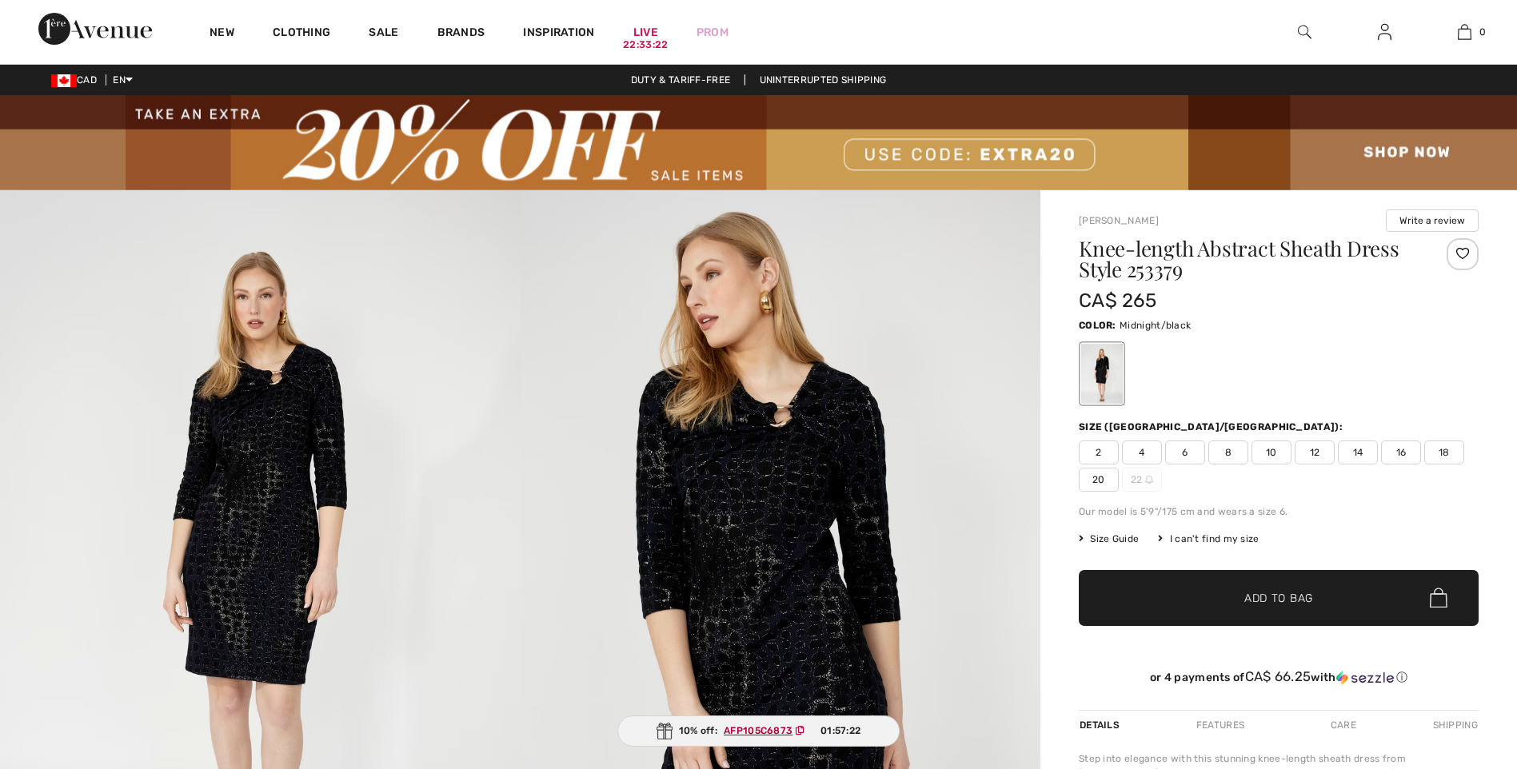
checkbox input "true"
